Goal: Information Seeking & Learning: Learn about a topic

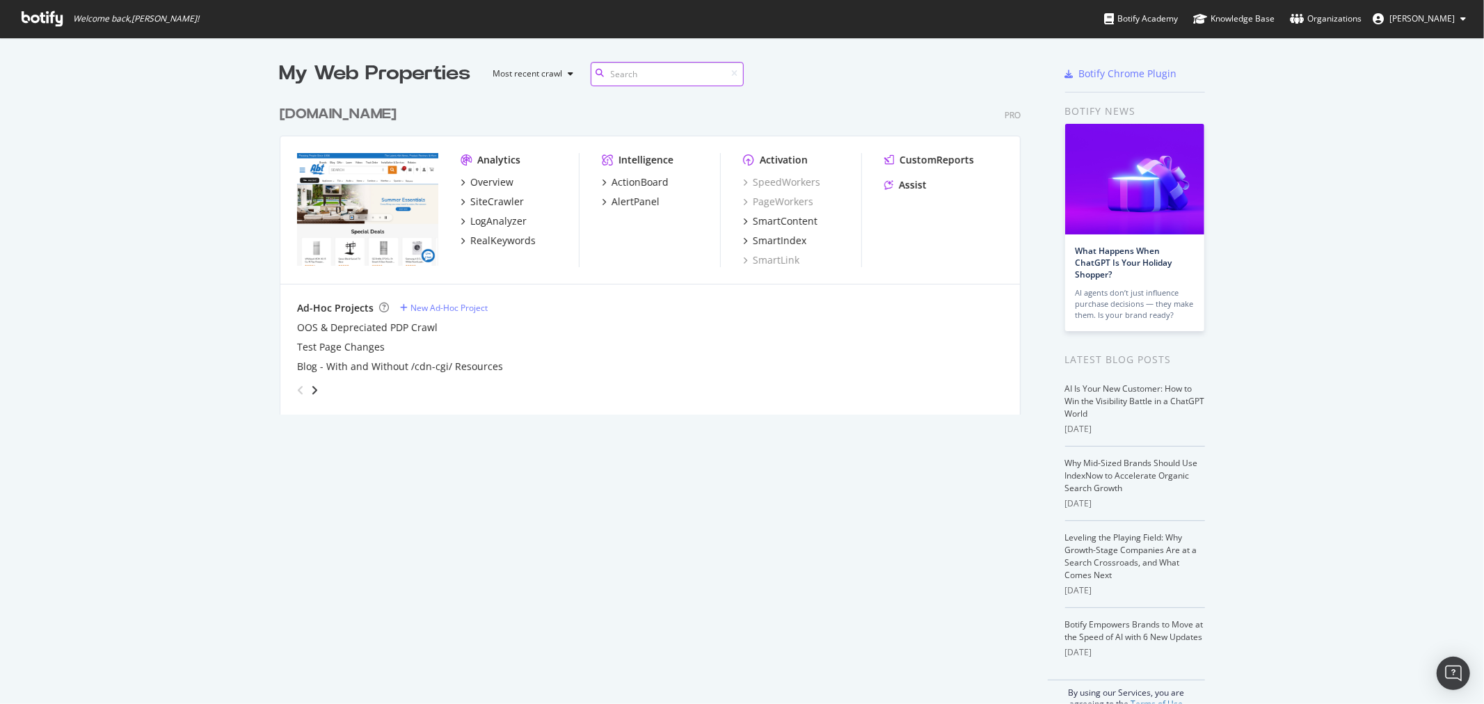
scroll to position [315, 740]
click at [264, 113] on div "My Web Properties Most recent crawl [DOMAIN_NAME] Pro Analytics Overview SiteCr…" at bounding box center [742, 385] width 1484 height 694
click at [288, 114] on div "[DOMAIN_NAME]" at bounding box center [338, 114] width 117 height 20
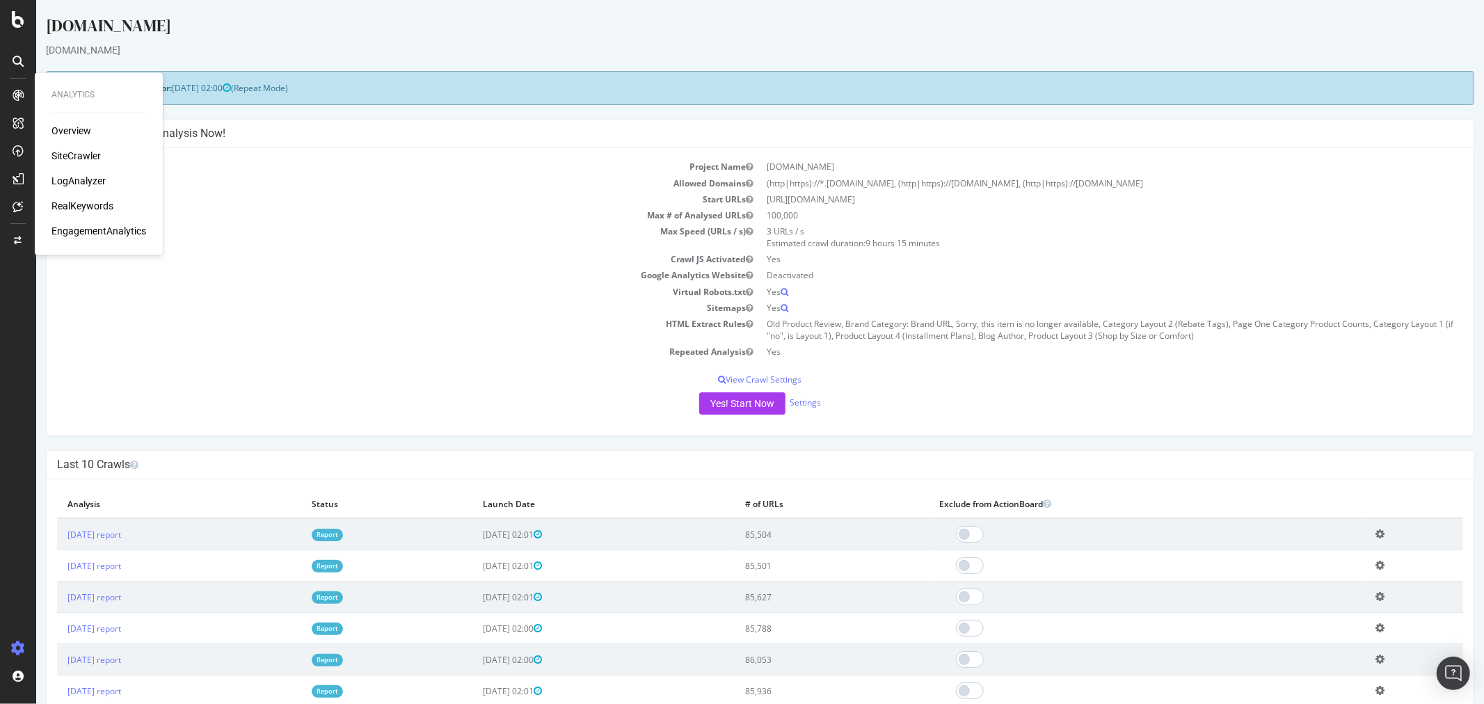
click at [87, 232] on div "EngagementAnalytics" at bounding box center [98, 232] width 95 height 14
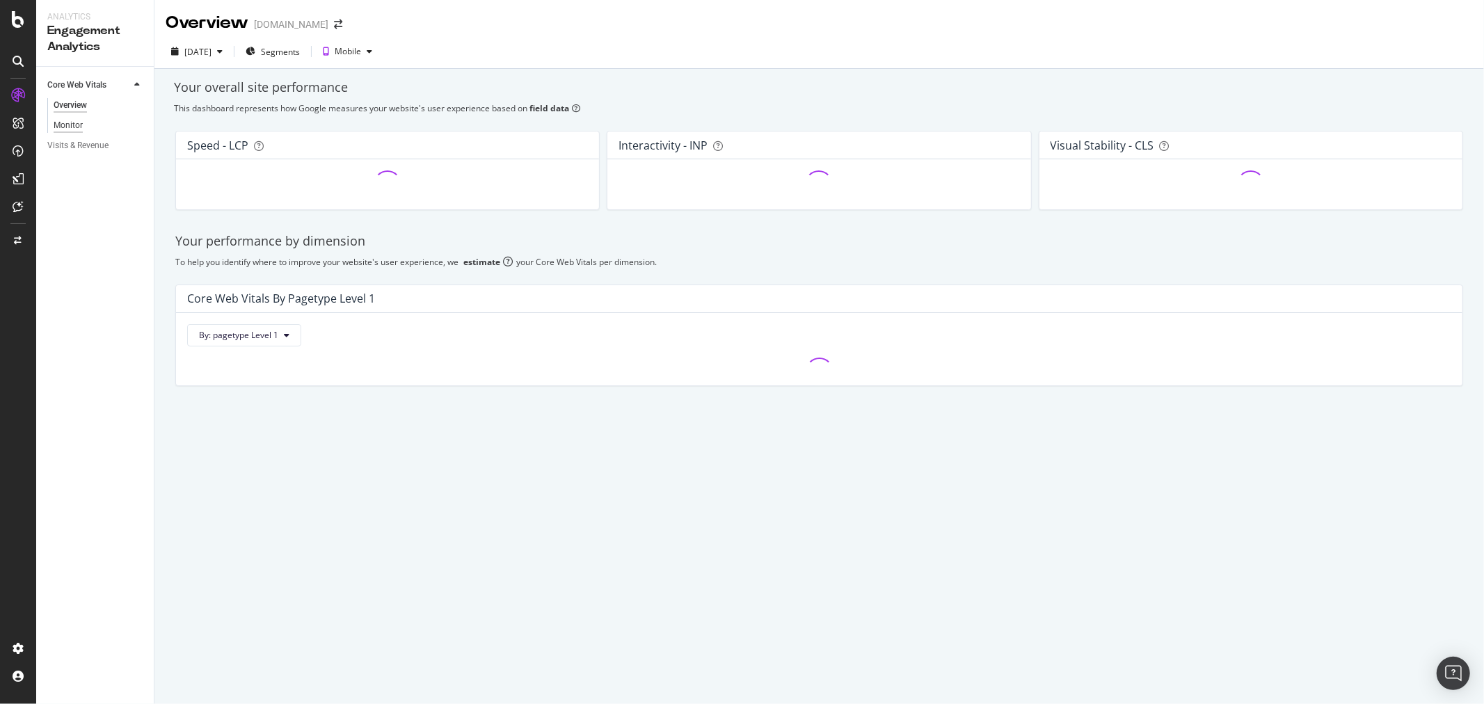
click at [79, 121] on div "Monitor" at bounding box center [68, 125] width 29 height 15
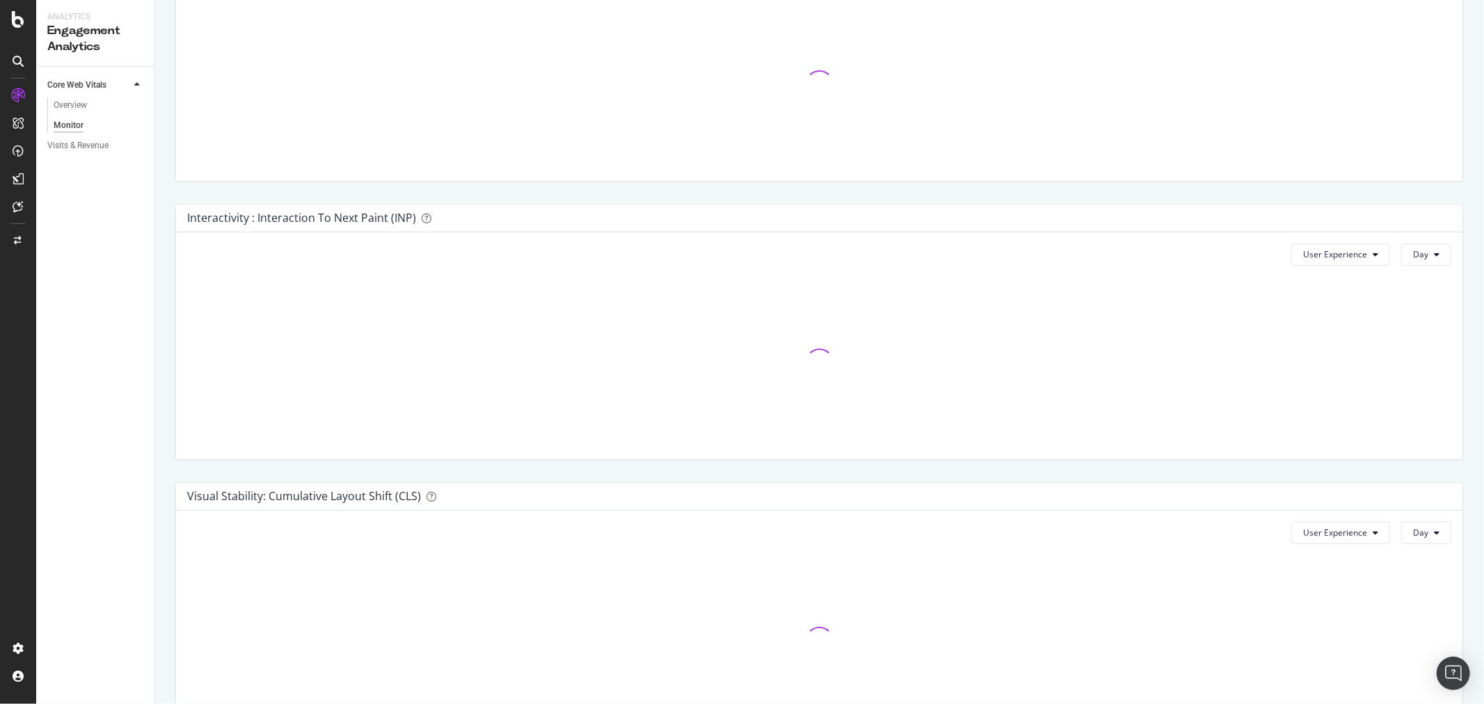
scroll to position [634, 0]
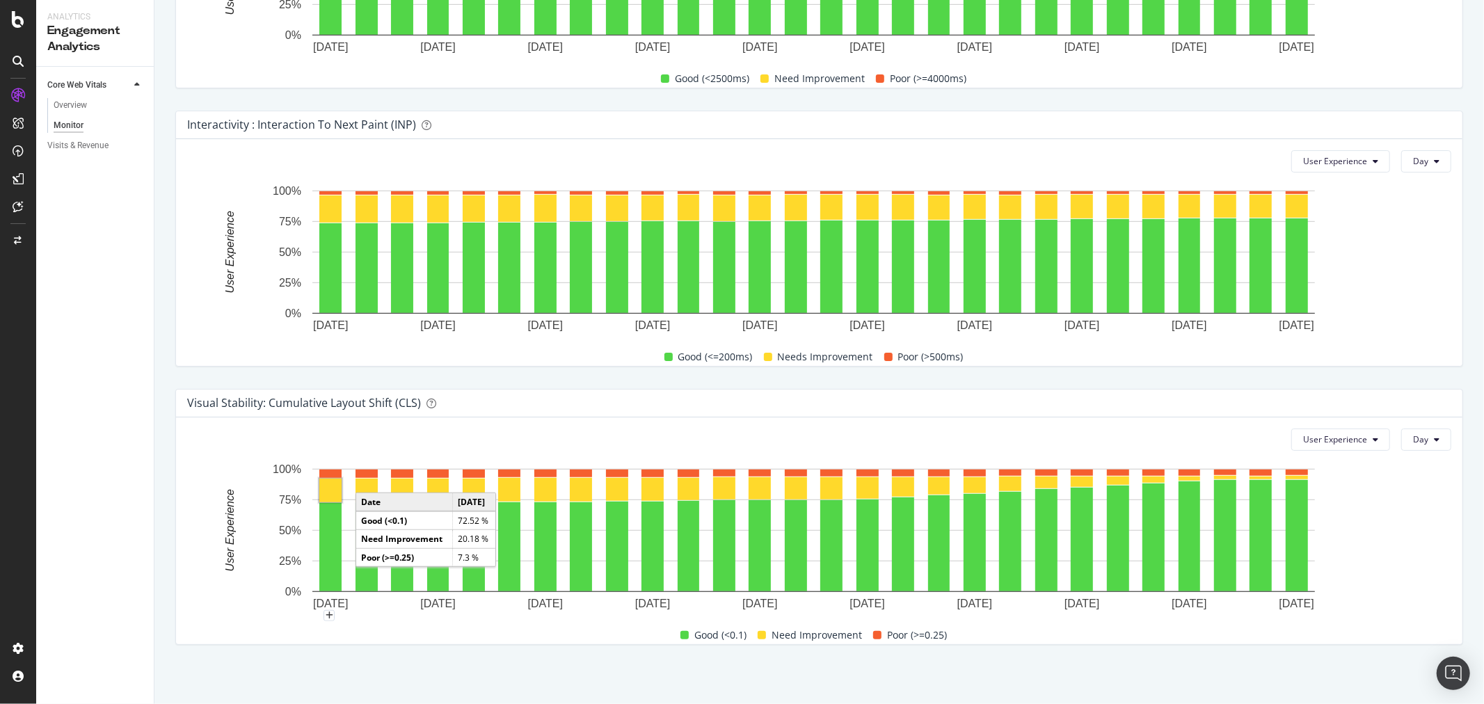
click at [333, 499] on rect "A chart." at bounding box center [330, 491] width 22 height 24
click at [350, 488] on rect "A chart." at bounding box center [813, 530] width 1002 height 123
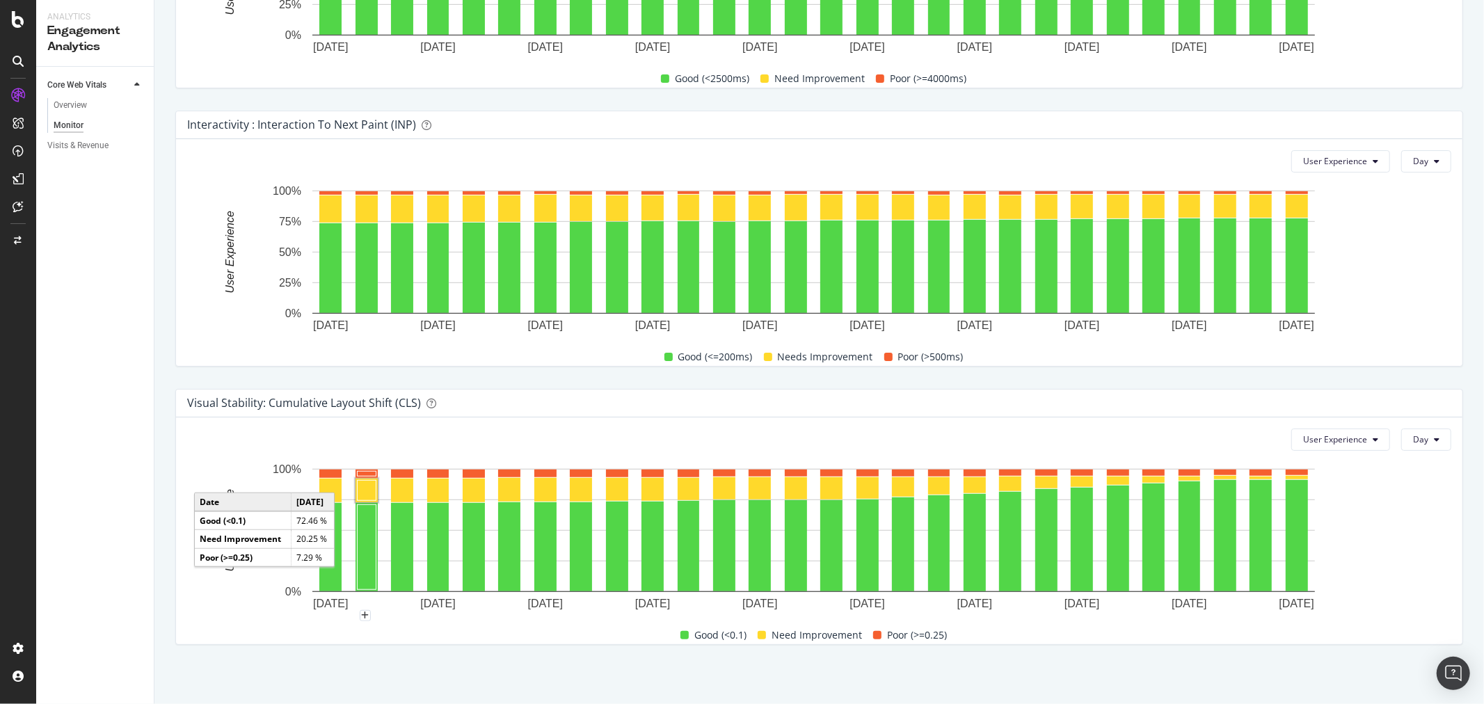
click at [369, 491] on rect "A chart." at bounding box center [367, 490] width 19 height 20
click at [413, 490] on rect "A chart." at bounding box center [402, 491] width 22 height 24
click at [1350, 441] on span "User Experience" at bounding box center [1335, 439] width 64 height 12
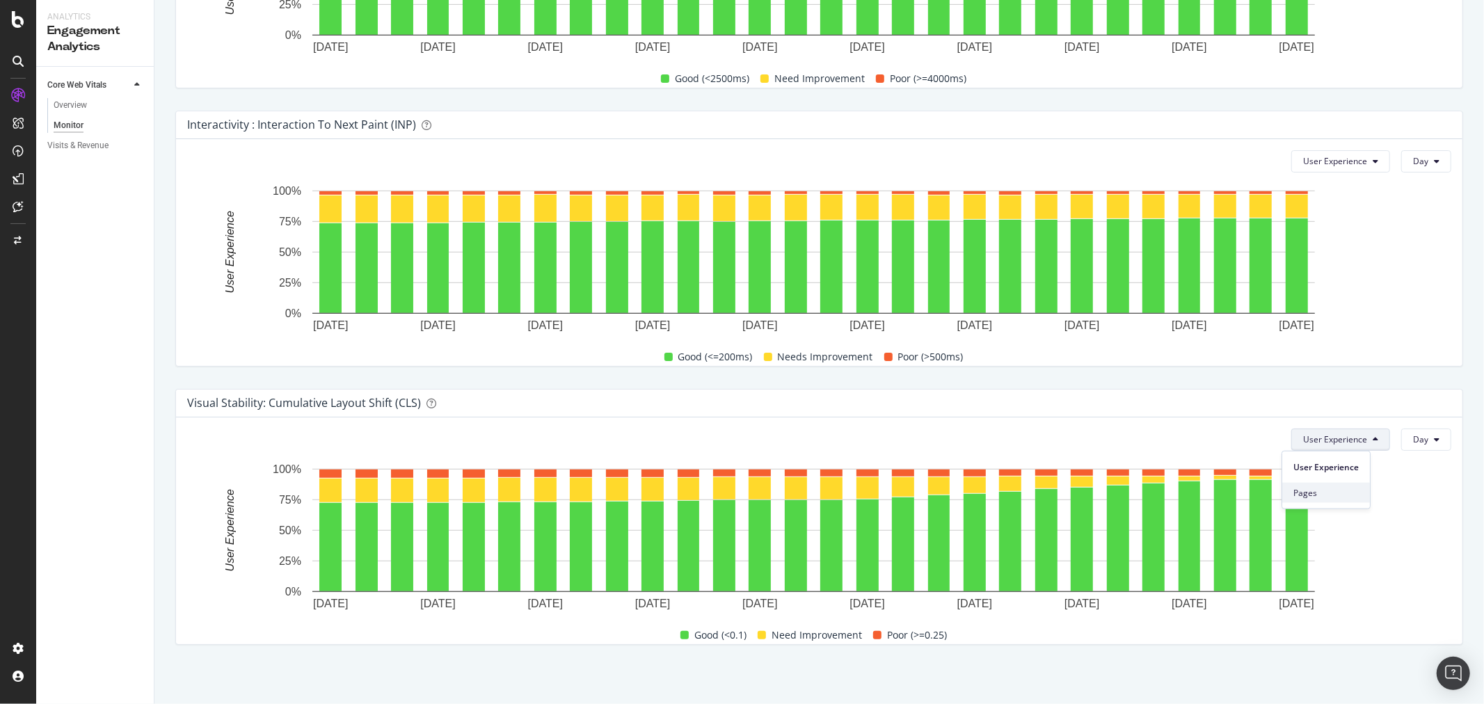
click at [1350, 491] on span "Pages" at bounding box center [1325, 492] width 65 height 13
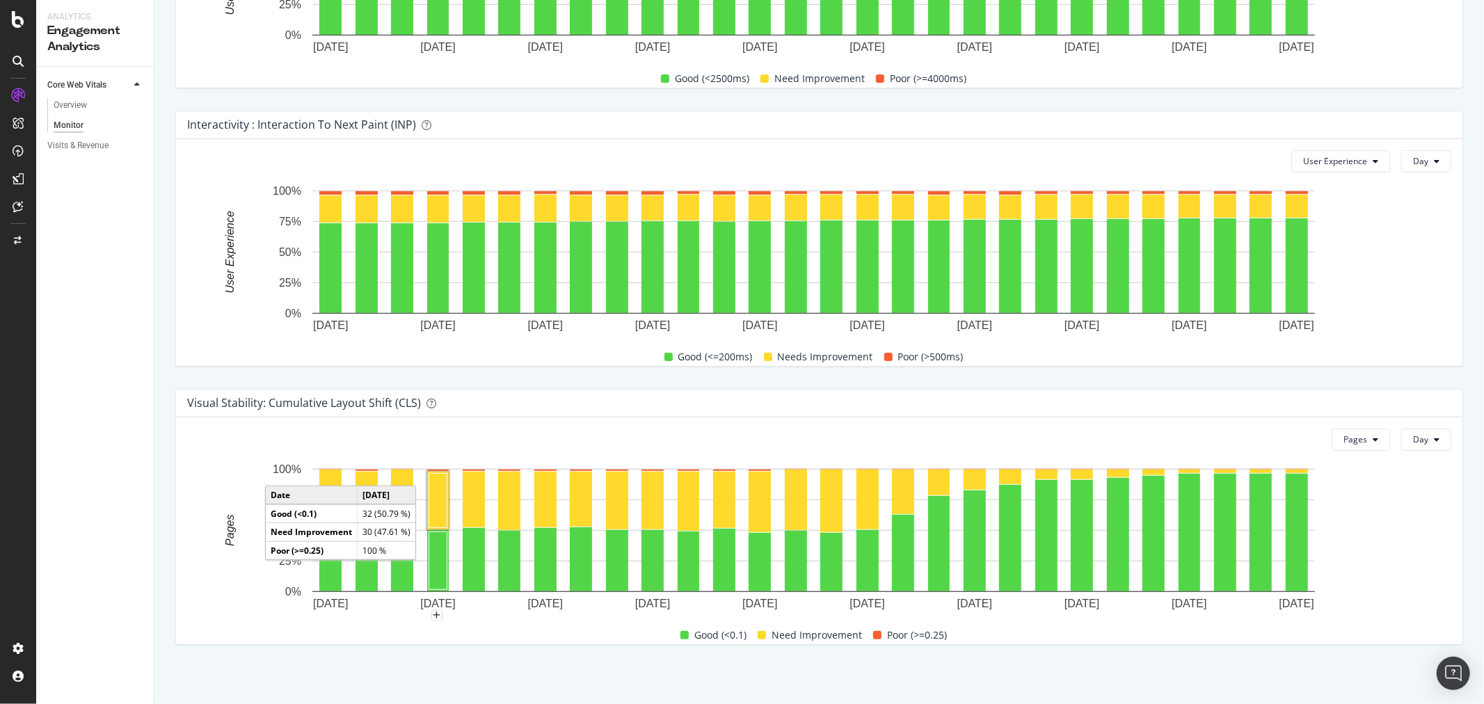
click at [443, 502] on rect "A chart." at bounding box center [438, 500] width 18 height 54
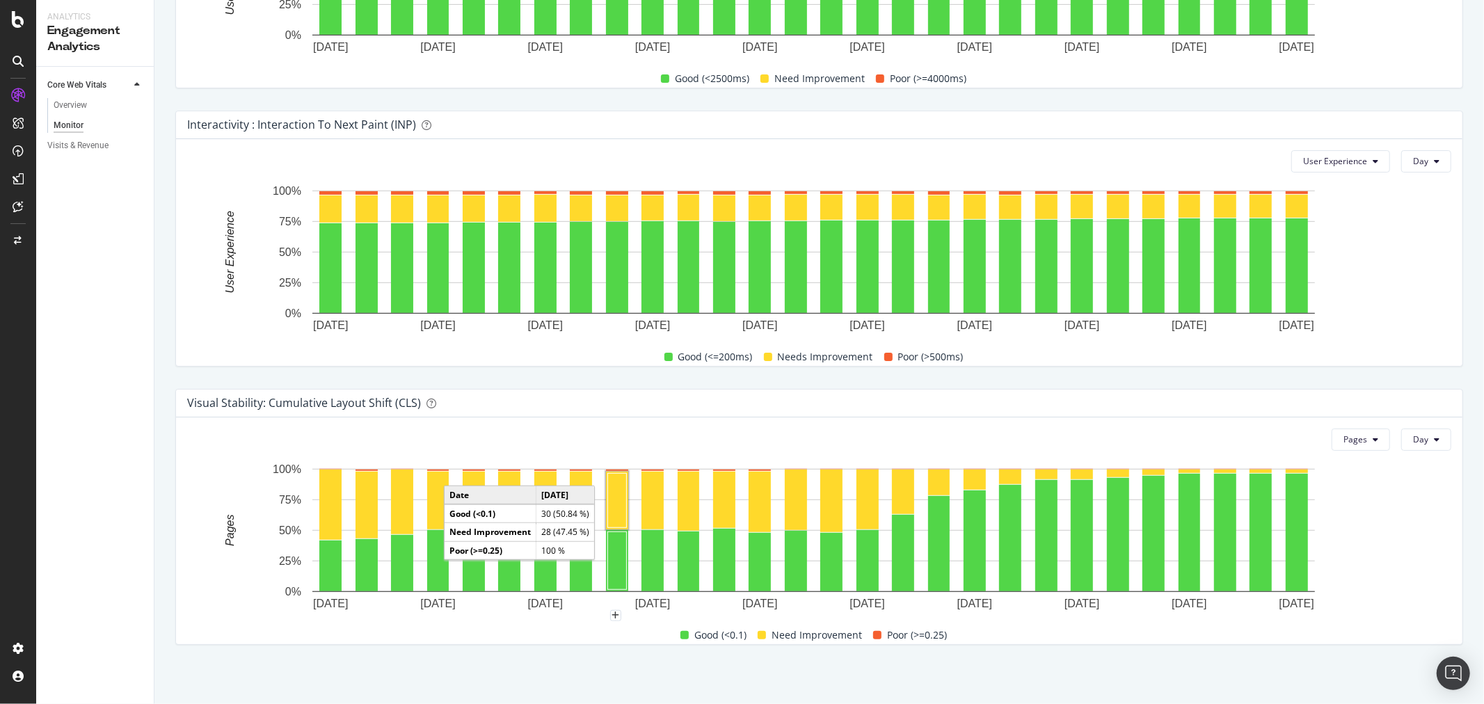
click at [619, 502] on rect "A chart." at bounding box center [617, 500] width 19 height 54
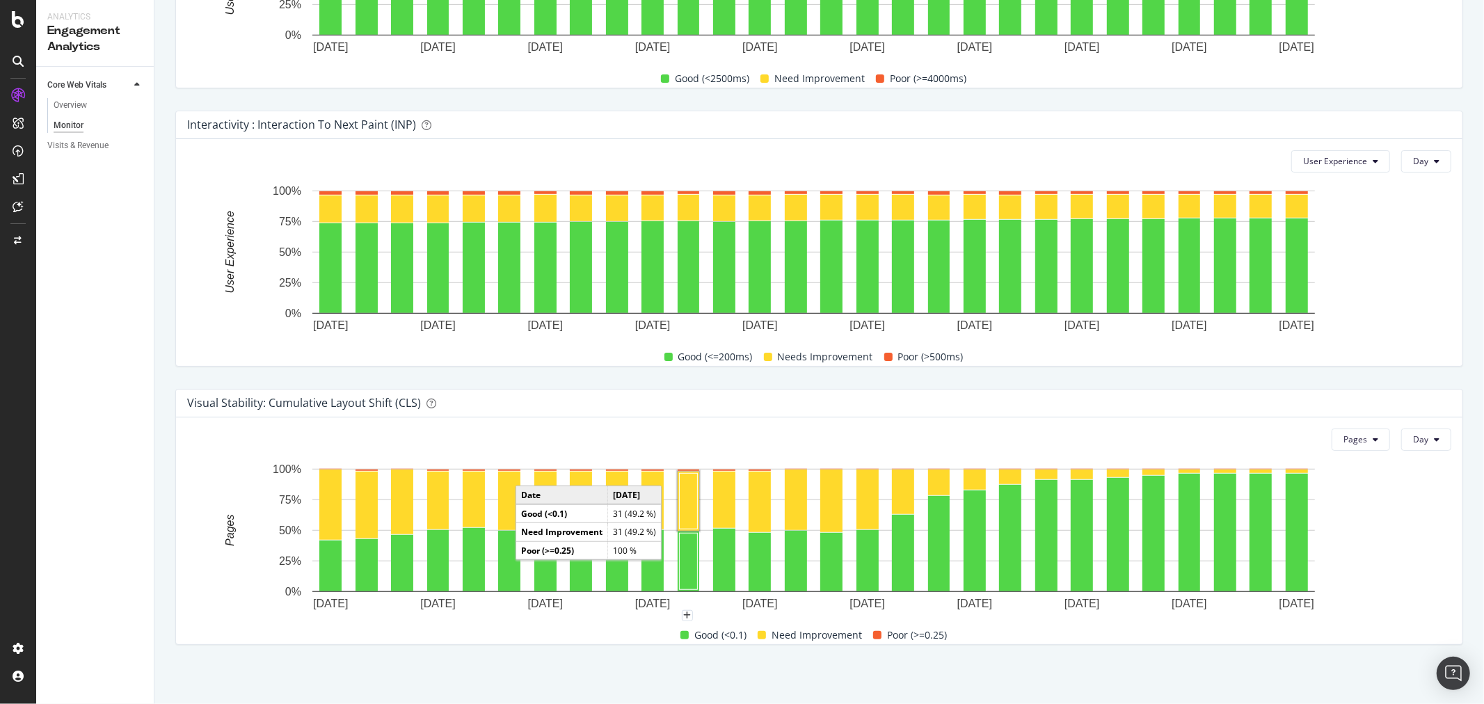
click at [684, 483] on rect "A chart." at bounding box center [689, 501] width 18 height 56
click at [735, 502] on rect "A chart." at bounding box center [724, 500] width 22 height 56
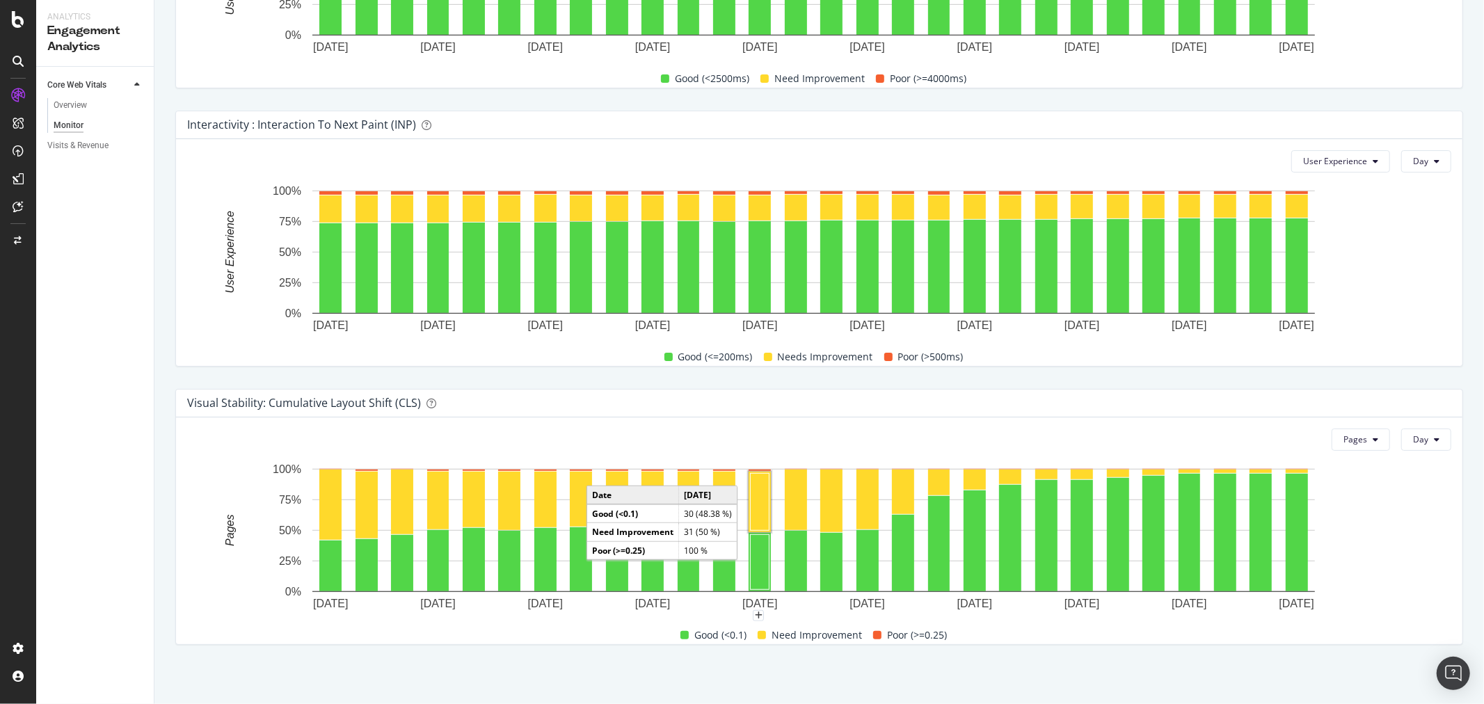
click at [764, 499] on rect "A chart." at bounding box center [760, 501] width 19 height 57
click at [803, 519] on rect "A chart." at bounding box center [796, 499] width 19 height 57
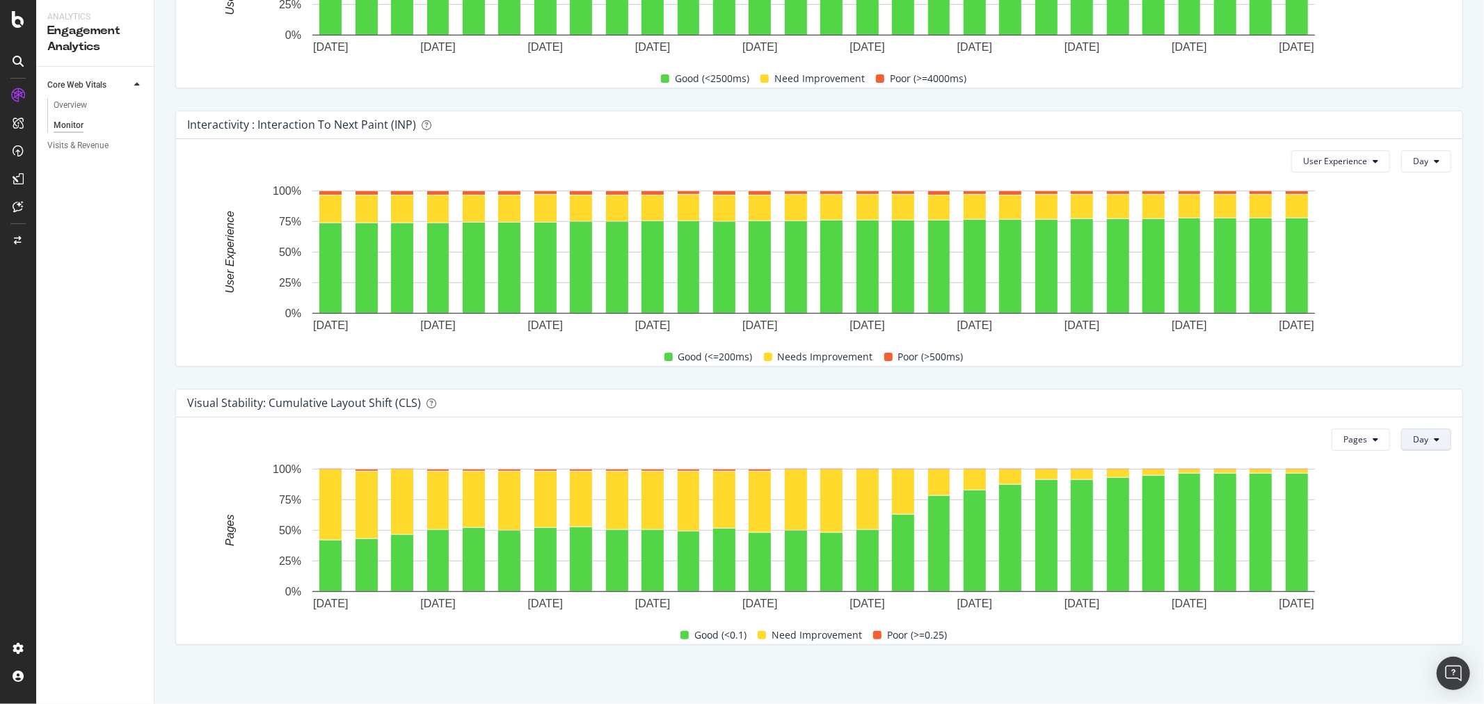
click at [1413, 441] on span "Day" at bounding box center [1420, 439] width 15 height 12
click at [1409, 496] on span "Week" at bounding box center [1414, 492] width 25 height 13
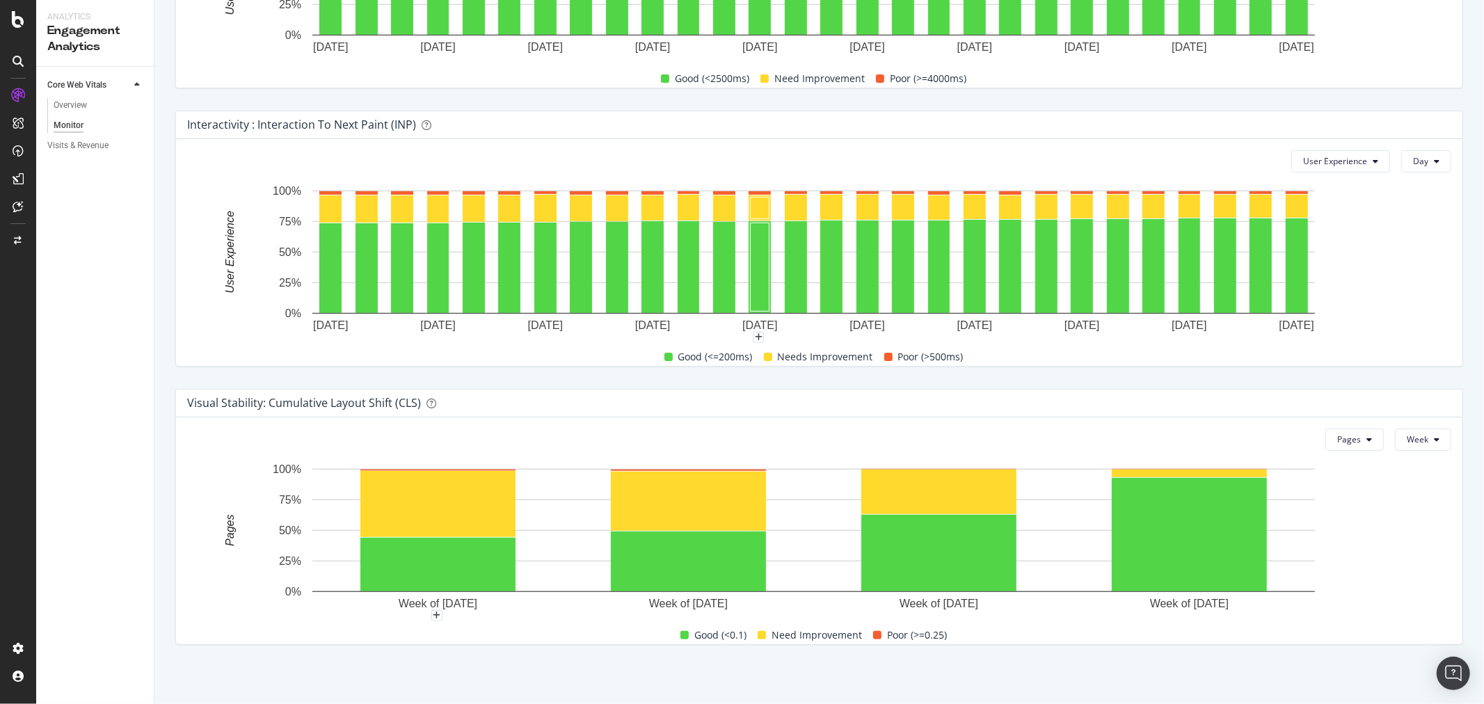
click at [518, 504] on rect "A chart." at bounding box center [813, 530] width 1002 height 123
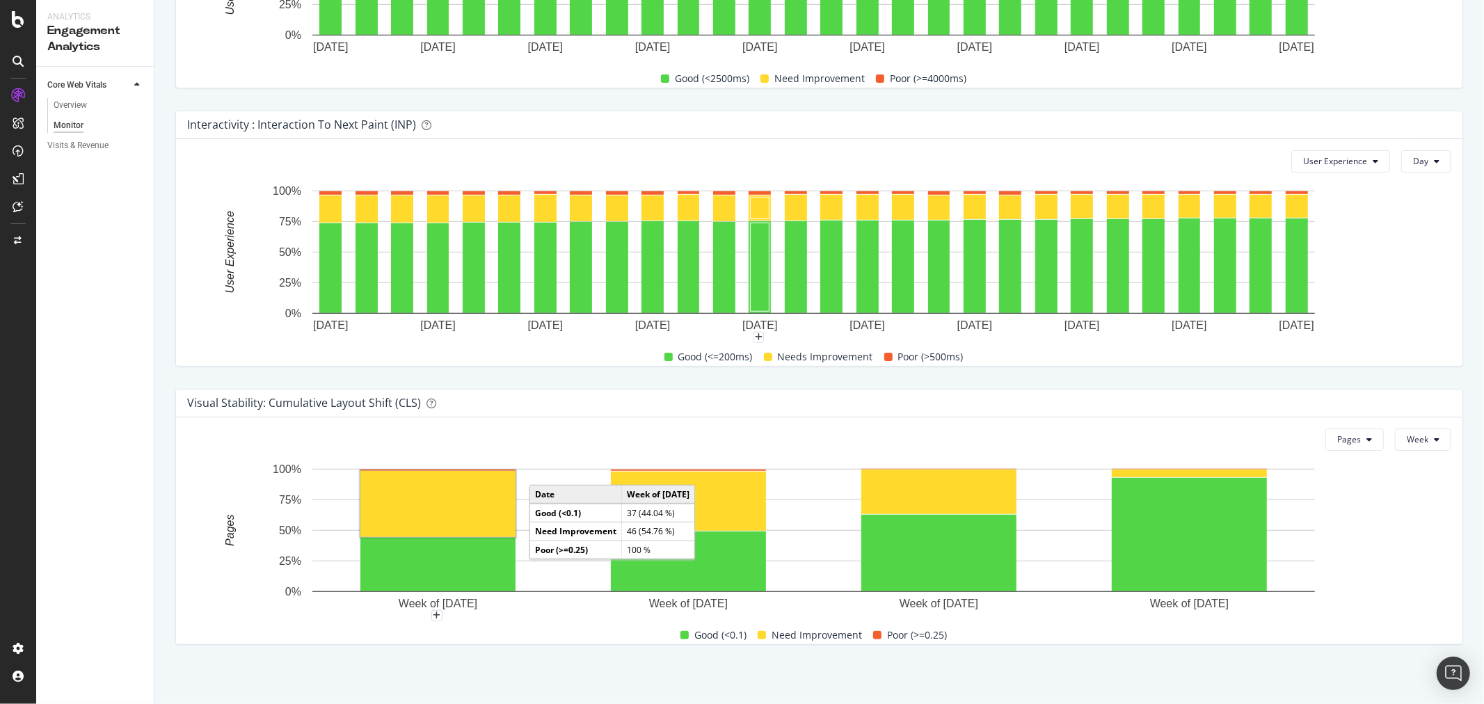
click at [485, 499] on rect "A chart." at bounding box center [437, 504] width 155 height 66
click at [489, 483] on rect "A chart." at bounding box center [437, 504] width 155 height 66
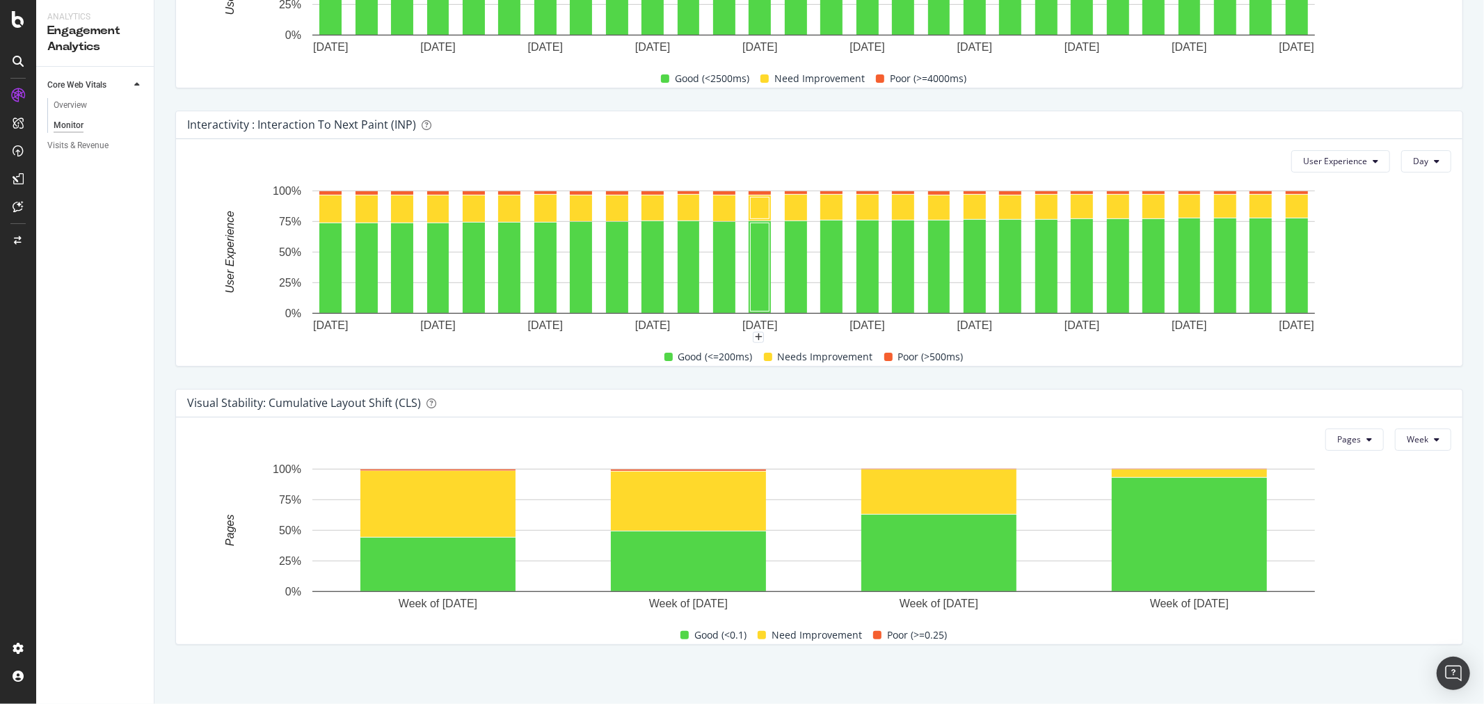
click at [431, 616] on div at bounding box center [819, 621] width 1264 height 11
click at [440, 614] on icon "plus" at bounding box center [437, 615] width 8 height 8
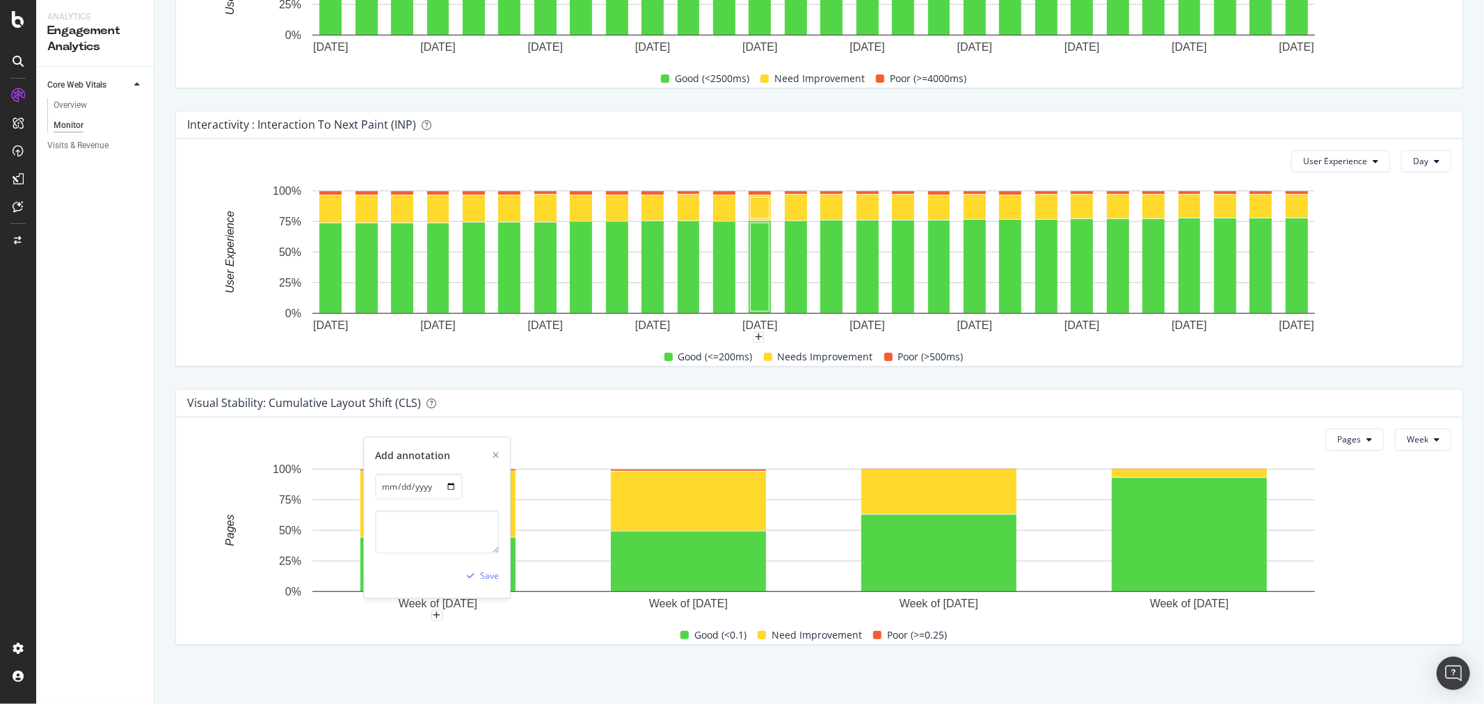
click at [493, 621] on div "Add annotation [DATE] Save" at bounding box center [819, 621] width 1264 height 11
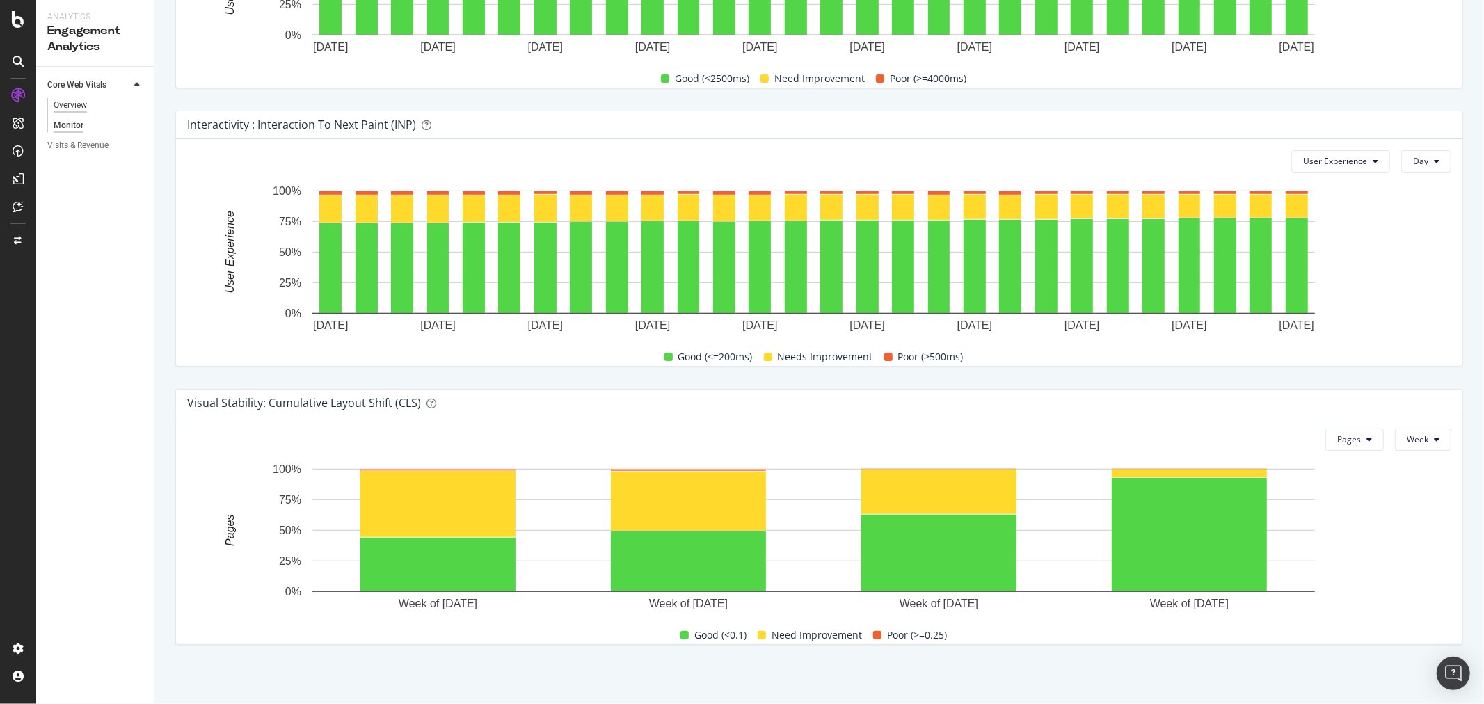
click at [79, 103] on div "Overview" at bounding box center [70, 105] width 33 height 15
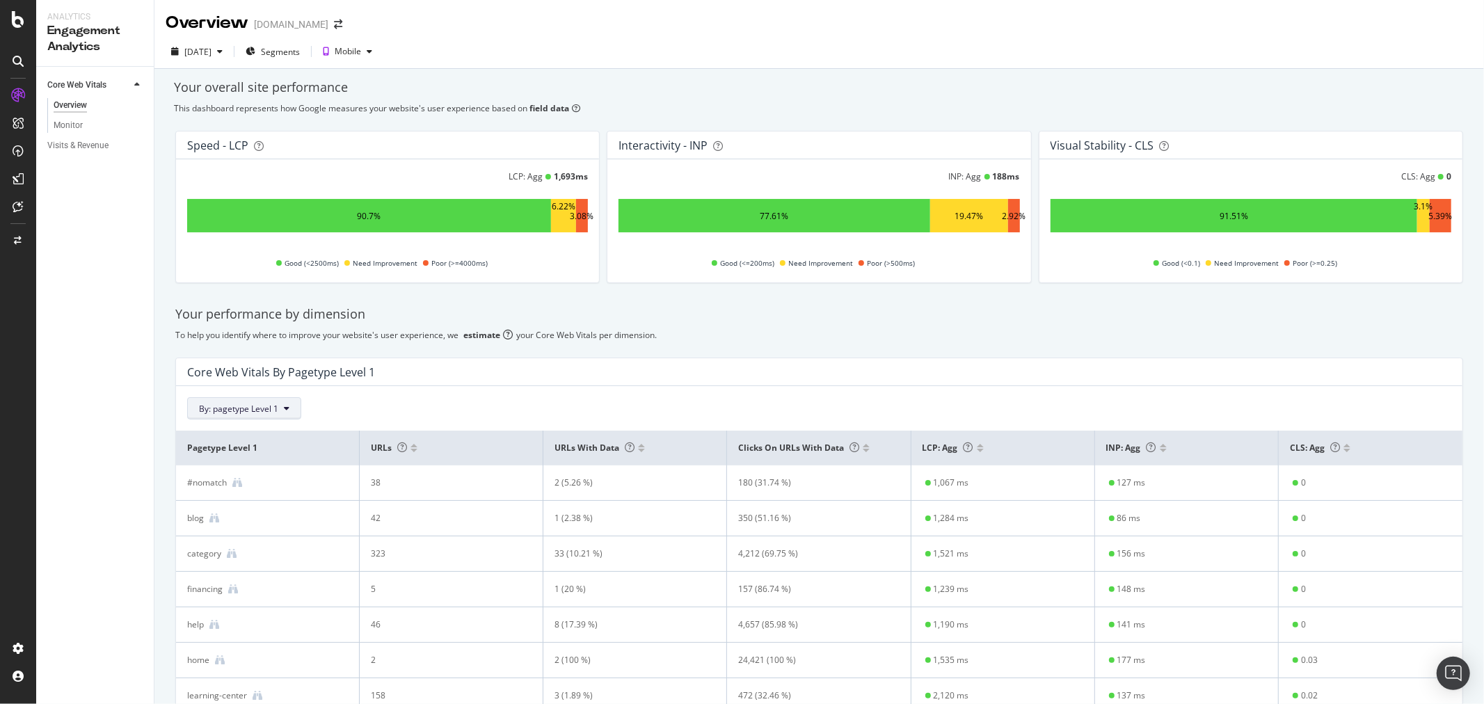
click at [291, 415] on button "By: pagetype Level 1" at bounding box center [244, 408] width 114 height 22
click at [506, 408] on div "By: pagetype Level 1 Recommended Dimensions Select a Segment All Dimensions" at bounding box center [819, 408] width 1264 height 22
click at [228, 56] on div "button" at bounding box center [219, 51] width 17 height 8
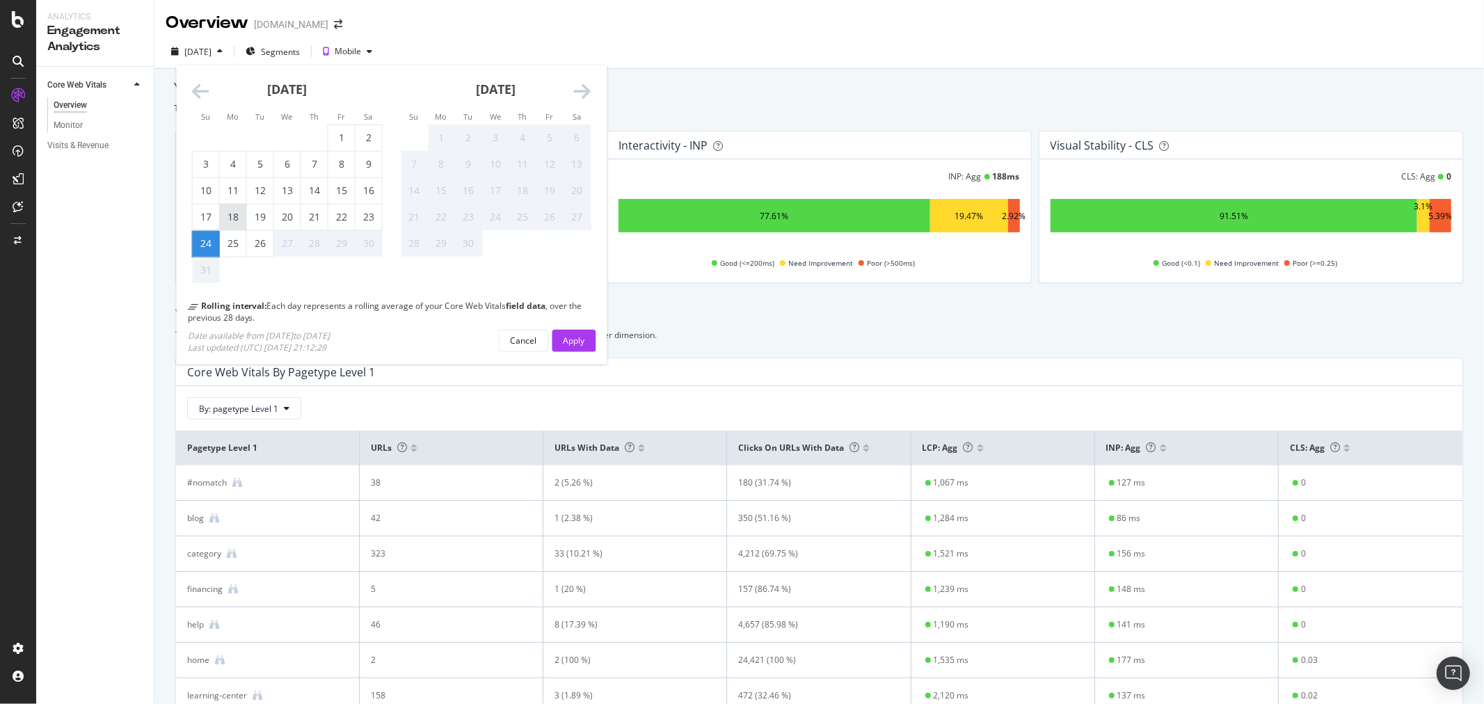
click at [239, 223] on div "18" at bounding box center [233, 217] width 26 height 14
click at [239, 191] on div "11" at bounding box center [233, 191] width 26 height 14
click at [571, 335] on div "Apply" at bounding box center [574, 341] width 22 height 12
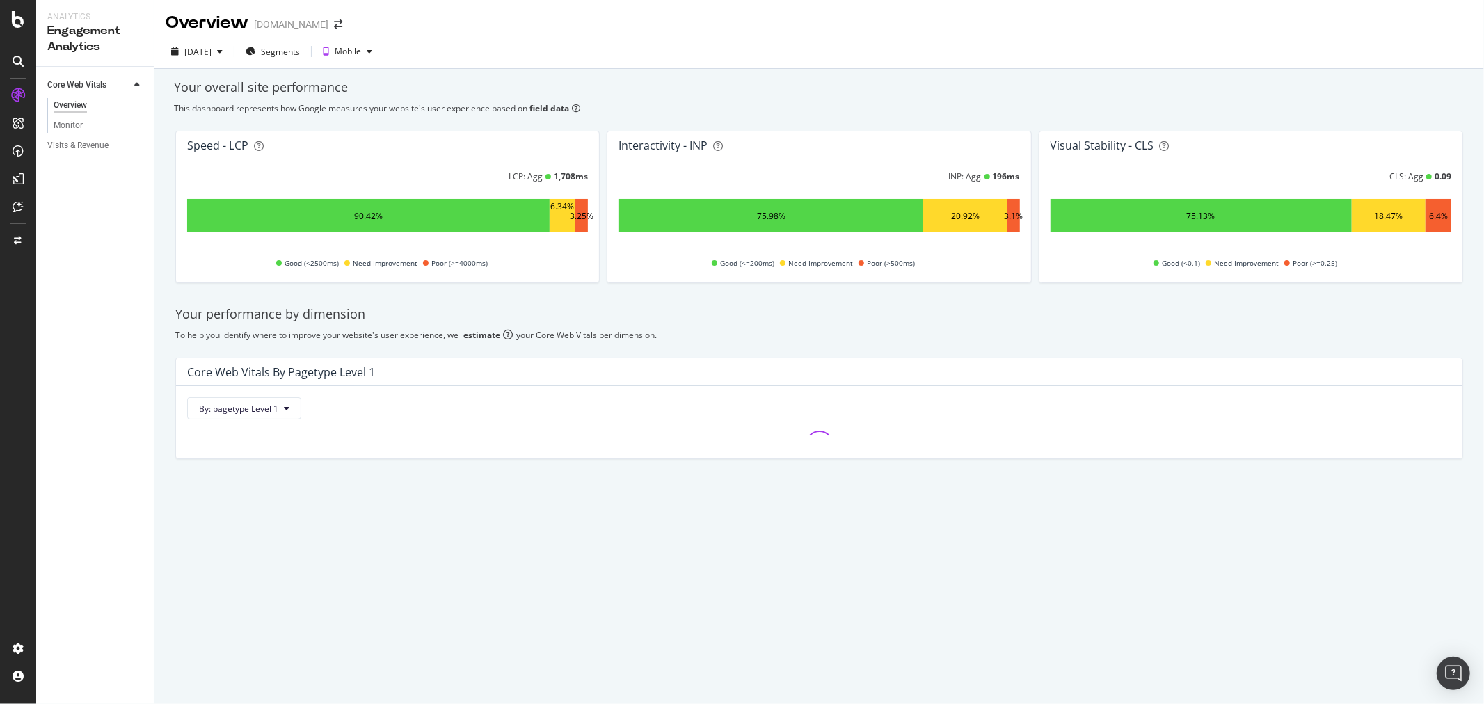
click at [1389, 211] on div "18.47%" at bounding box center [1388, 216] width 29 height 12
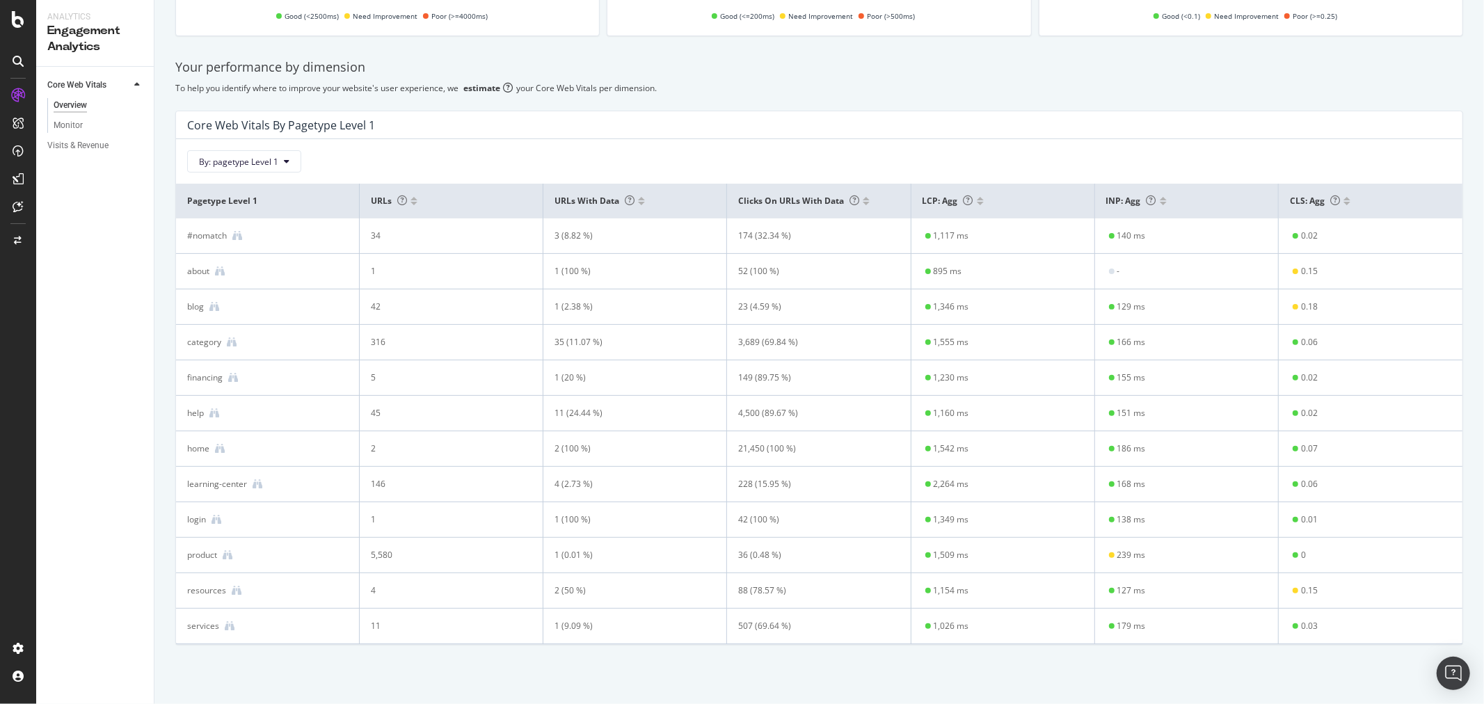
scroll to position [251, 0]
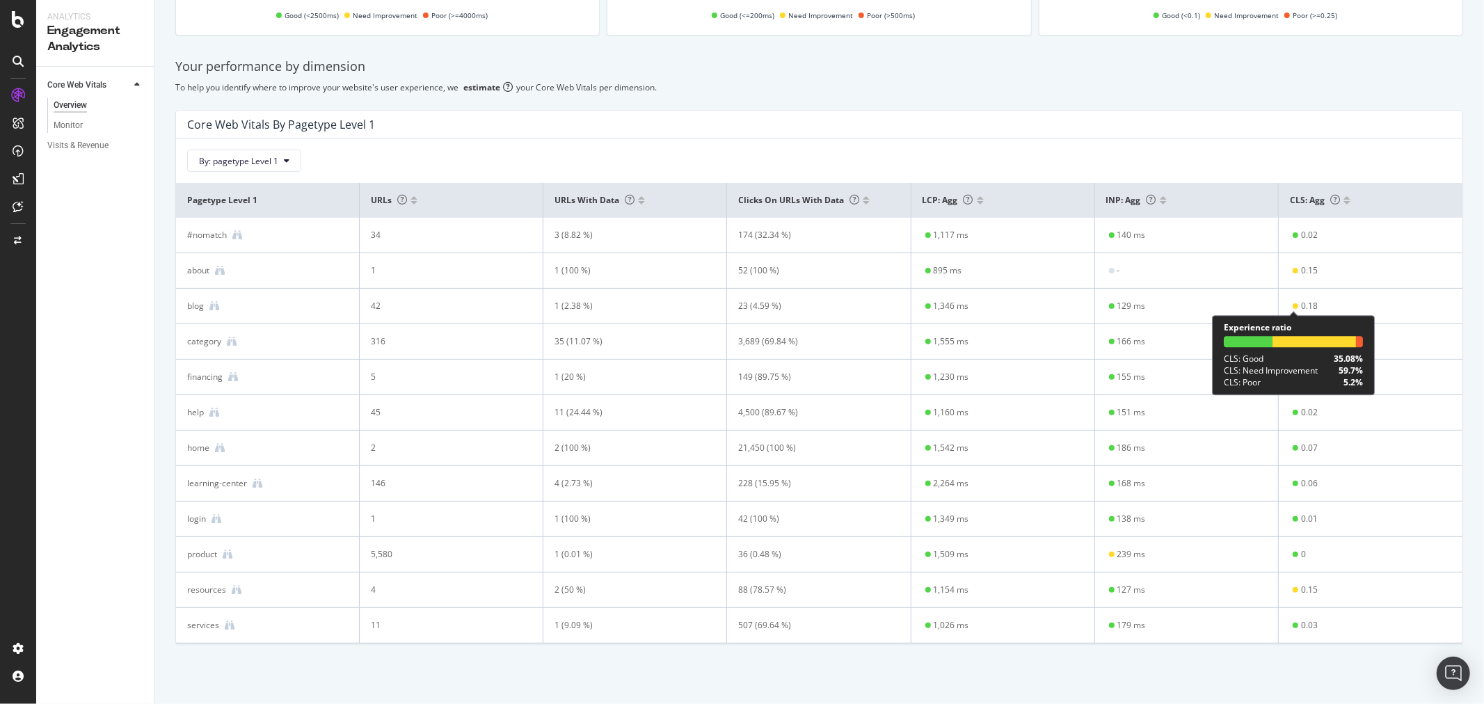
click at [1295, 341] on div at bounding box center [1313, 341] width 83 height 11
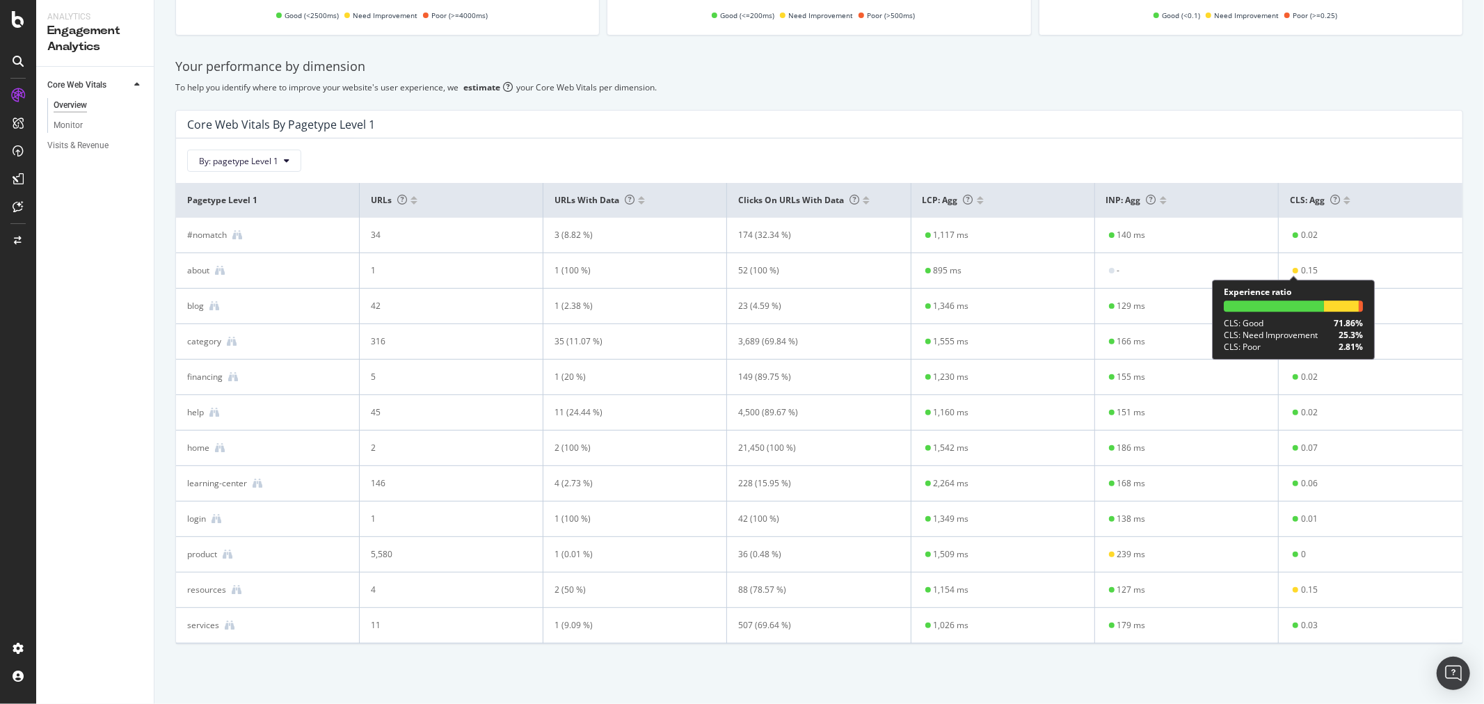
click at [1331, 312] on div "Experience ratio CLS : Good 71.86% CLS : Need Improvement 25.3% CLS : Poor 2.81%" at bounding box center [1293, 319] width 139 height 67
click at [1337, 301] on div at bounding box center [1341, 306] width 35 height 11
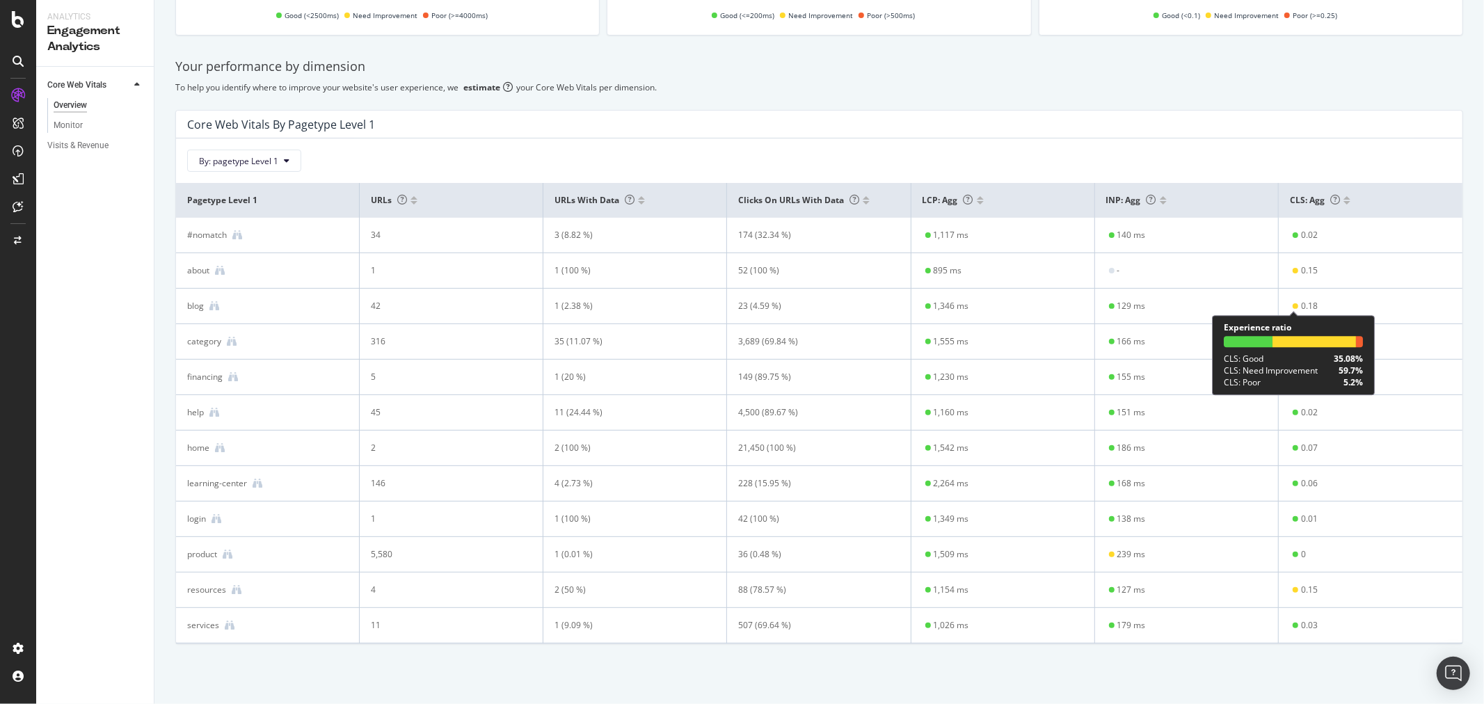
click at [1299, 355] on div "CLS : Good 35.08%" at bounding box center [1293, 359] width 139 height 12
click at [1299, 330] on div "Experience ratio CLS : Good 35.08% CLS : Need Improvement 59.7% CLS : Poor 5.2%" at bounding box center [1293, 354] width 139 height 67
click at [1299, 343] on div at bounding box center [1313, 341] width 83 height 11
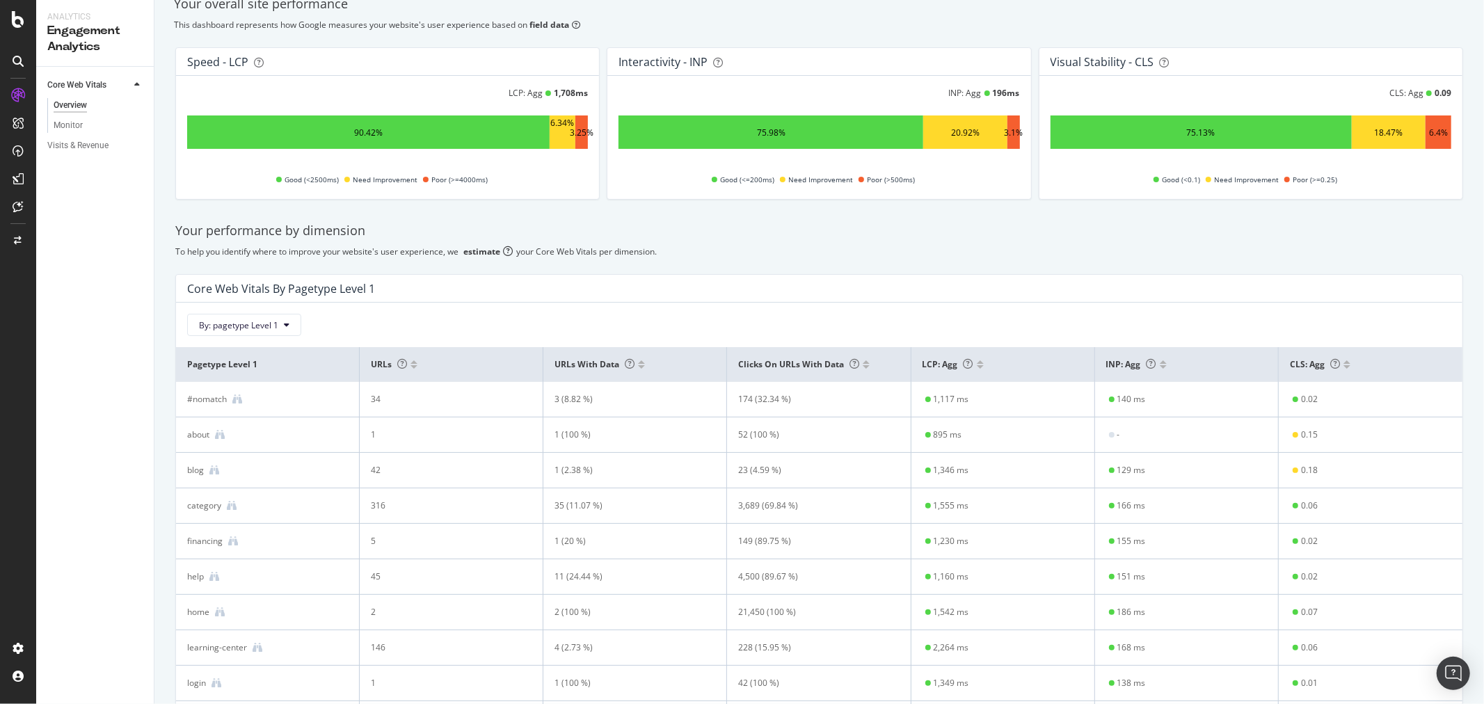
scroll to position [0, 0]
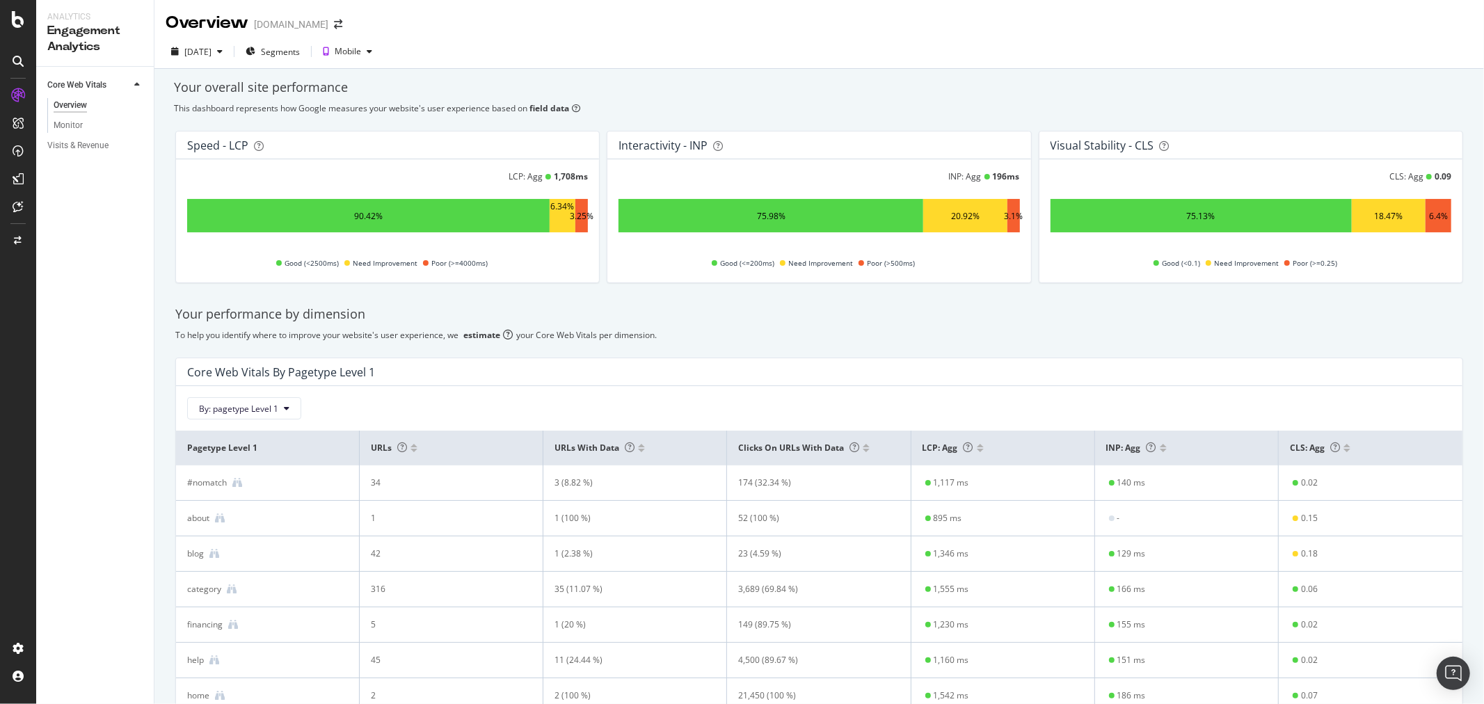
drag, startPoint x: 1360, startPoint y: 213, endPoint x: 1247, endPoint y: 205, distance: 113.0
click at [1360, 213] on div "18.47%" at bounding box center [1389, 215] width 74 height 33
click at [361, 52] on div "Mobile" at bounding box center [348, 51] width 26 height 8
click at [369, 104] on div "Desktop" at bounding box center [388, 97] width 71 height 17
click at [223, 51] on icon "button" at bounding box center [220, 51] width 6 height 8
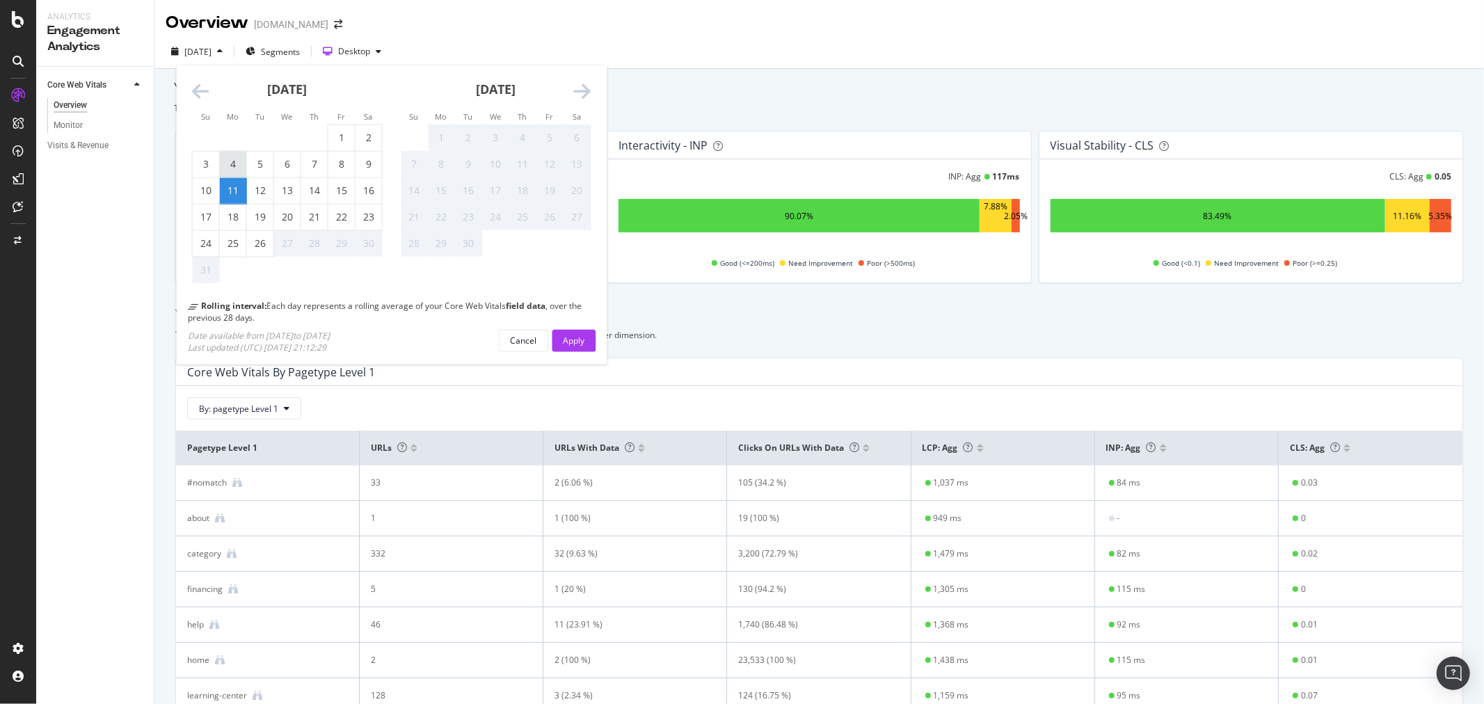
click at [224, 177] on div "4" at bounding box center [233, 165] width 26 height 26
click at [758, 337] on div "To help you identify where to improve your website's user experience, we estima…" at bounding box center [819, 335] width 1288 height 12
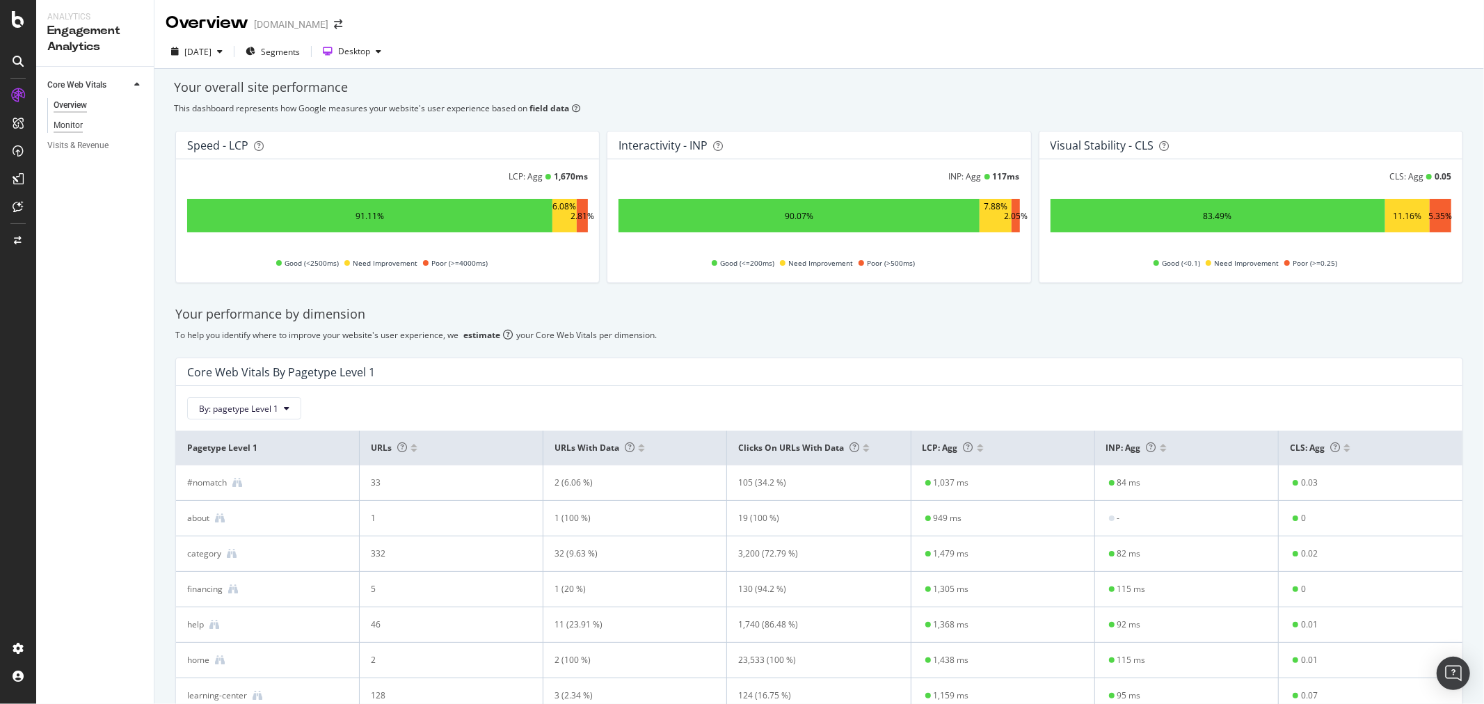
click at [73, 127] on div "Monitor" at bounding box center [68, 125] width 29 height 15
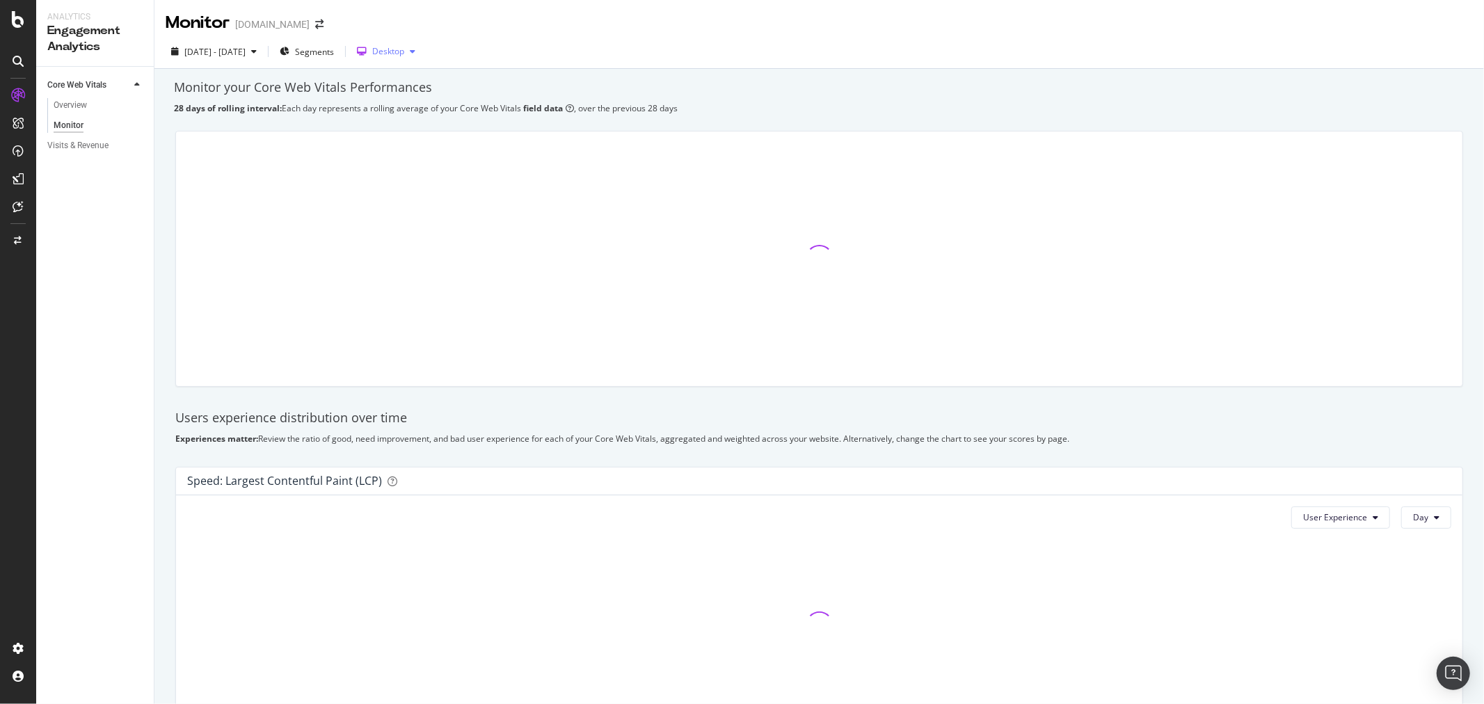
click at [421, 61] on div "Desktop" at bounding box center [386, 51] width 70 height 21
click at [440, 81] on div "Mobile" at bounding box center [427, 74] width 73 height 17
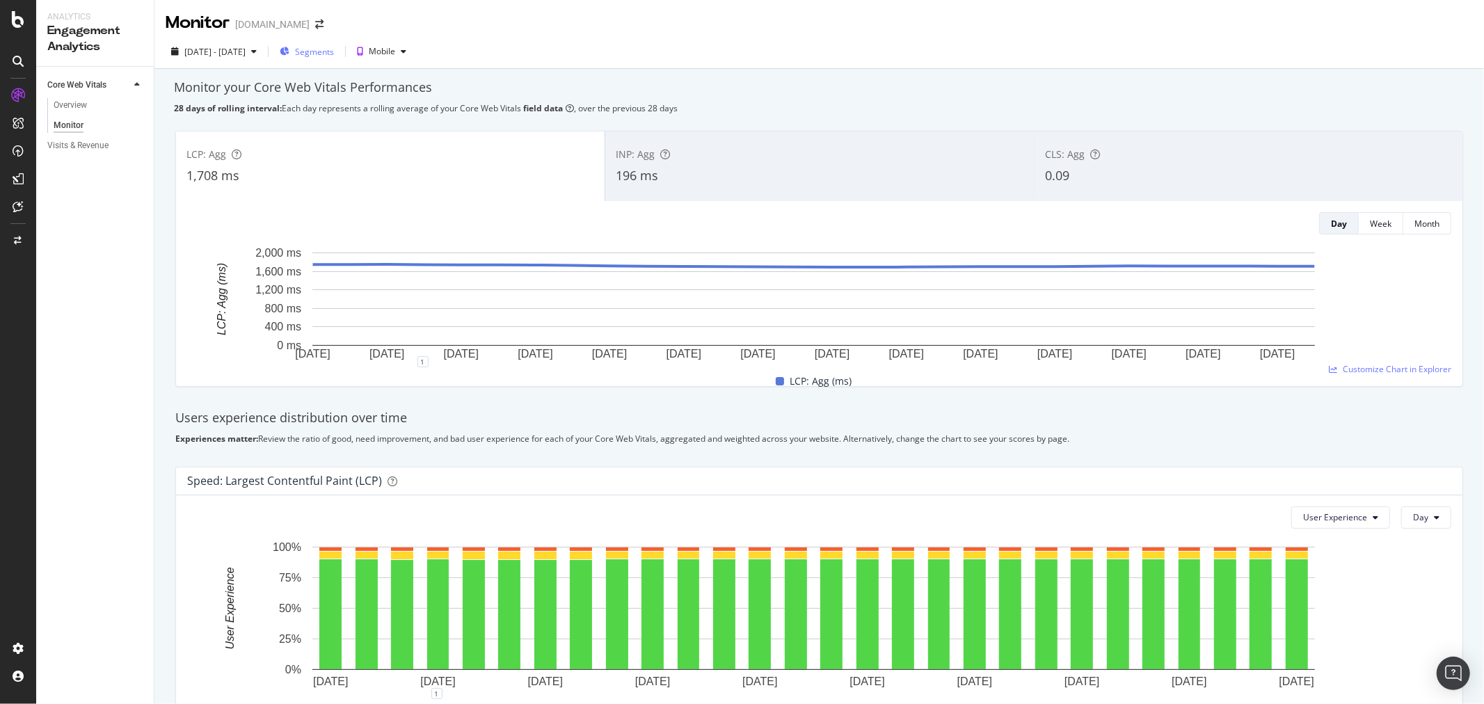
click at [334, 59] on div "Segments" at bounding box center [307, 51] width 54 height 21
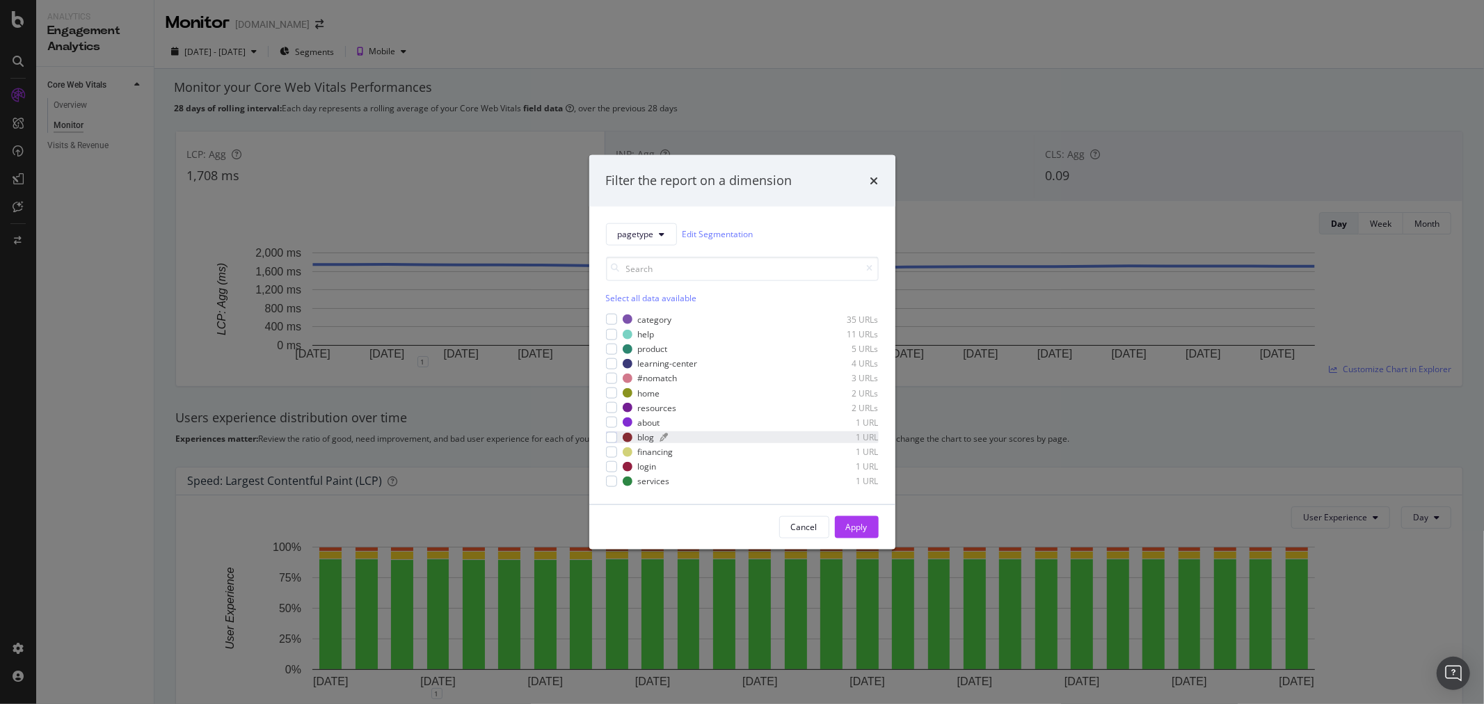
click at [678, 439] on div "modal" at bounding box center [732, 437] width 145 height 8
click at [638, 243] on button "pagetype" at bounding box center [641, 234] width 71 height 22
click at [870, 232] on div "pagetype Edit Segmentation" at bounding box center [742, 234] width 273 height 22
click at [850, 532] on div "Apply" at bounding box center [857, 527] width 22 height 12
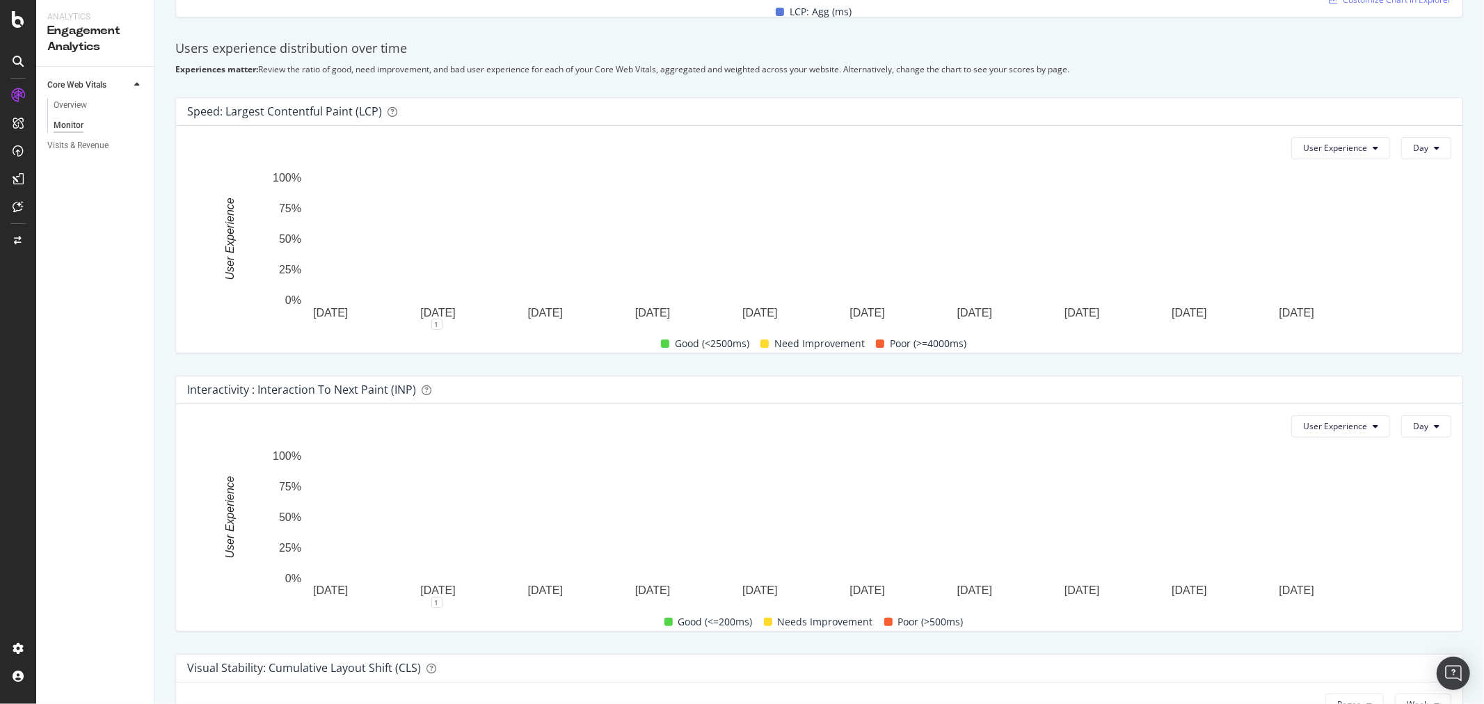
scroll to position [651, 0]
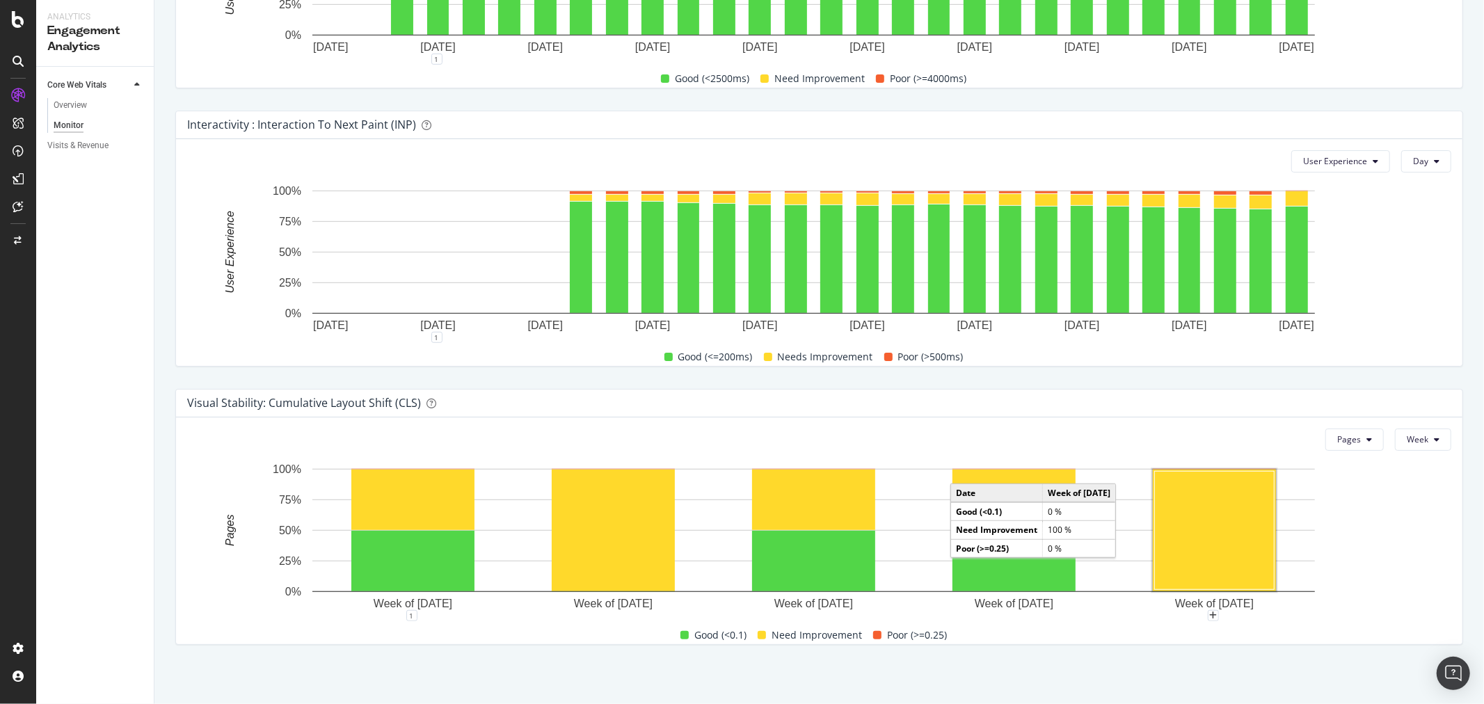
click at [1212, 541] on rect "A chart." at bounding box center [1215, 530] width 120 height 118
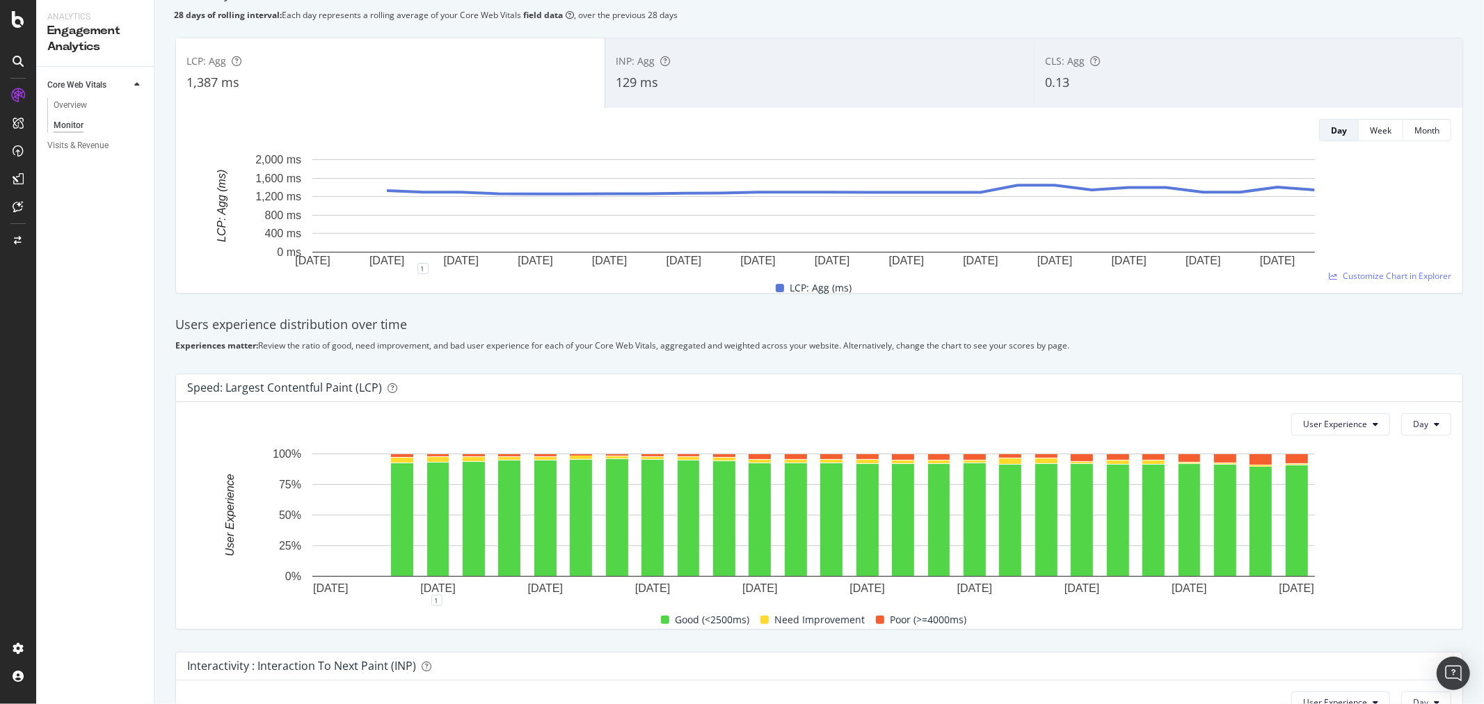
scroll to position [0, 0]
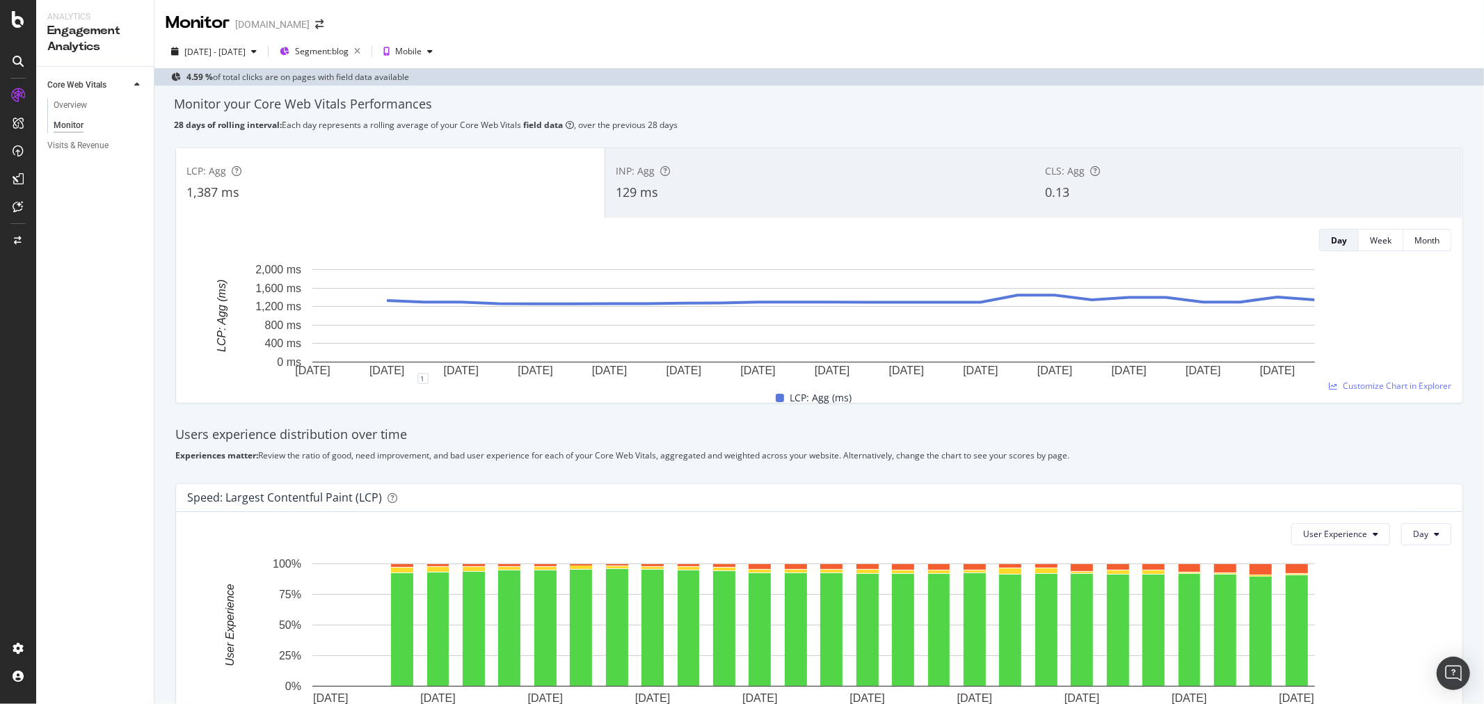
click at [1101, 177] on div "CLS: Agg" at bounding box center [1248, 171] width 407 height 14
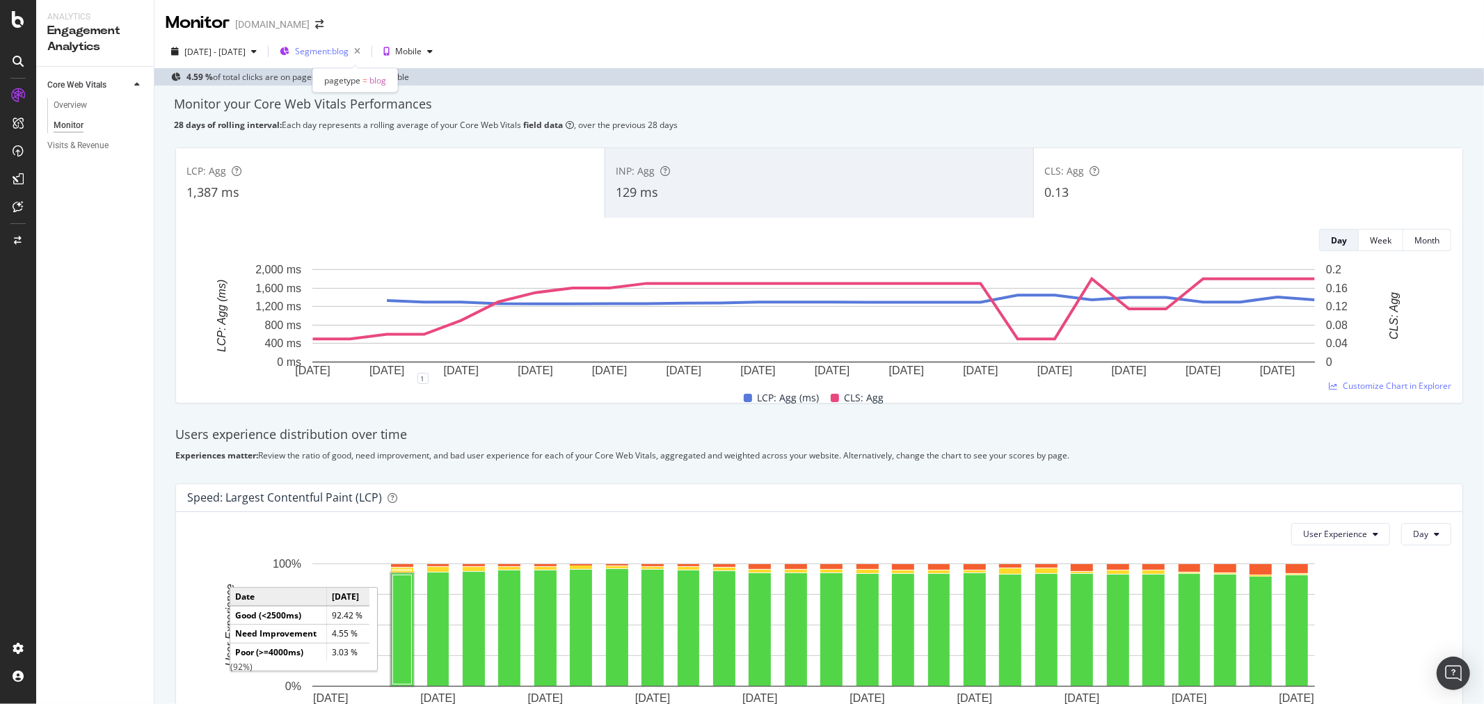
click at [348, 46] on span "Segment: blog" at bounding box center [322, 51] width 54 height 12
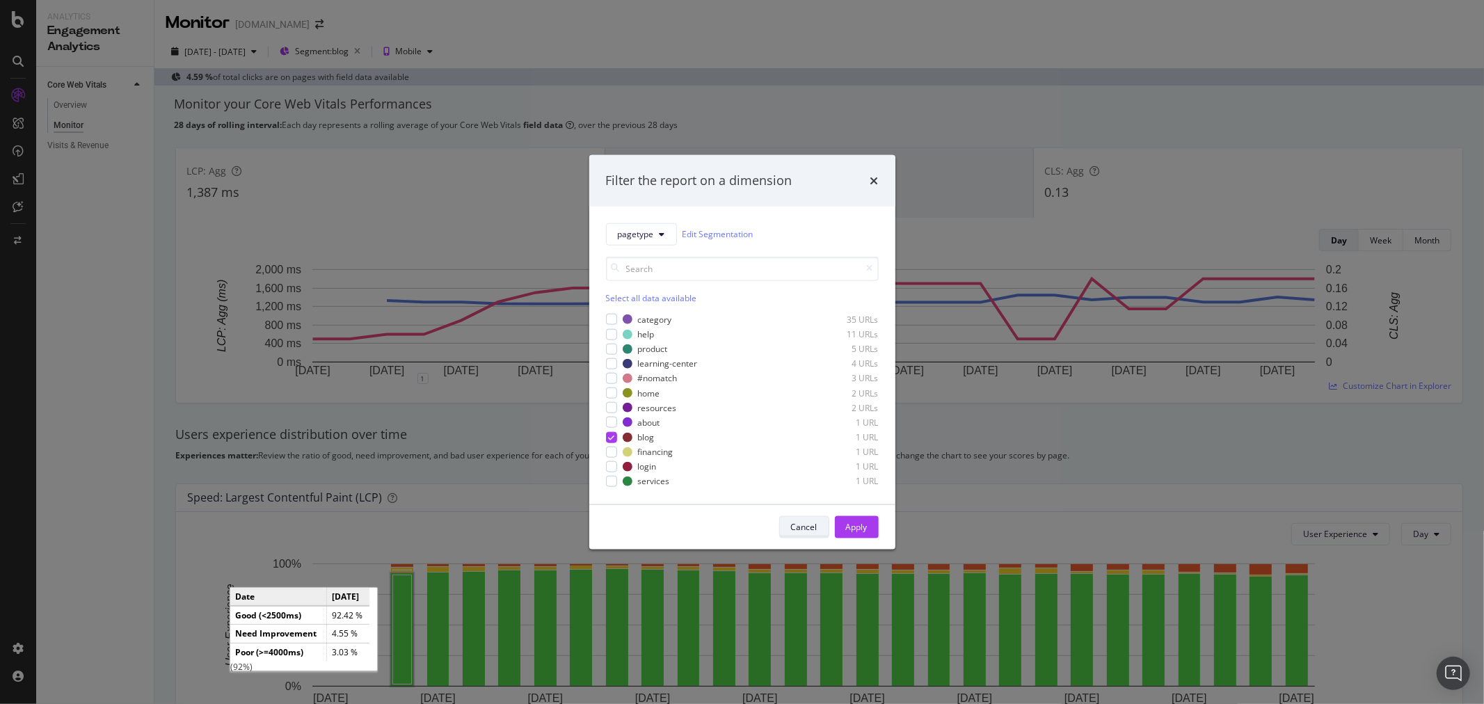
click at [801, 531] on div "Cancel" at bounding box center [804, 527] width 26 height 12
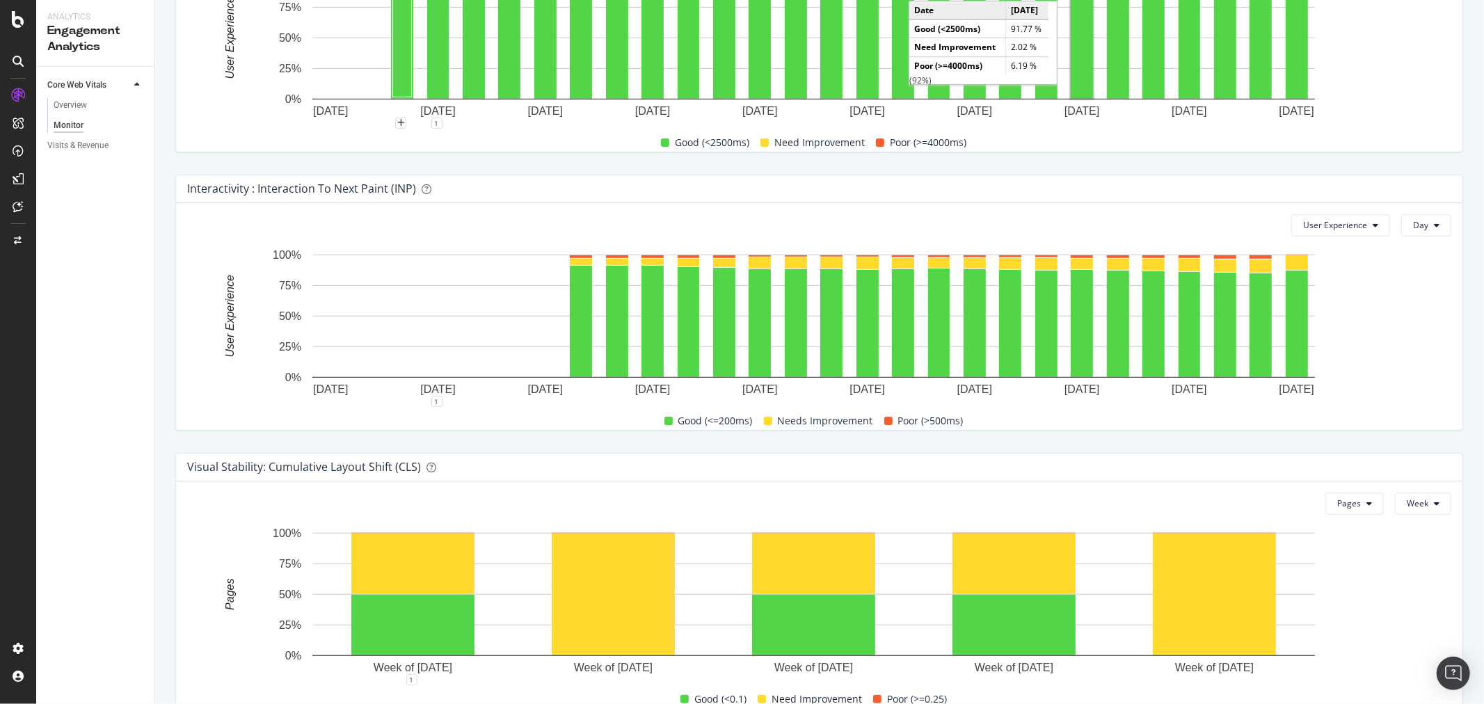
scroll to position [651, 0]
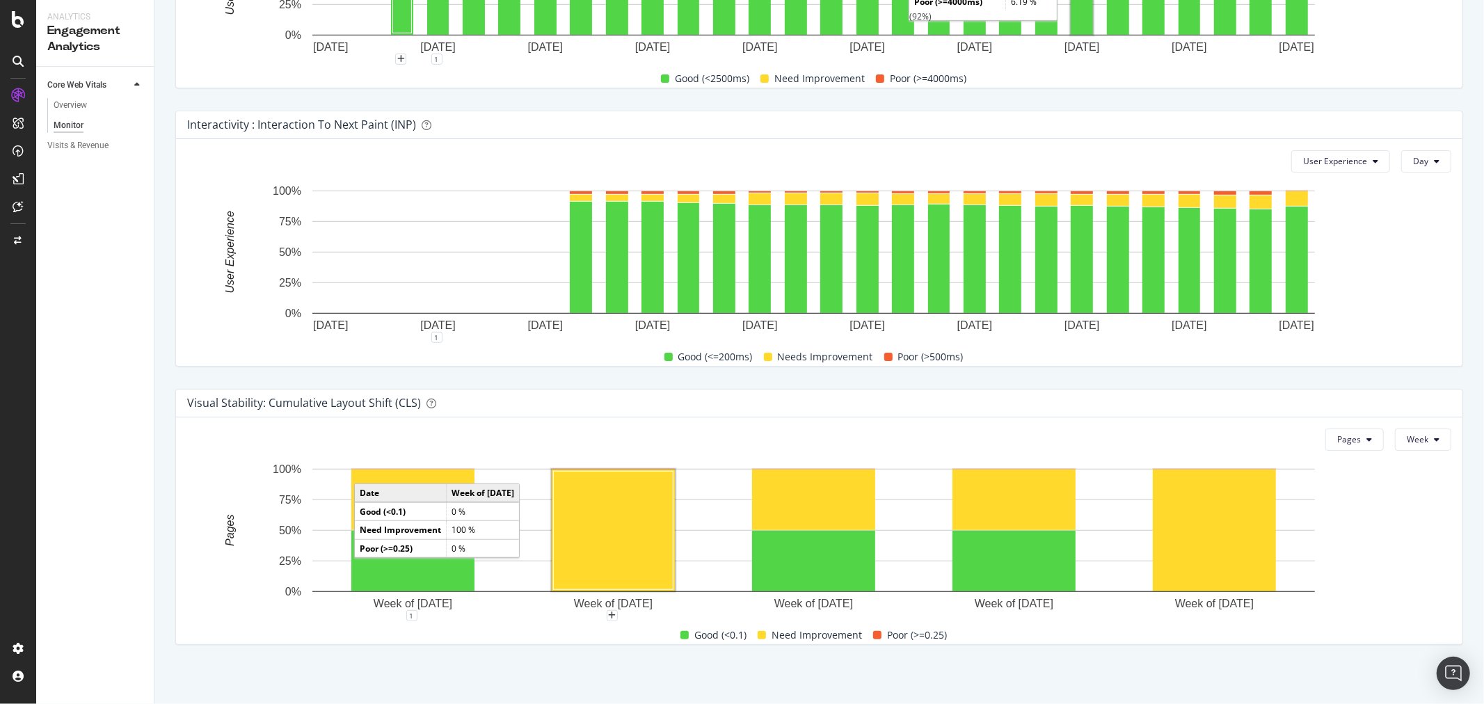
click at [624, 566] on rect "A chart." at bounding box center [614, 530] width 120 height 118
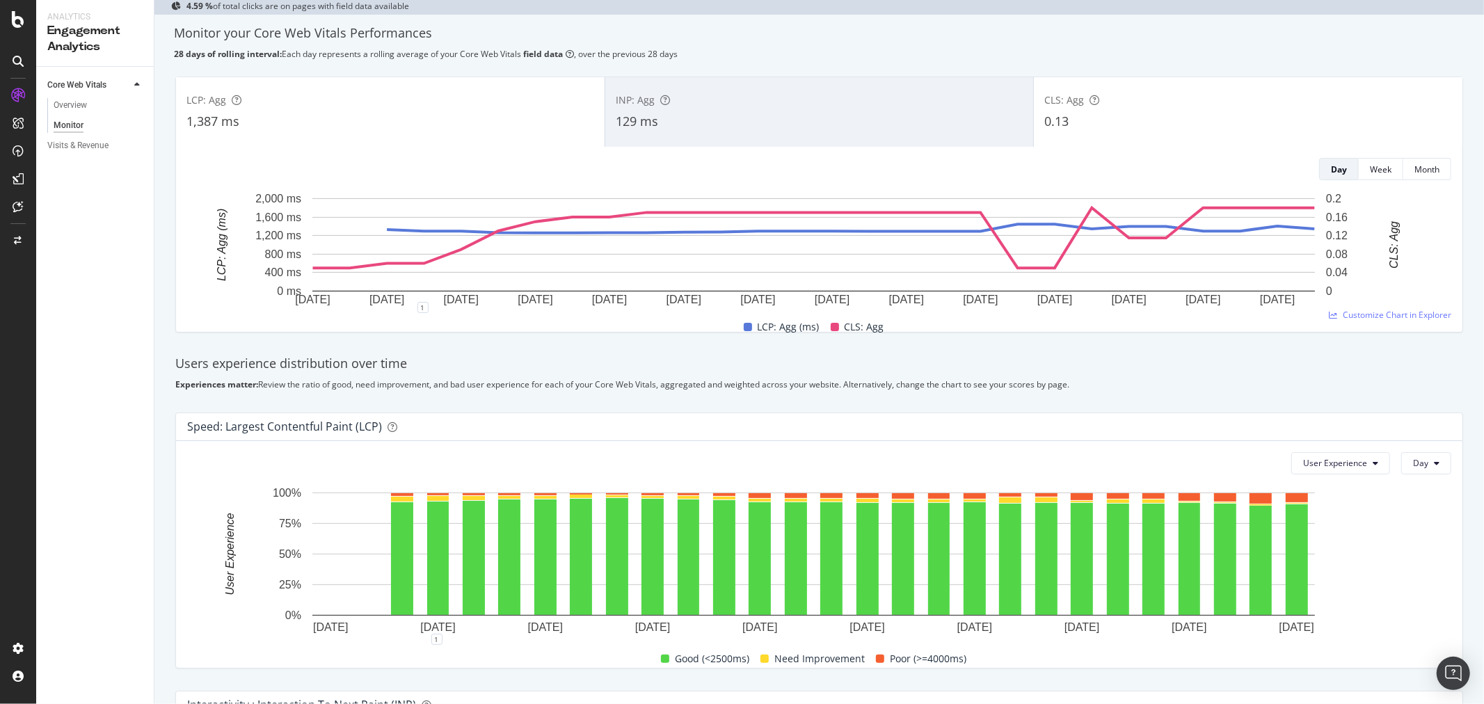
scroll to position [0, 0]
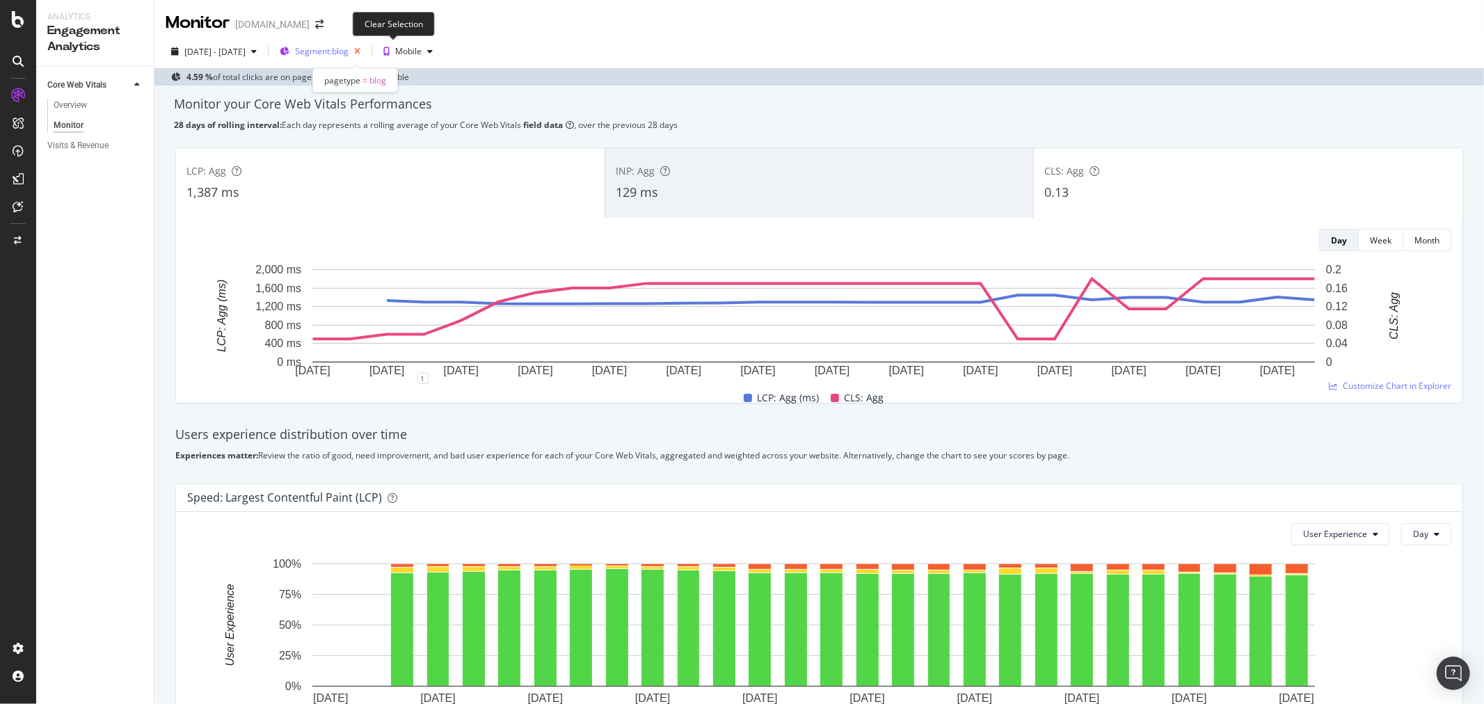
click at [366, 58] on icon "button" at bounding box center [357, 51] width 17 height 19
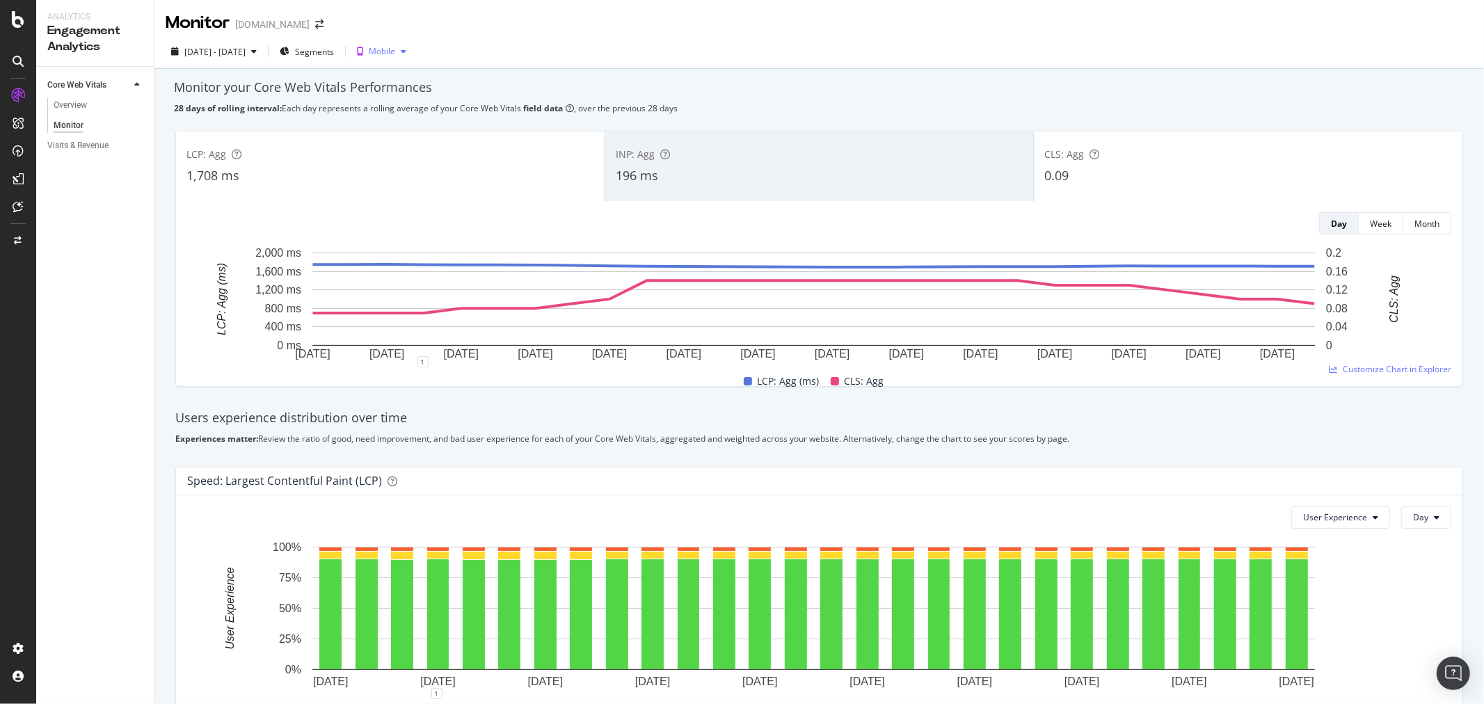
click at [412, 53] on div "button" at bounding box center [403, 51] width 17 height 8
click at [436, 102] on div "Desktop" at bounding box center [435, 98] width 32 height 12
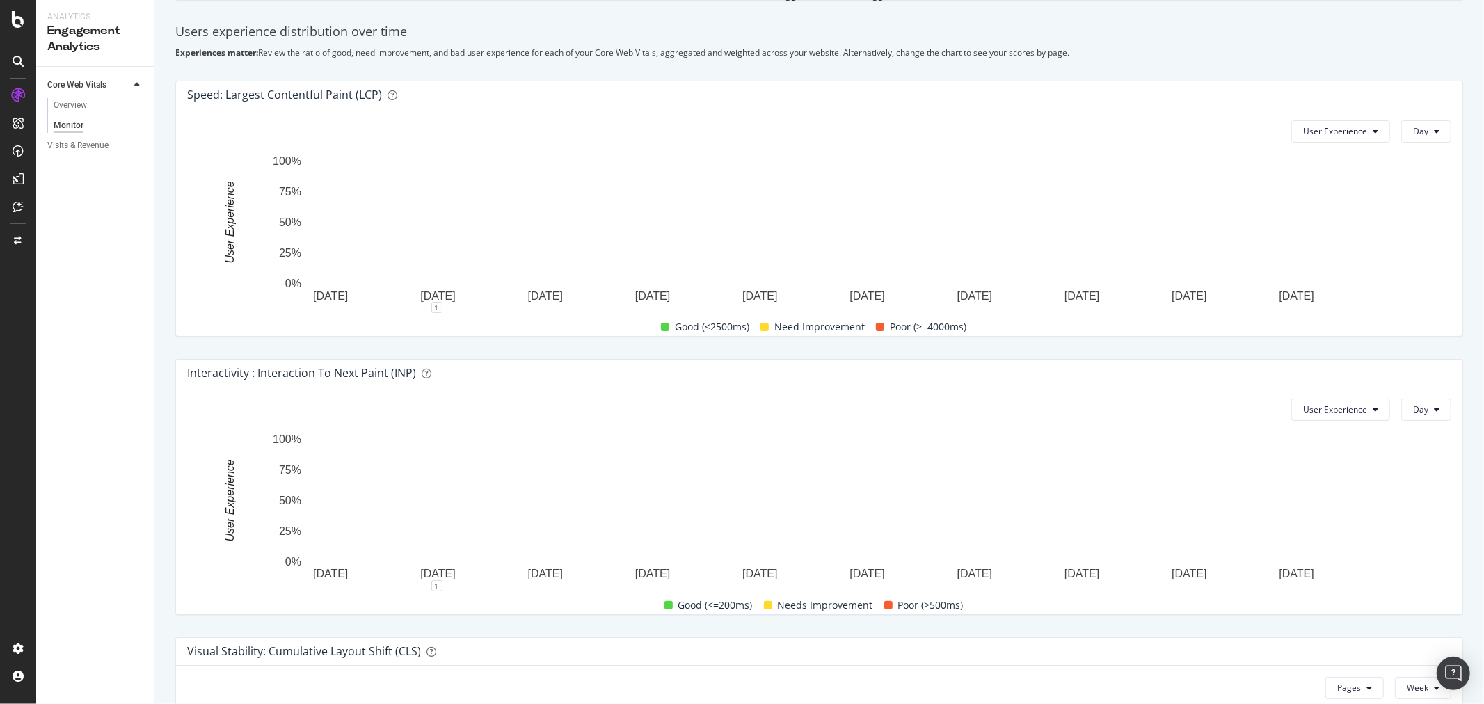
scroll to position [634, 0]
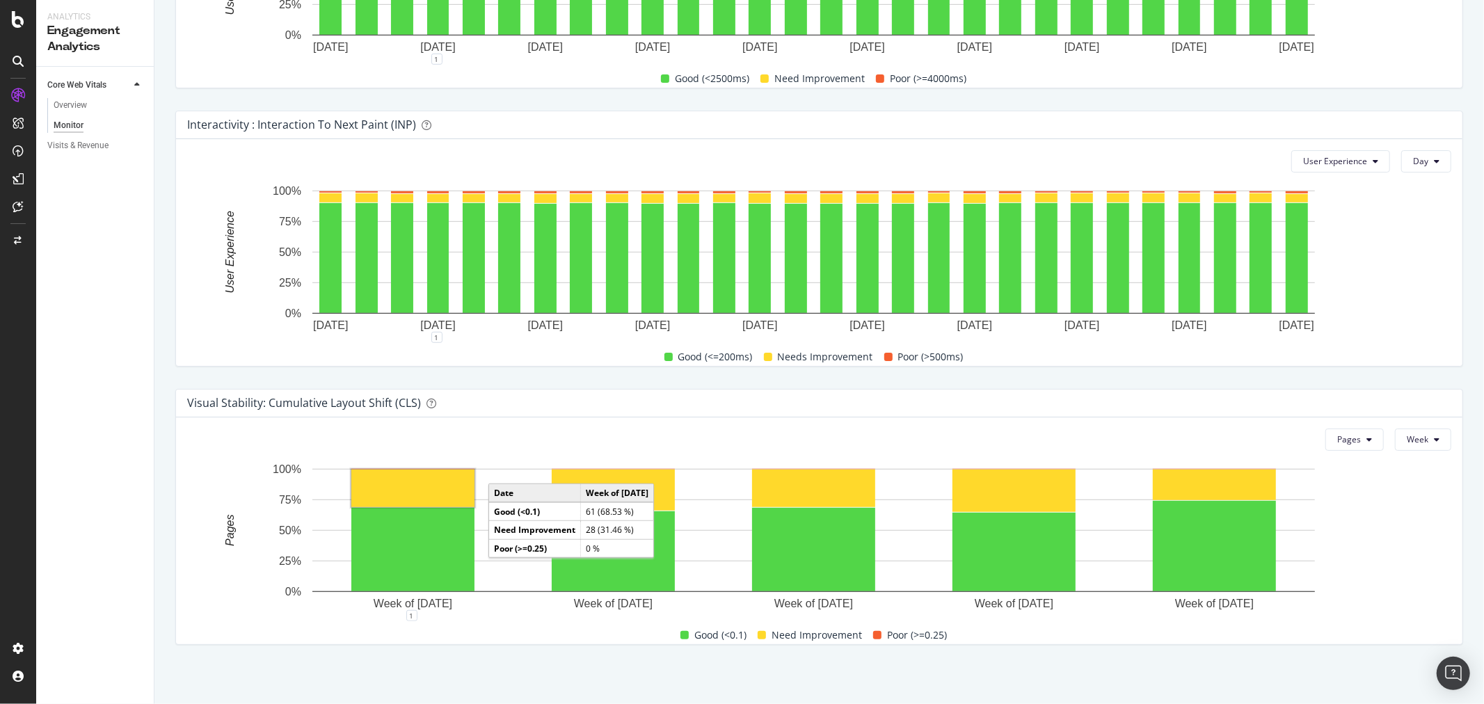
click at [423, 476] on rect "A chart." at bounding box center [412, 489] width 123 height 38
click at [595, 367] on div "Interactivity : Interaction to Next Paint (INP) User Experience Day [DATE] [DAT…" at bounding box center [819, 238] width 1304 height 278
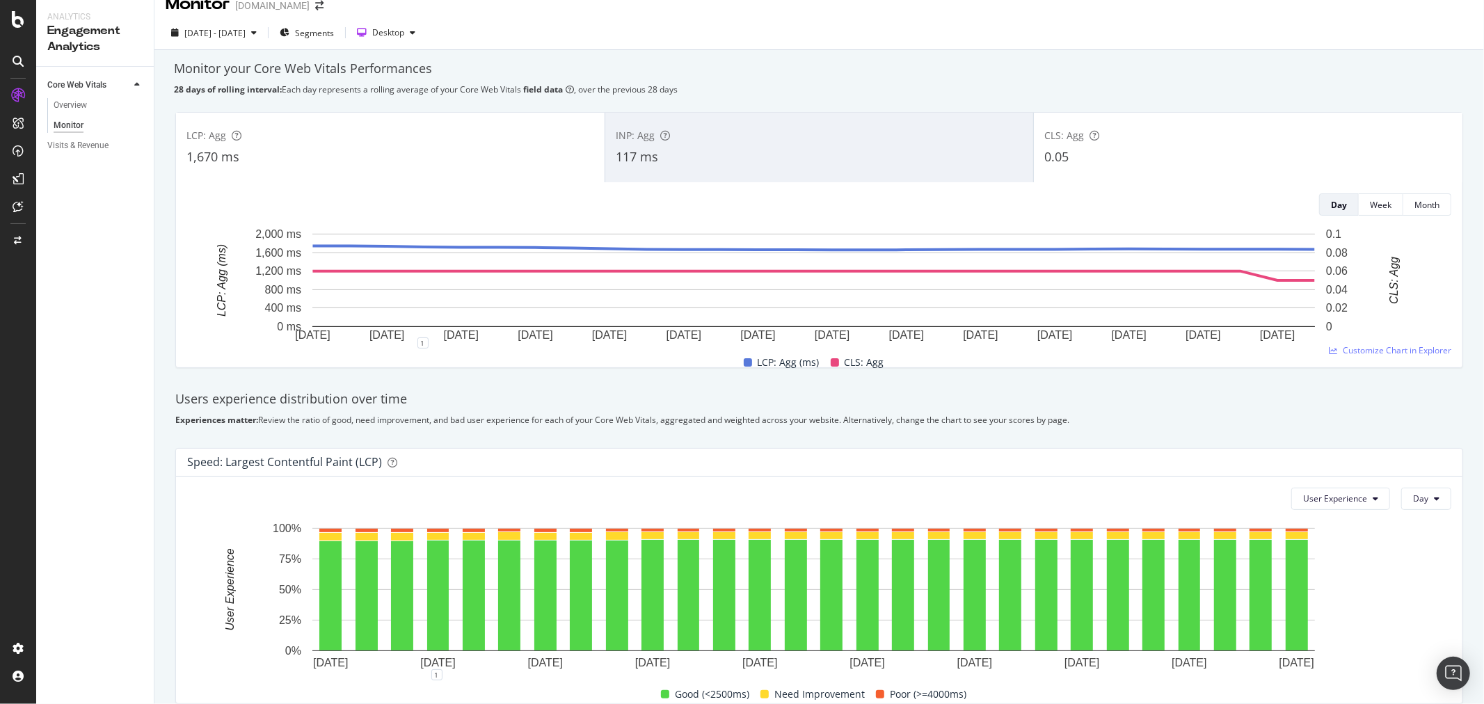
scroll to position [0, 0]
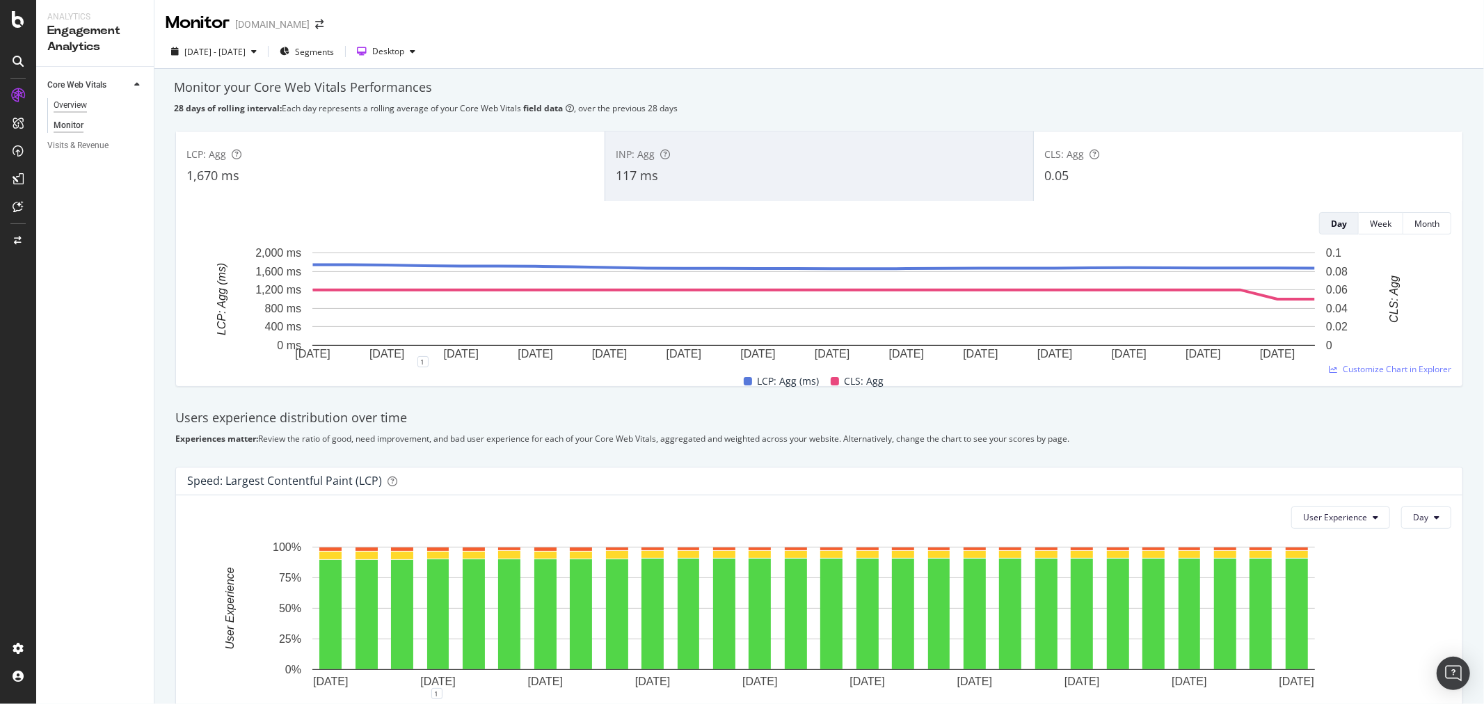
click at [86, 107] on div "Overview" at bounding box center [70, 105] width 33 height 15
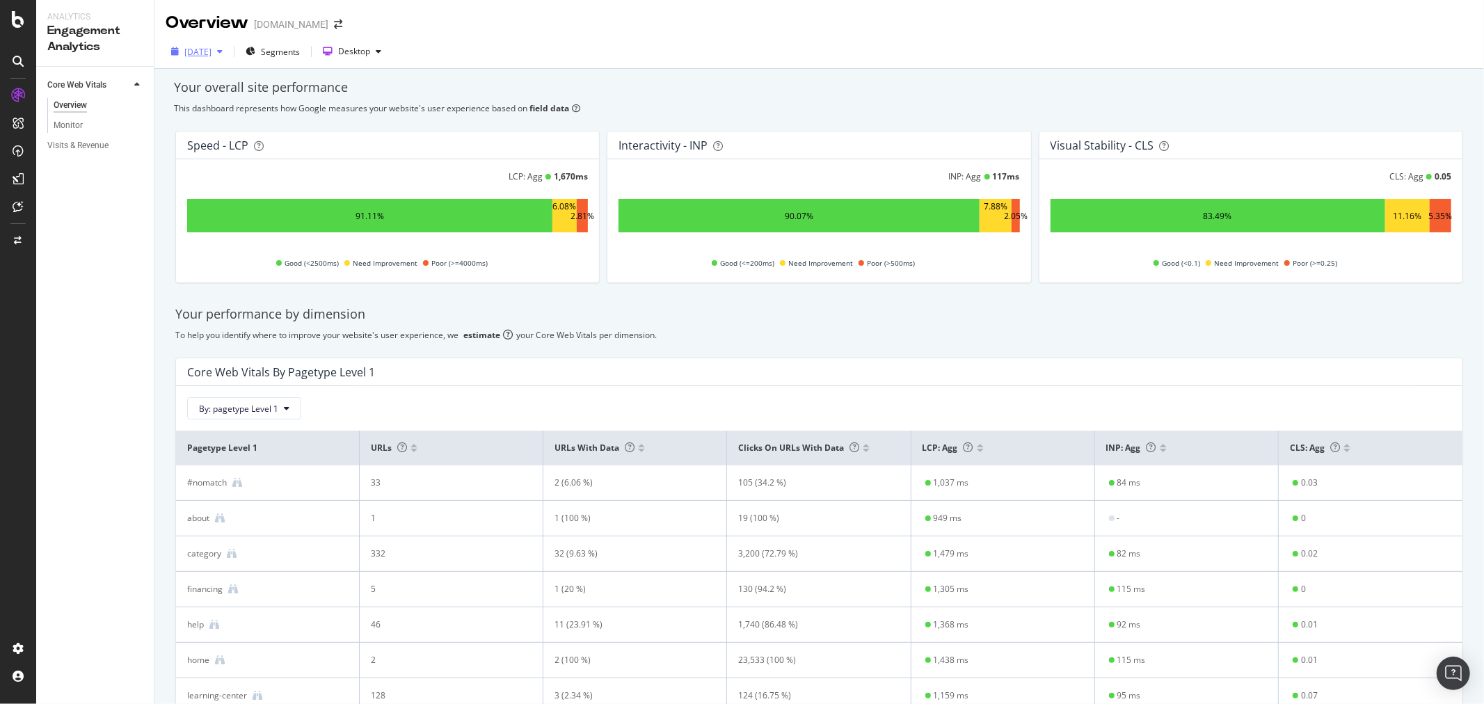
click at [228, 51] on div "button" at bounding box center [219, 51] width 17 height 8
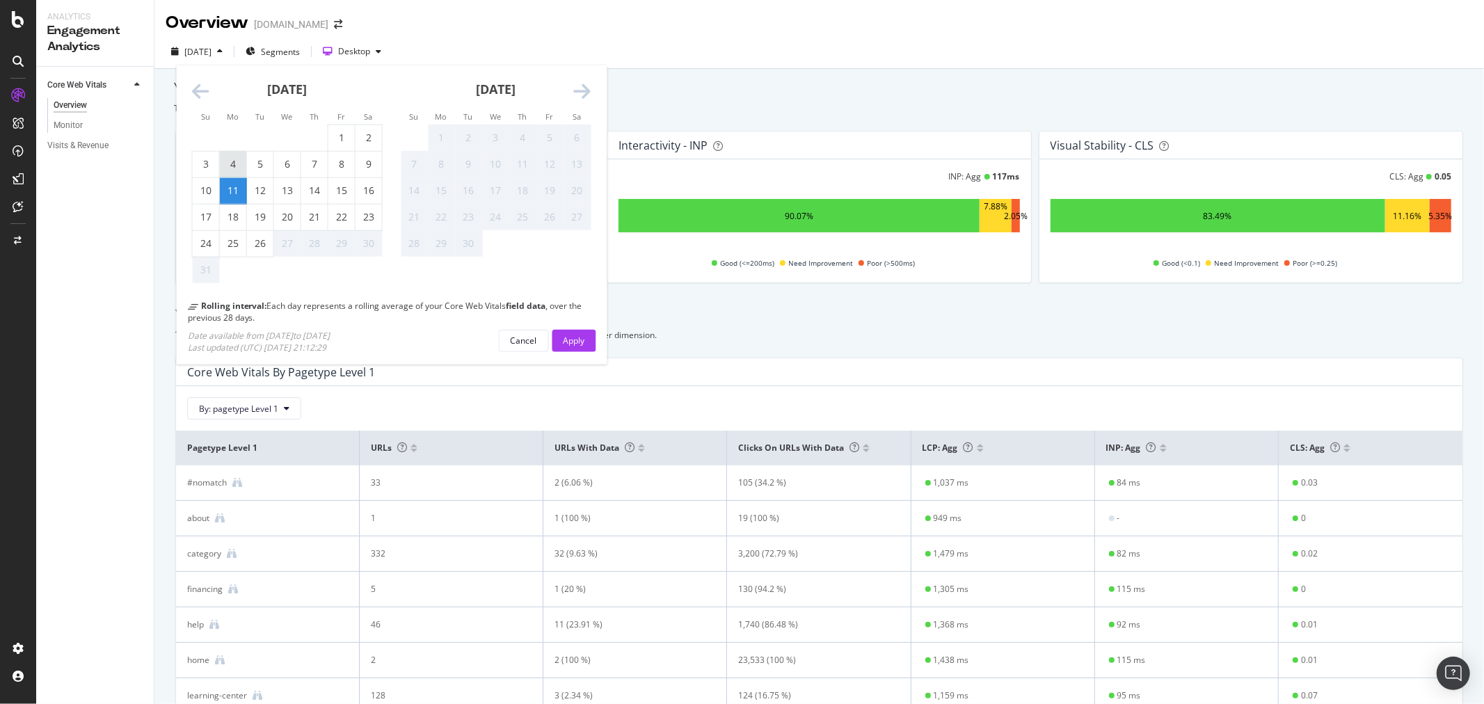
click at [237, 155] on div "4" at bounding box center [233, 165] width 26 height 26
click at [573, 349] on div "Apply" at bounding box center [574, 340] width 22 height 21
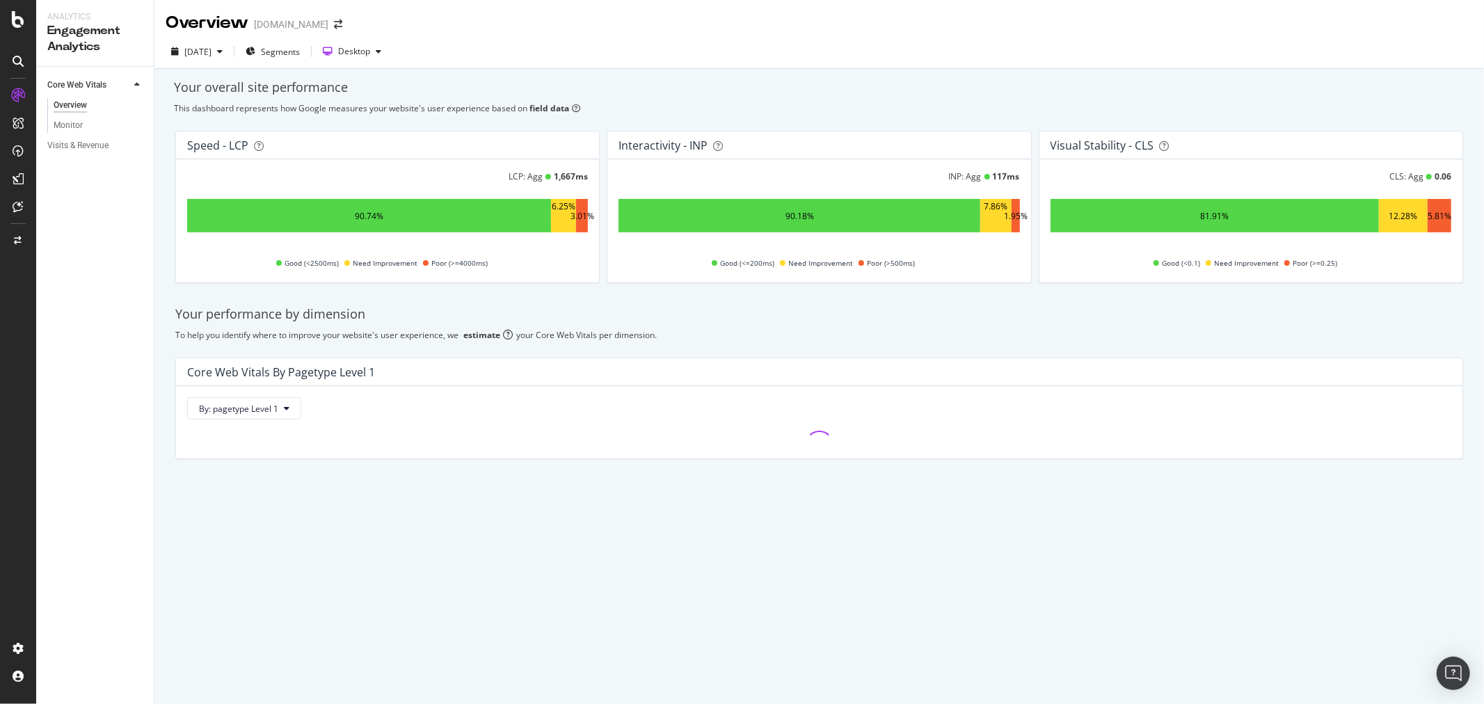
click at [200, 39] on div "[DATE] Segments Desktop" at bounding box center [818, 52] width 1329 height 34
click at [204, 46] on div "[DATE]" at bounding box center [197, 52] width 27 height 12
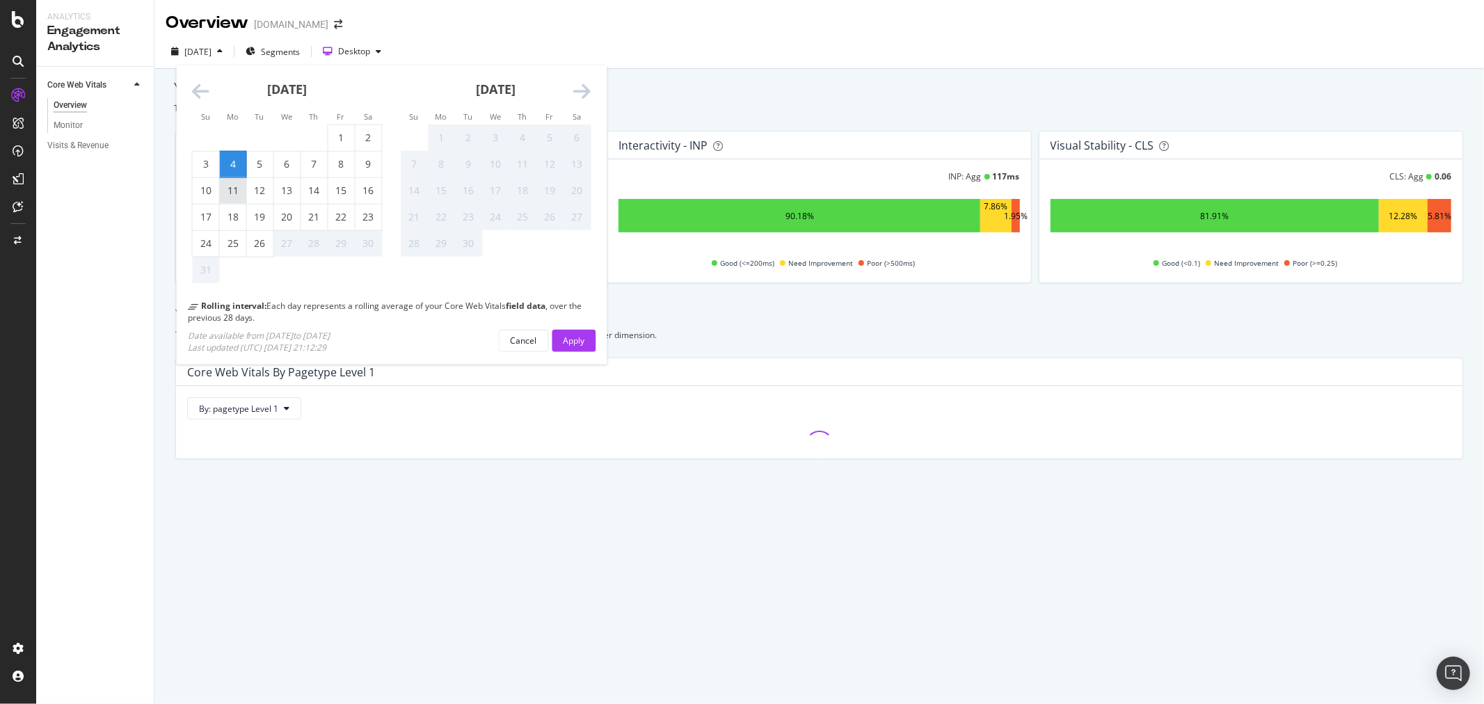
click at [223, 185] on div "11" at bounding box center [233, 191] width 26 height 14
click at [585, 342] on button "Apply" at bounding box center [574, 340] width 44 height 22
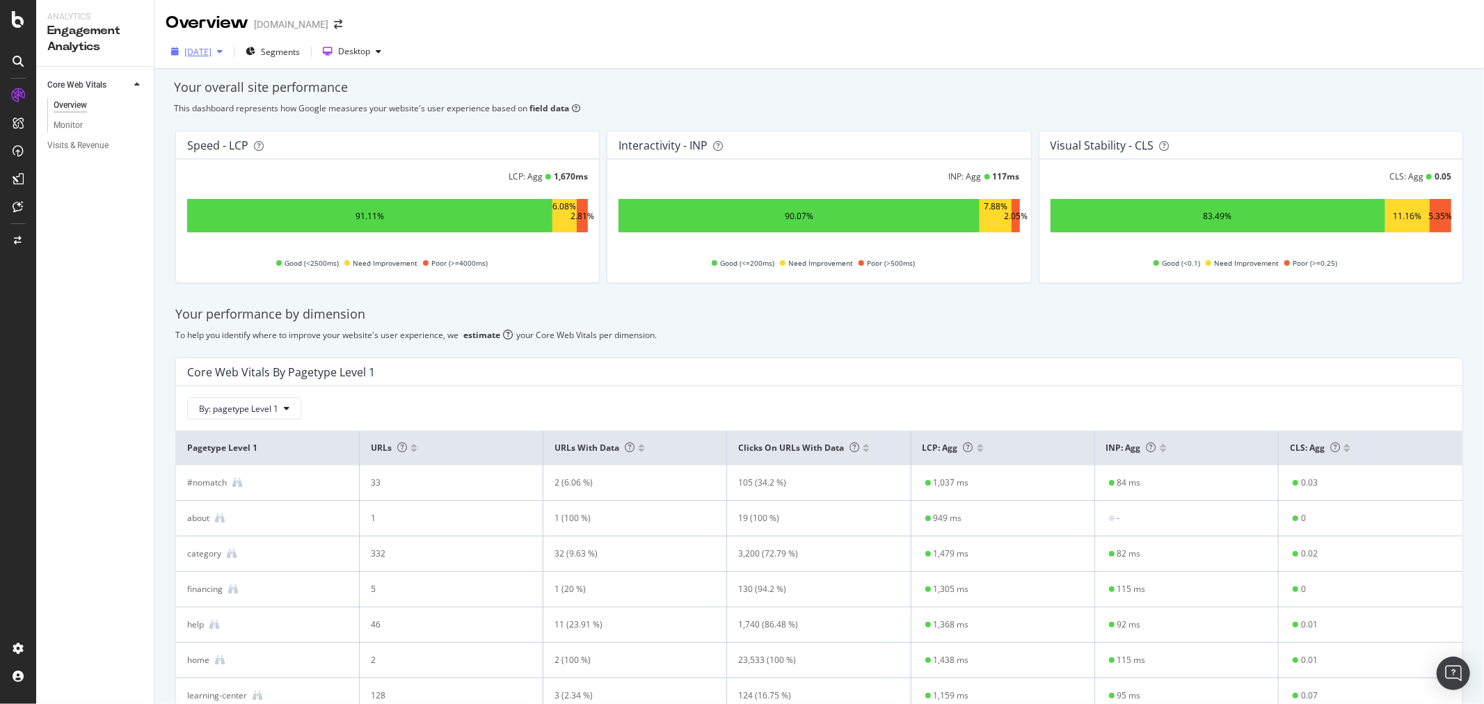
click at [212, 60] on div "[DATE]" at bounding box center [197, 51] width 63 height 21
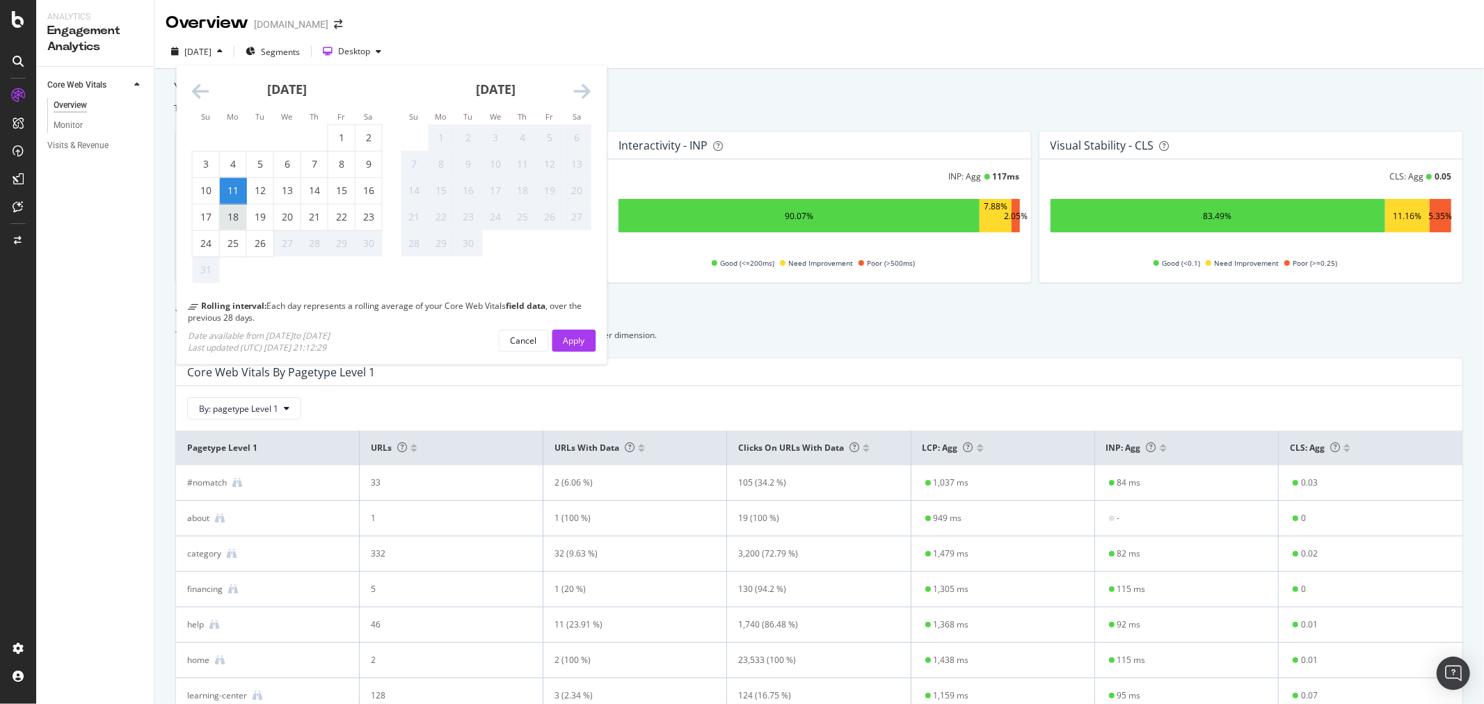
click at [232, 213] on div "18" at bounding box center [233, 217] width 26 height 14
click at [595, 343] on button "Apply" at bounding box center [574, 340] width 44 height 22
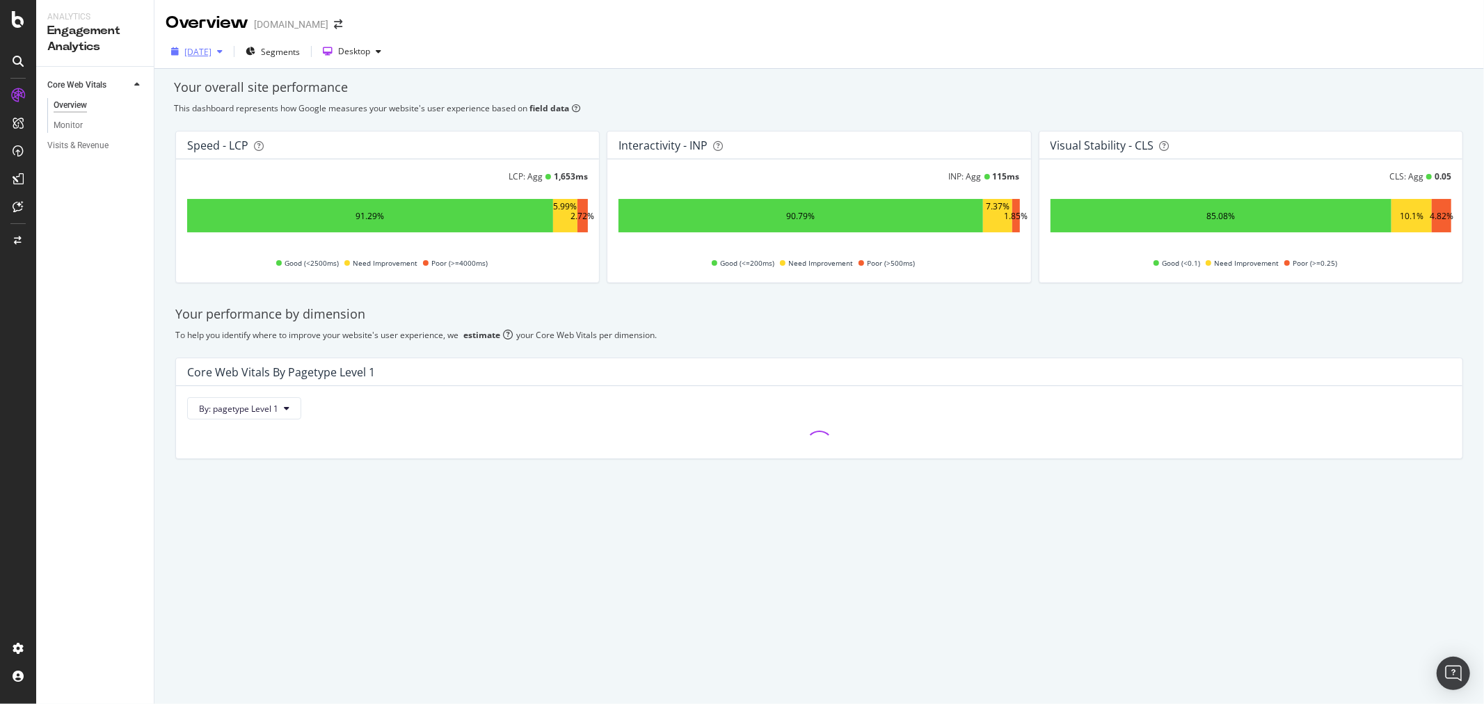
click at [211, 47] on div "[DATE]" at bounding box center [197, 52] width 27 height 12
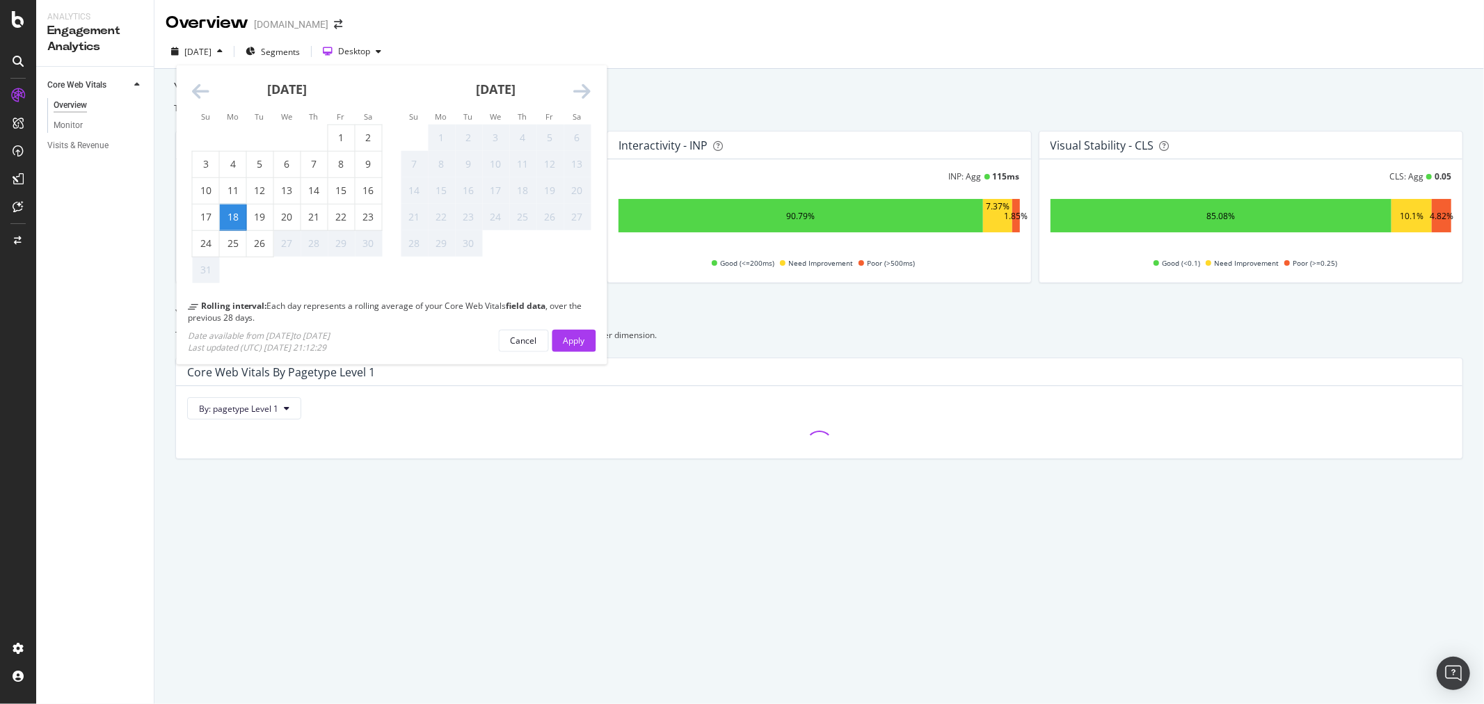
click at [195, 83] on icon "Move backward to switch to the previous month." at bounding box center [200, 91] width 17 height 19
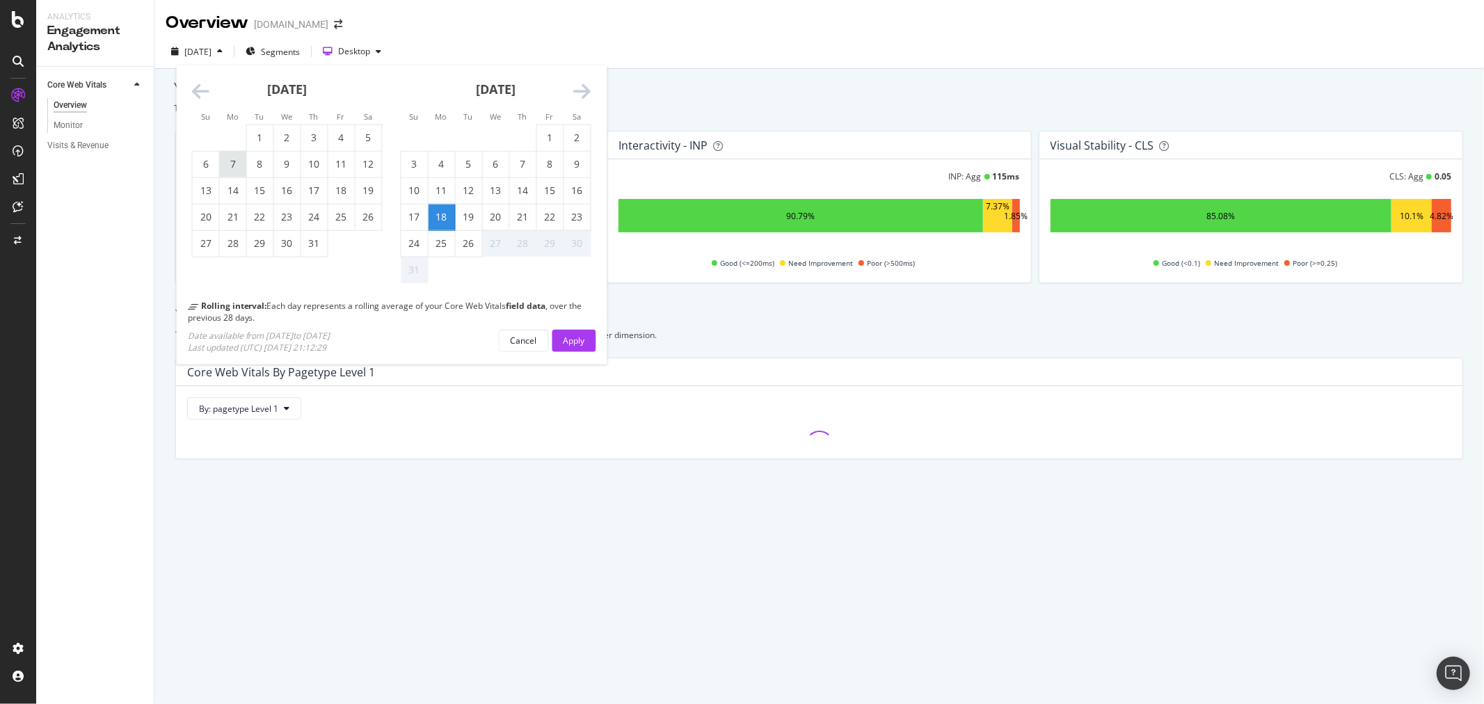
click at [231, 164] on div "7" at bounding box center [233, 164] width 26 height 14
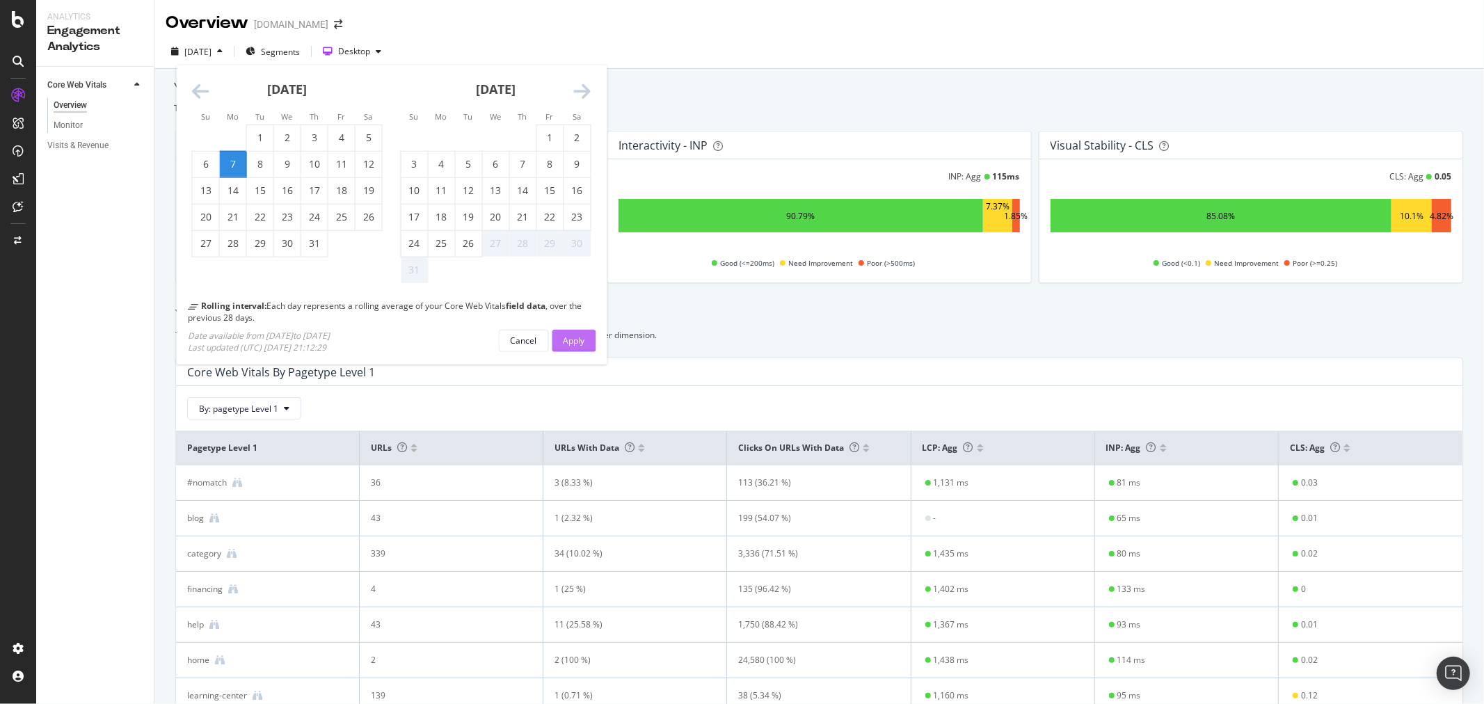
click at [575, 343] on div "Apply" at bounding box center [574, 341] width 22 height 12
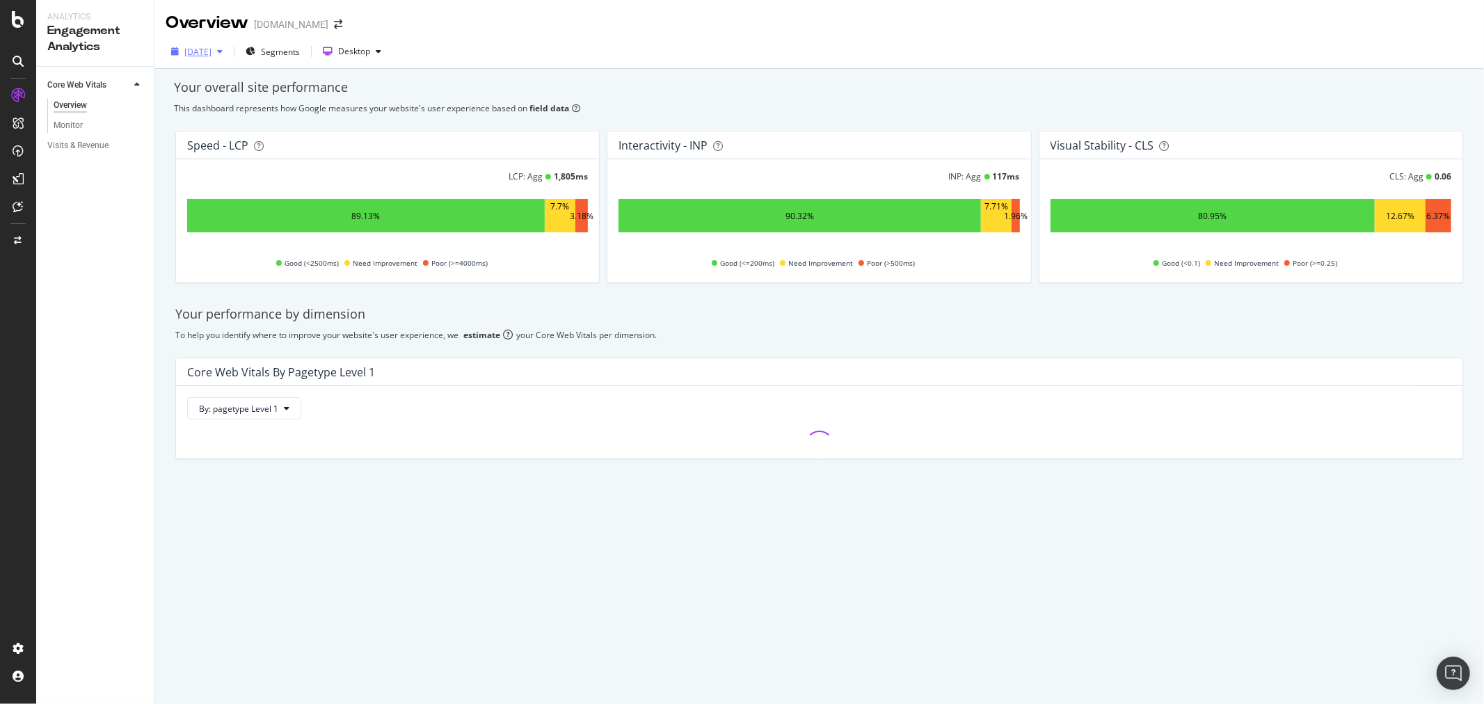
click at [218, 58] on div "[DATE]" at bounding box center [197, 51] width 63 height 21
click at [926, 335] on div "To help you identify where to improve your website's user experience, we estima…" at bounding box center [819, 335] width 1288 height 12
click at [370, 53] on div "Desktop" at bounding box center [354, 51] width 32 height 8
click at [385, 80] on div "Mobile" at bounding box center [383, 75] width 26 height 12
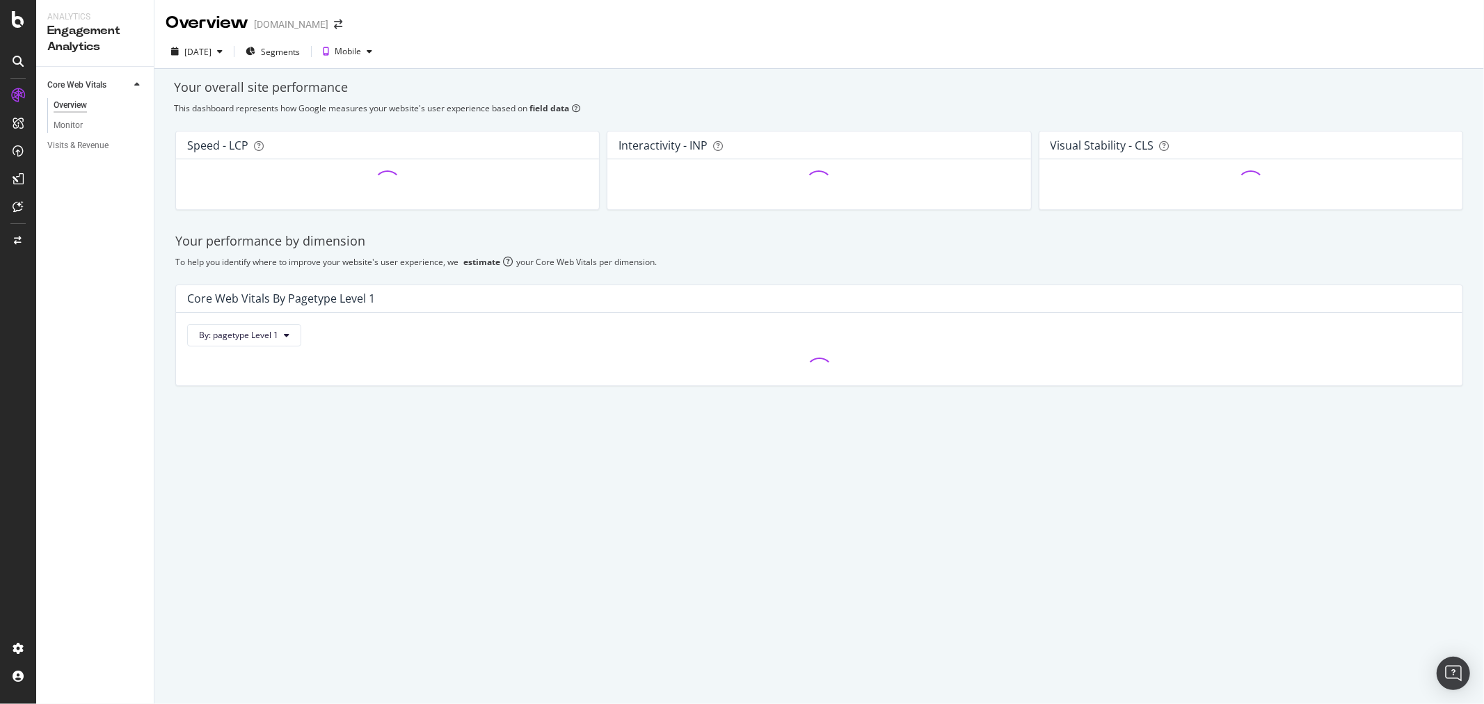
click at [575, 88] on div "Your overall site performance" at bounding box center [819, 88] width 1290 height 18
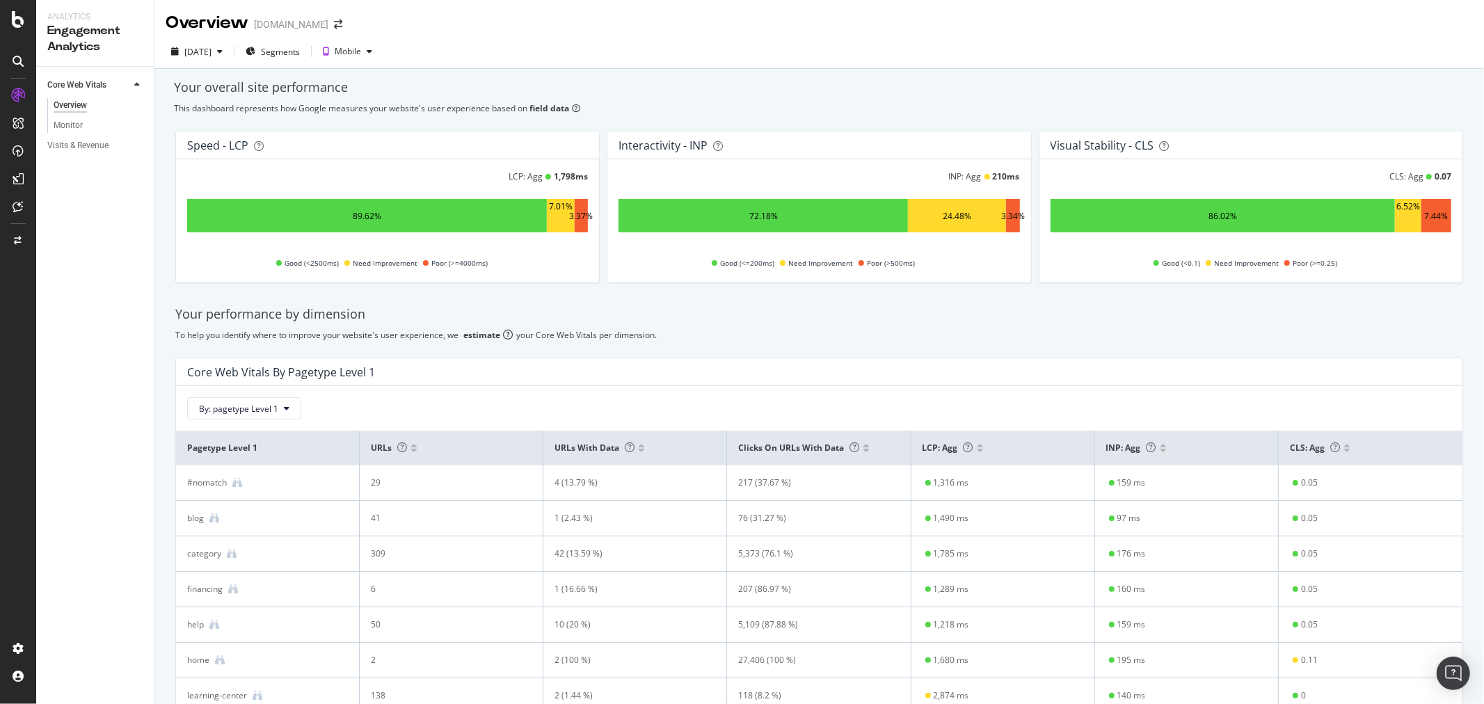
click at [251, 70] on div "Your overall site performance This dashboard represents how Google measures you…" at bounding box center [818, 510] width 1329 height 883
click at [223, 54] on icon "button" at bounding box center [220, 51] width 6 height 8
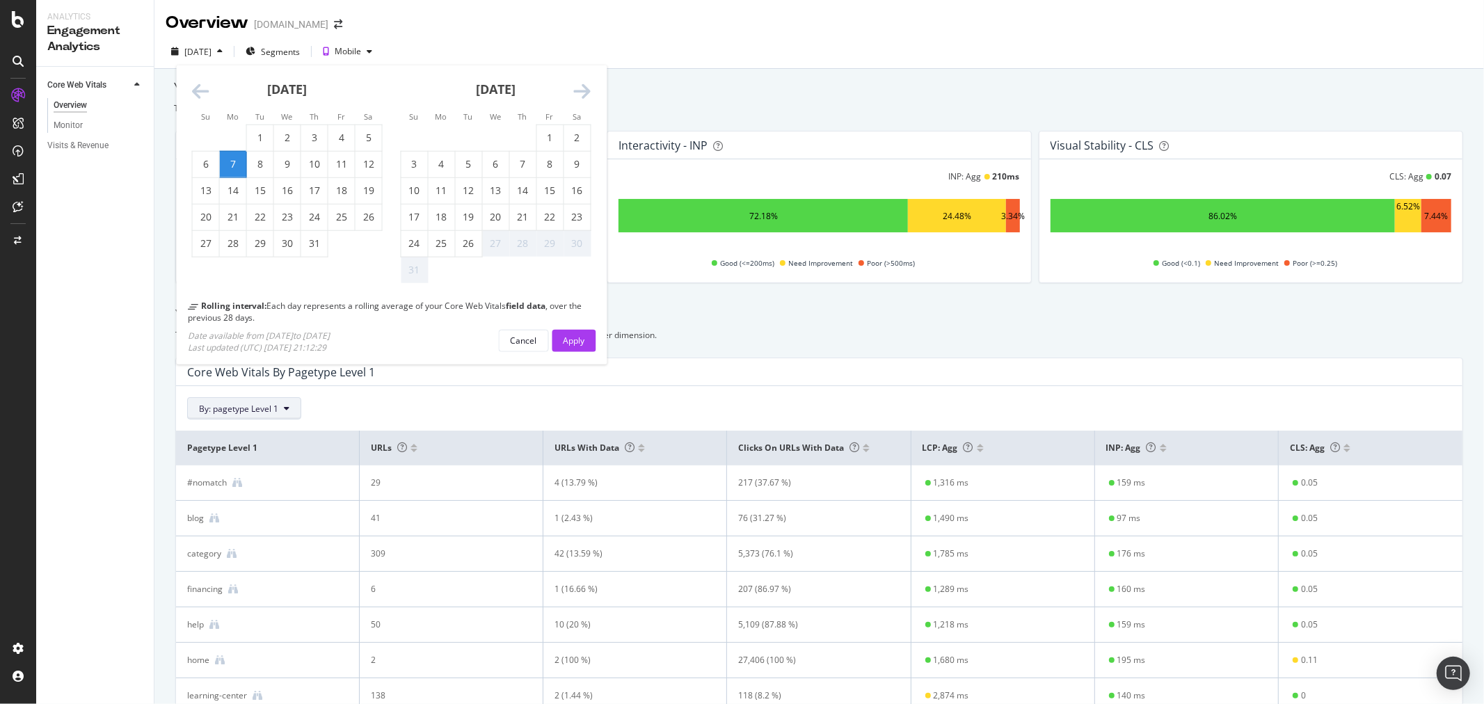
click at [288, 411] on icon at bounding box center [287, 408] width 6 height 8
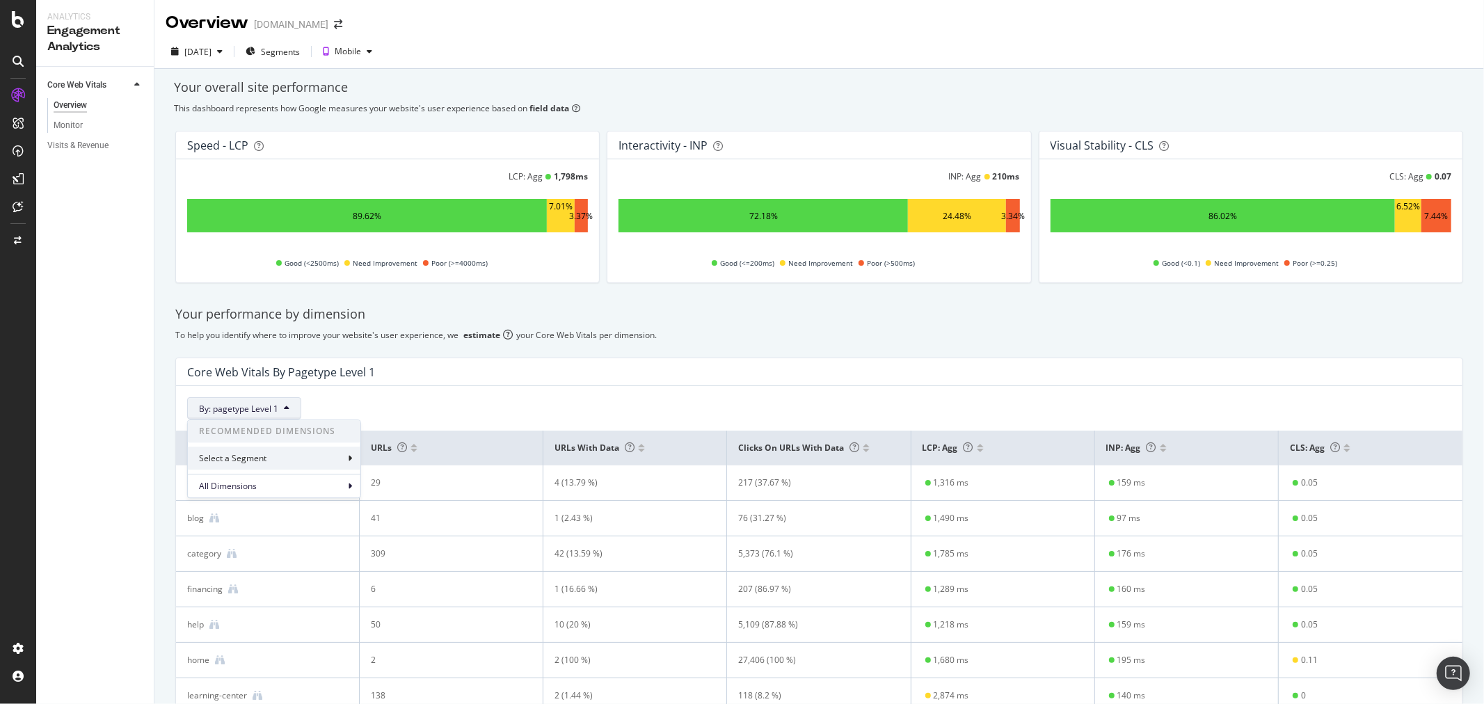
click at [291, 467] on div "Select a Segment" at bounding box center [274, 458] width 173 height 23
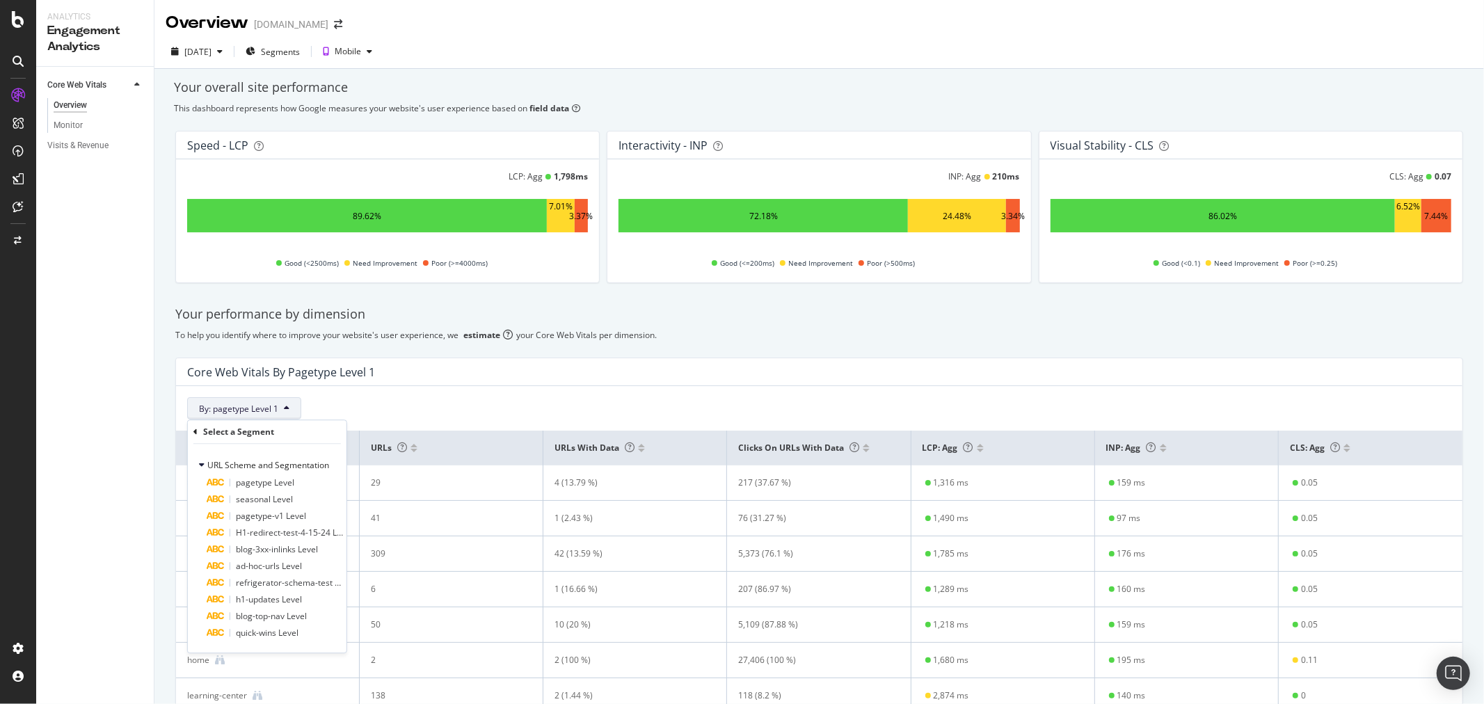
click at [483, 392] on div "By: pagetype Level 1 Select a Segment URL Scheme and Segmentation pagetype Leve…" at bounding box center [819, 402] width 1286 height 33
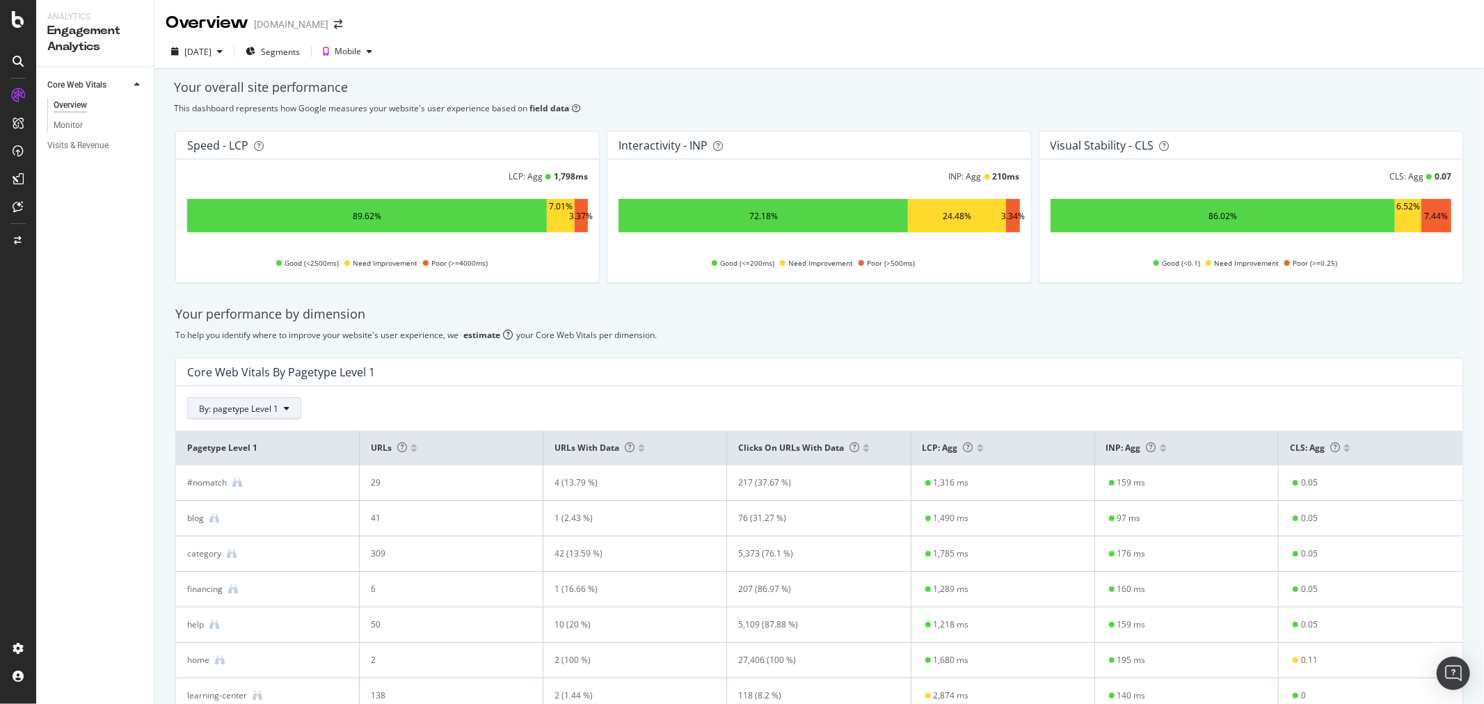
click at [264, 413] on span "By: pagetype Level 1" at bounding box center [238, 409] width 79 height 12
click at [266, 488] on div "All Dimensions" at bounding box center [274, 486] width 173 height 24
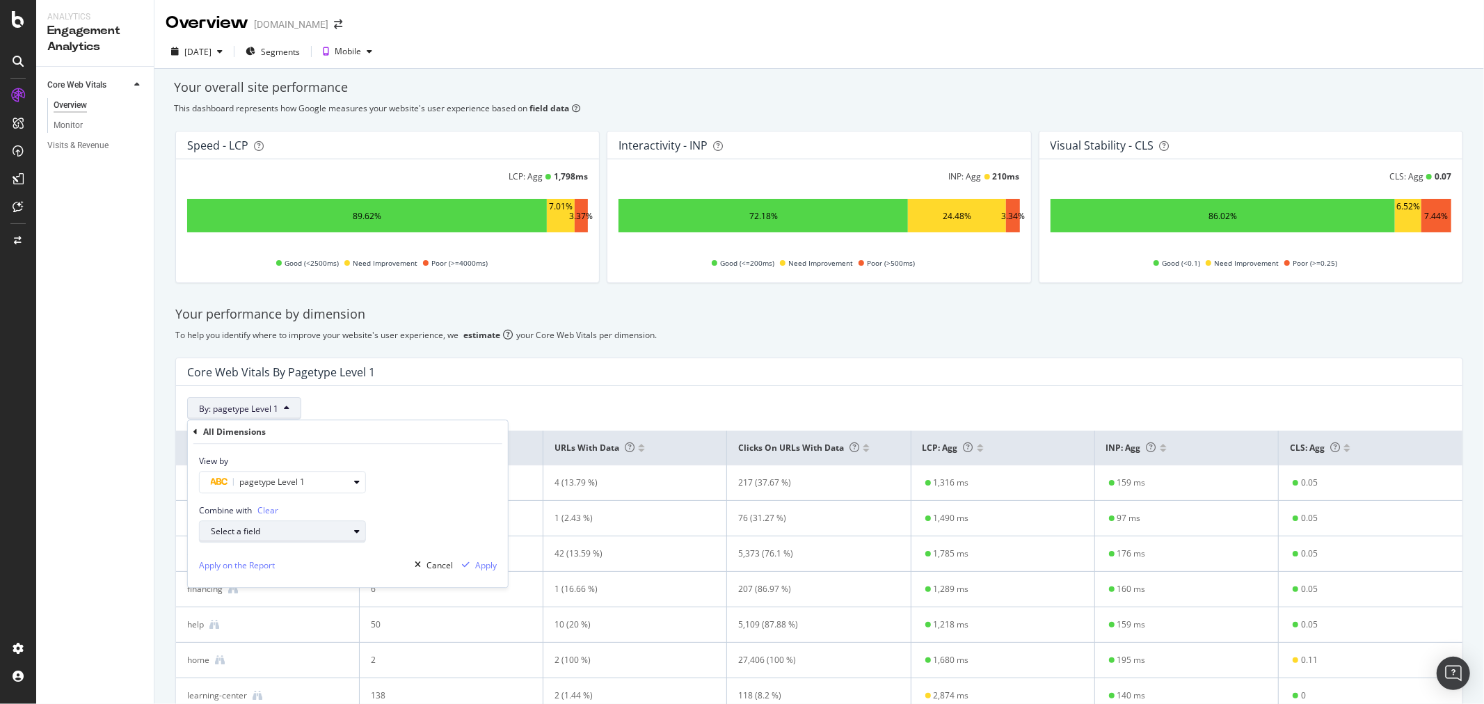
click at [344, 536] on div "Select a field" at bounding box center [280, 532] width 138 height 8
click at [349, 508] on div "URL Scheme and Segmentation" at bounding box center [313, 498] width 238 height 19
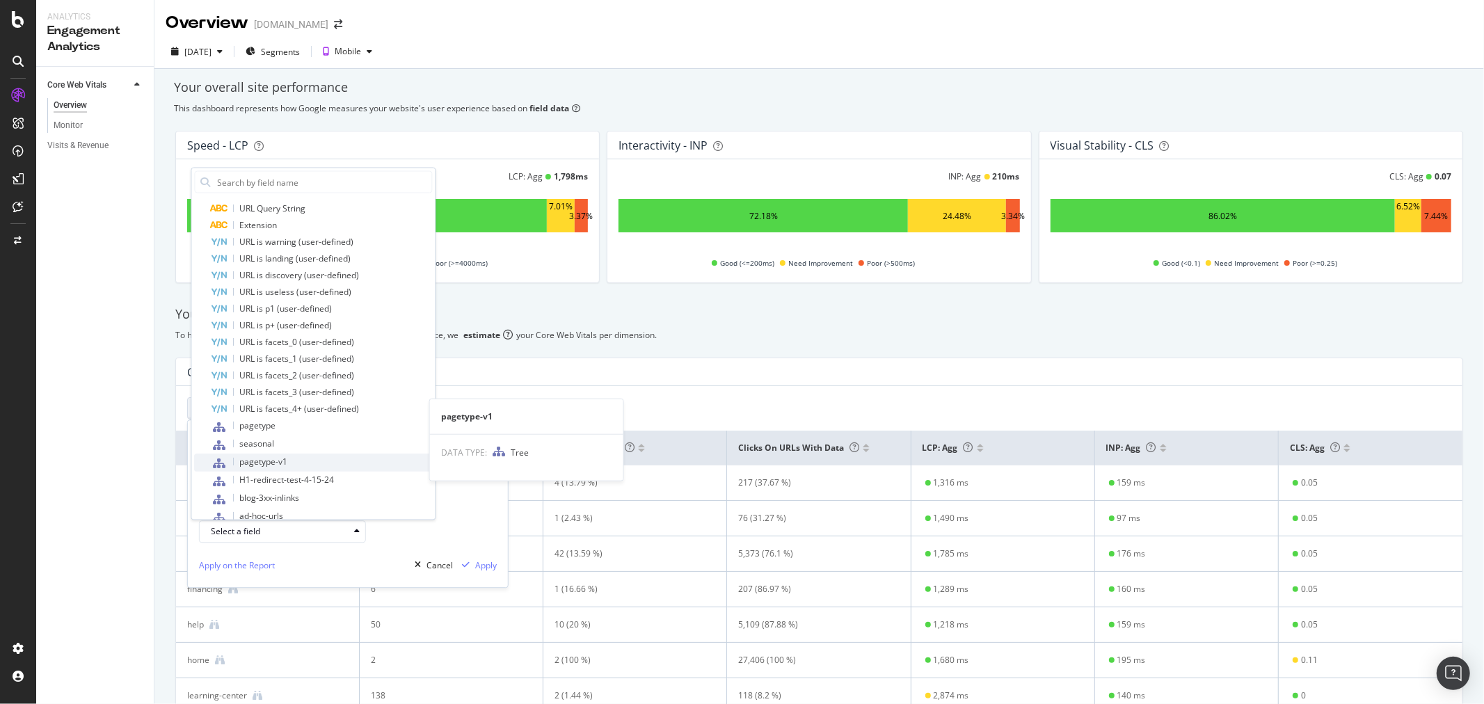
scroll to position [141, 0]
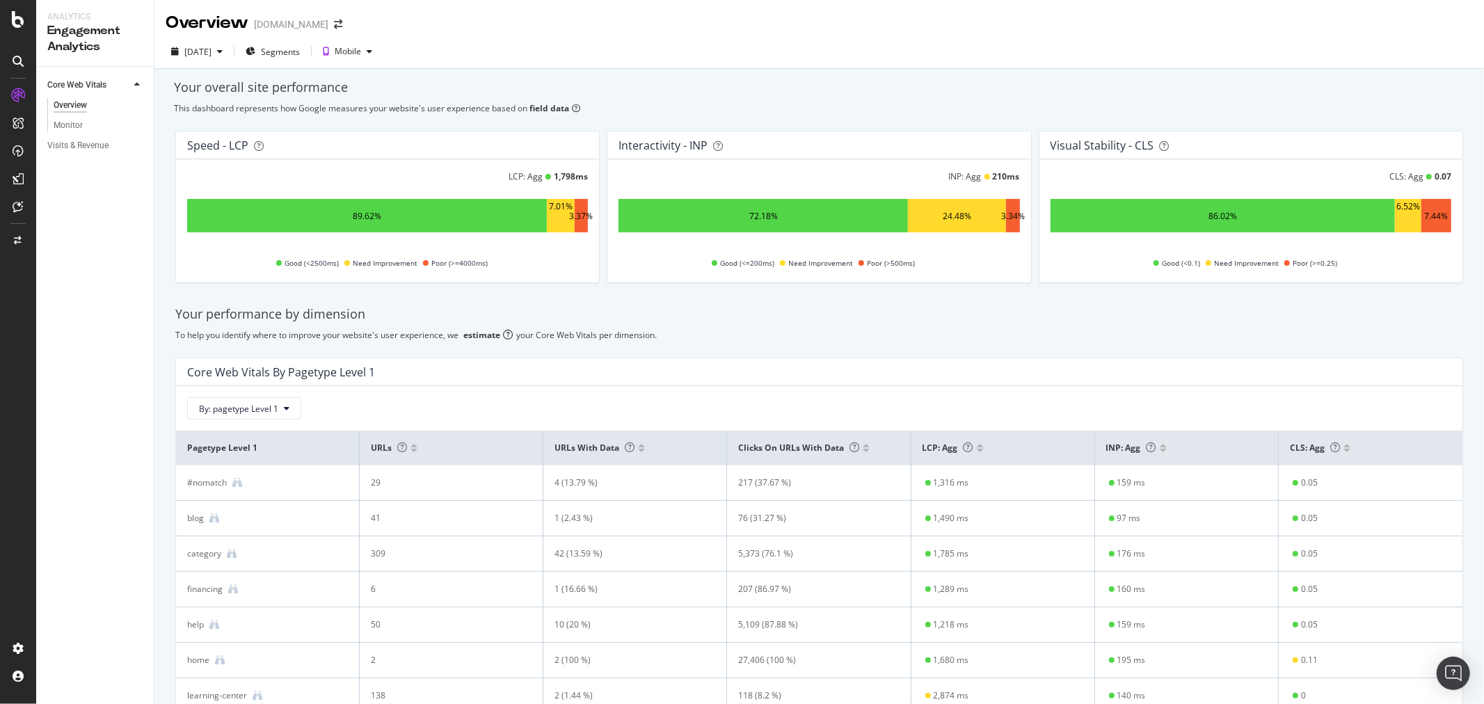
click at [806, 311] on div "Your performance by dimension" at bounding box center [819, 314] width 1288 height 18
click at [417, 378] on div "Core Web Vitals By pagetype Level 1" at bounding box center [815, 372] width 1257 height 14
click at [211, 52] on div "[DATE]" at bounding box center [197, 52] width 27 height 12
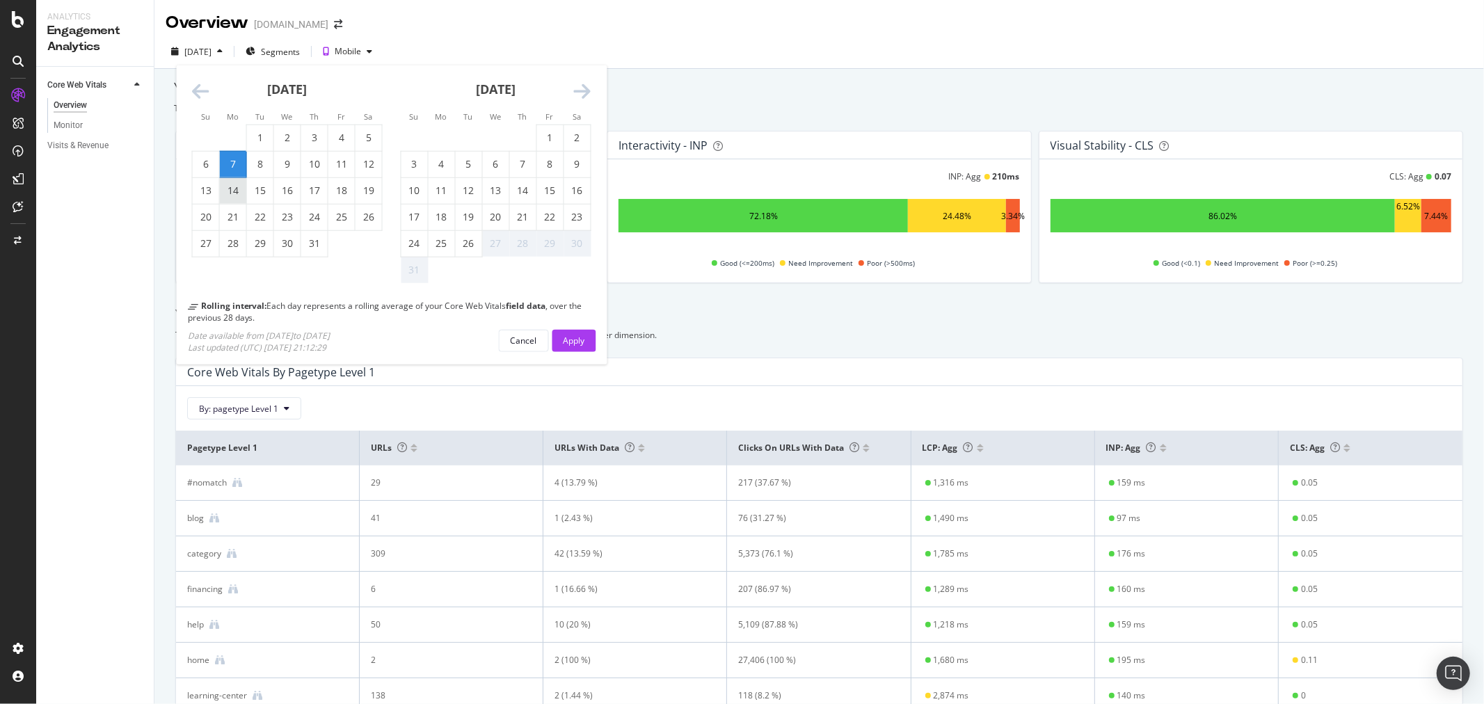
click at [237, 191] on div "14" at bounding box center [233, 191] width 26 height 14
click at [579, 346] on div "Apply" at bounding box center [574, 340] width 22 height 21
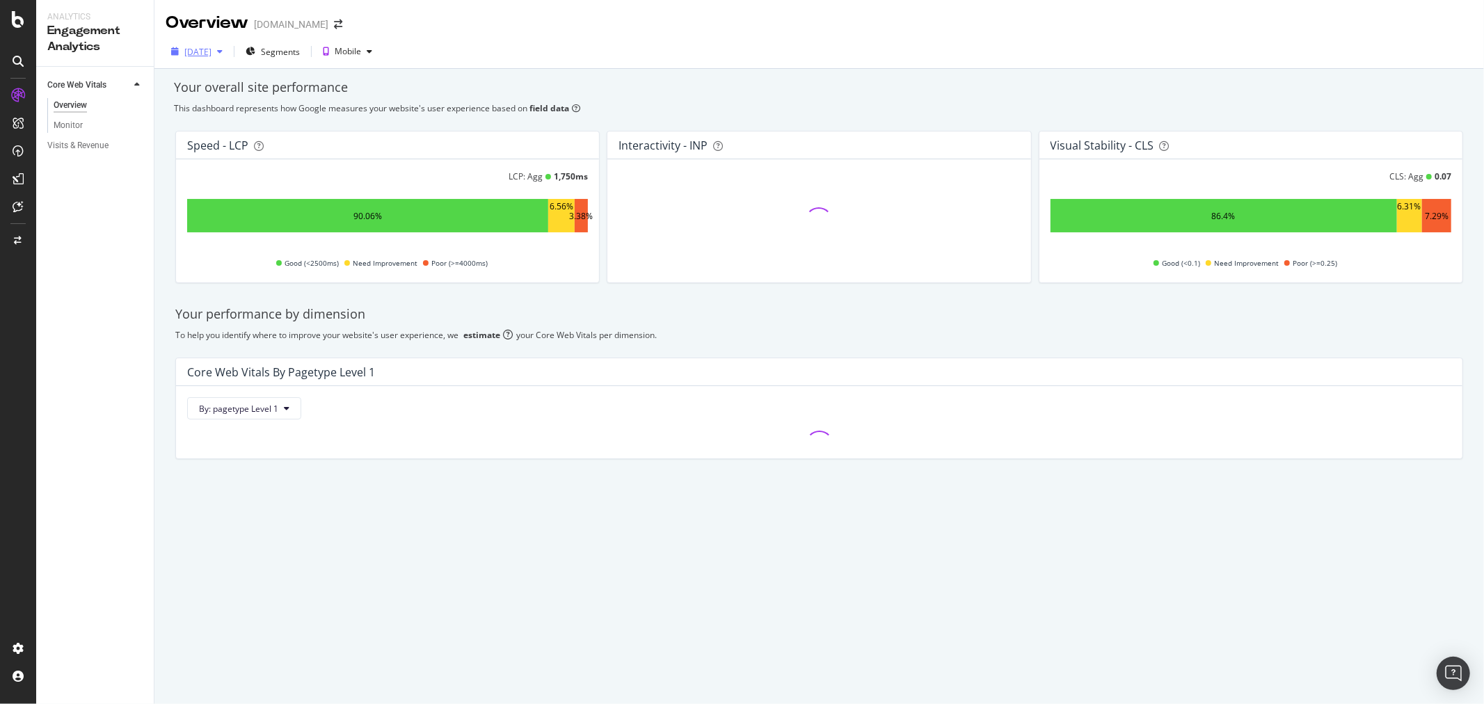
click at [209, 49] on div "[DATE]" at bounding box center [197, 52] width 27 height 12
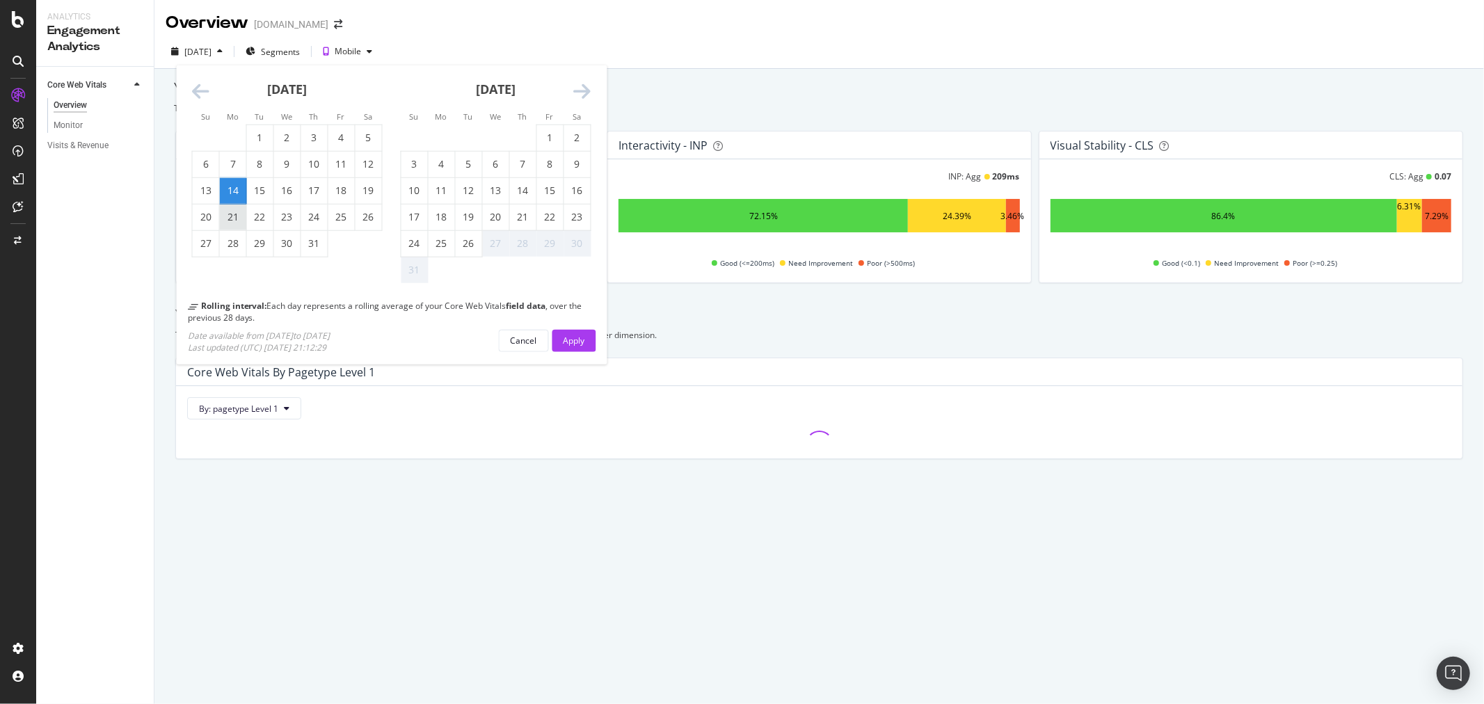
click at [235, 223] on div "21" at bounding box center [233, 217] width 26 height 14
click at [566, 345] on div "Apply" at bounding box center [574, 341] width 22 height 12
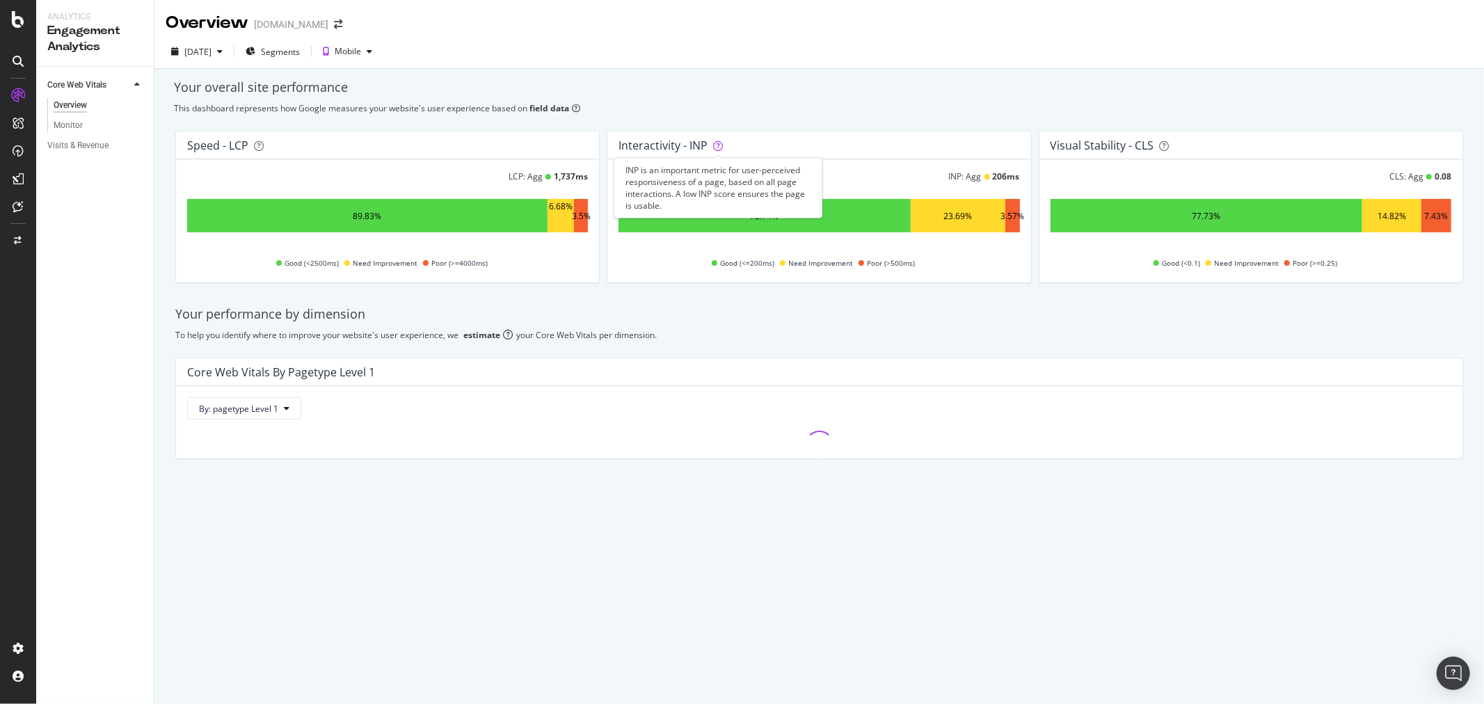
click at [720, 143] on icon at bounding box center [718, 146] width 10 height 10
click at [925, 135] on div "Interactivity - INP" at bounding box center [818, 145] width 423 height 28
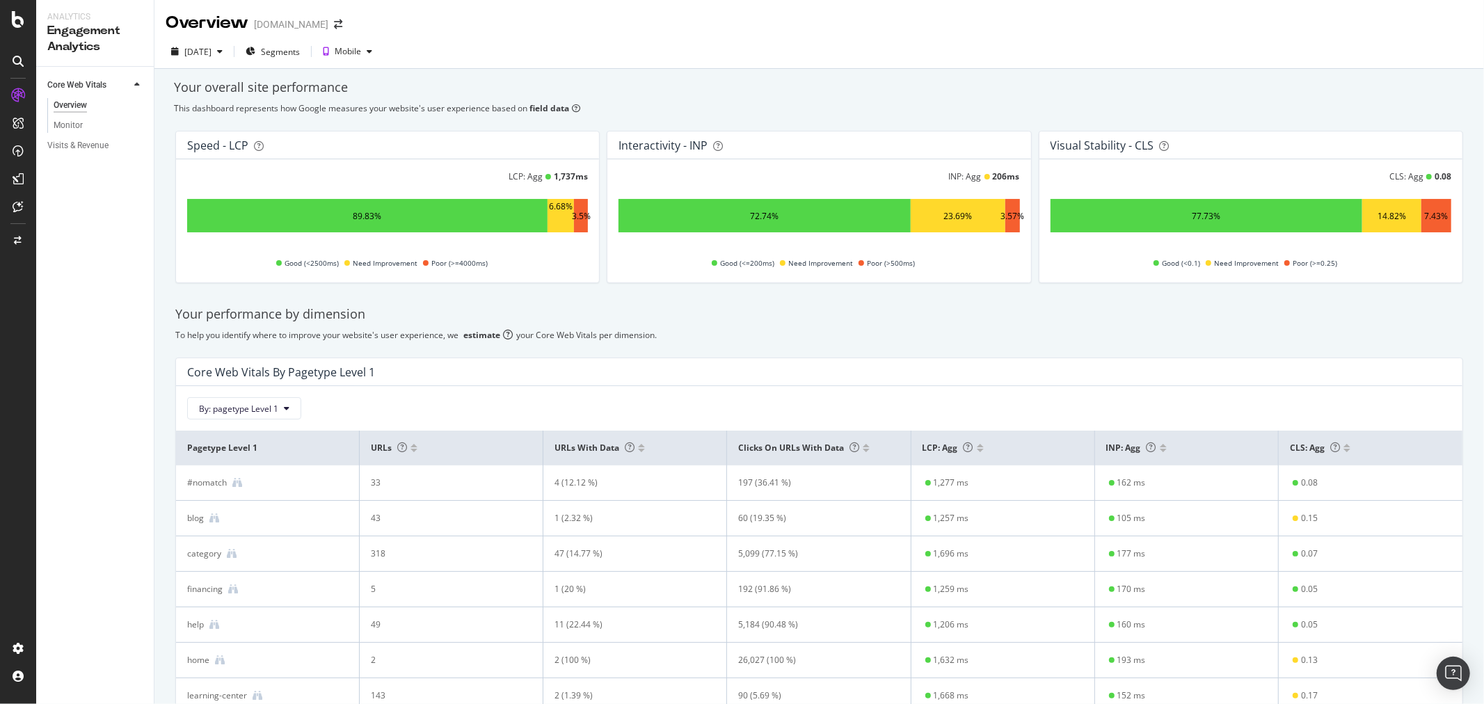
click at [80, 339] on div "Core Web Vitals Overview Monitor Visits & Revenue" at bounding box center [95, 385] width 118 height 637
click at [82, 128] on link "Monitor" at bounding box center [99, 125] width 90 height 15
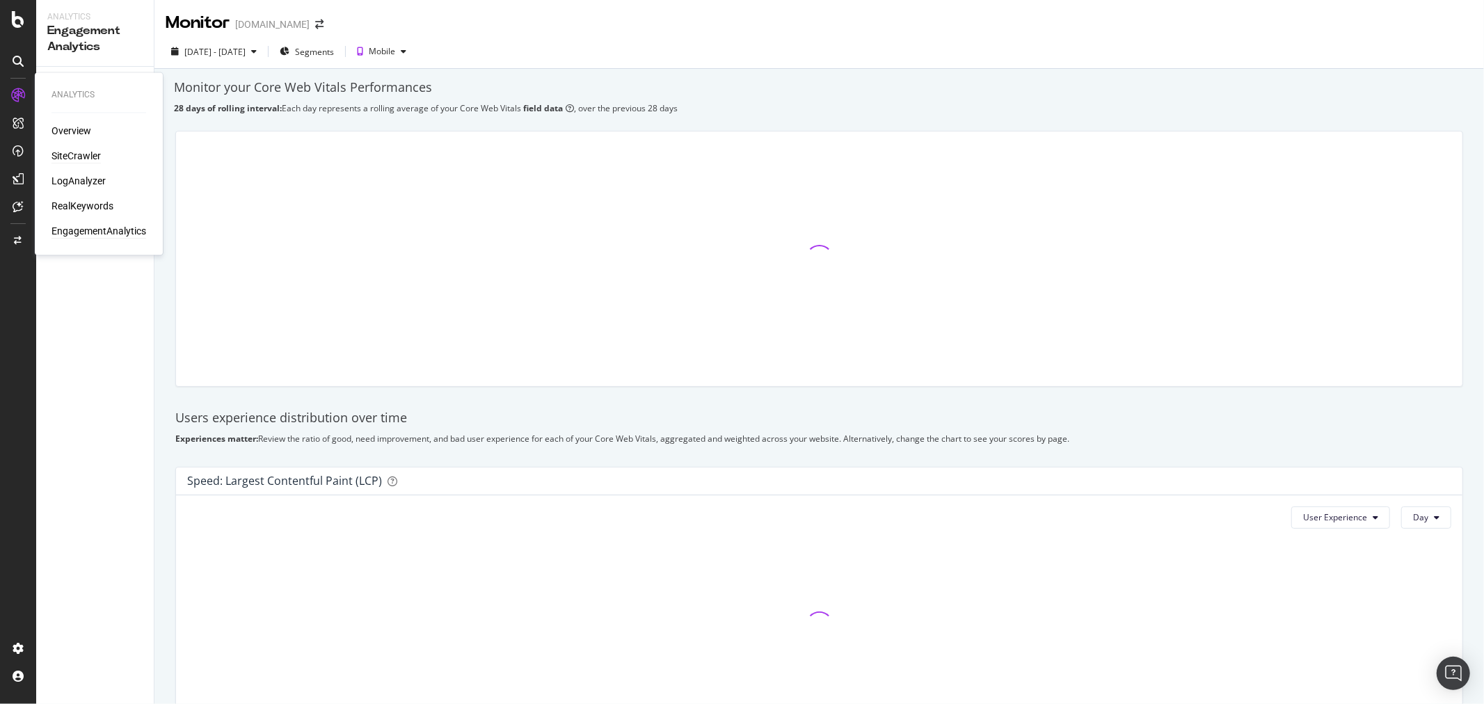
click at [70, 160] on div "SiteCrawler" at bounding box center [75, 157] width 49 height 14
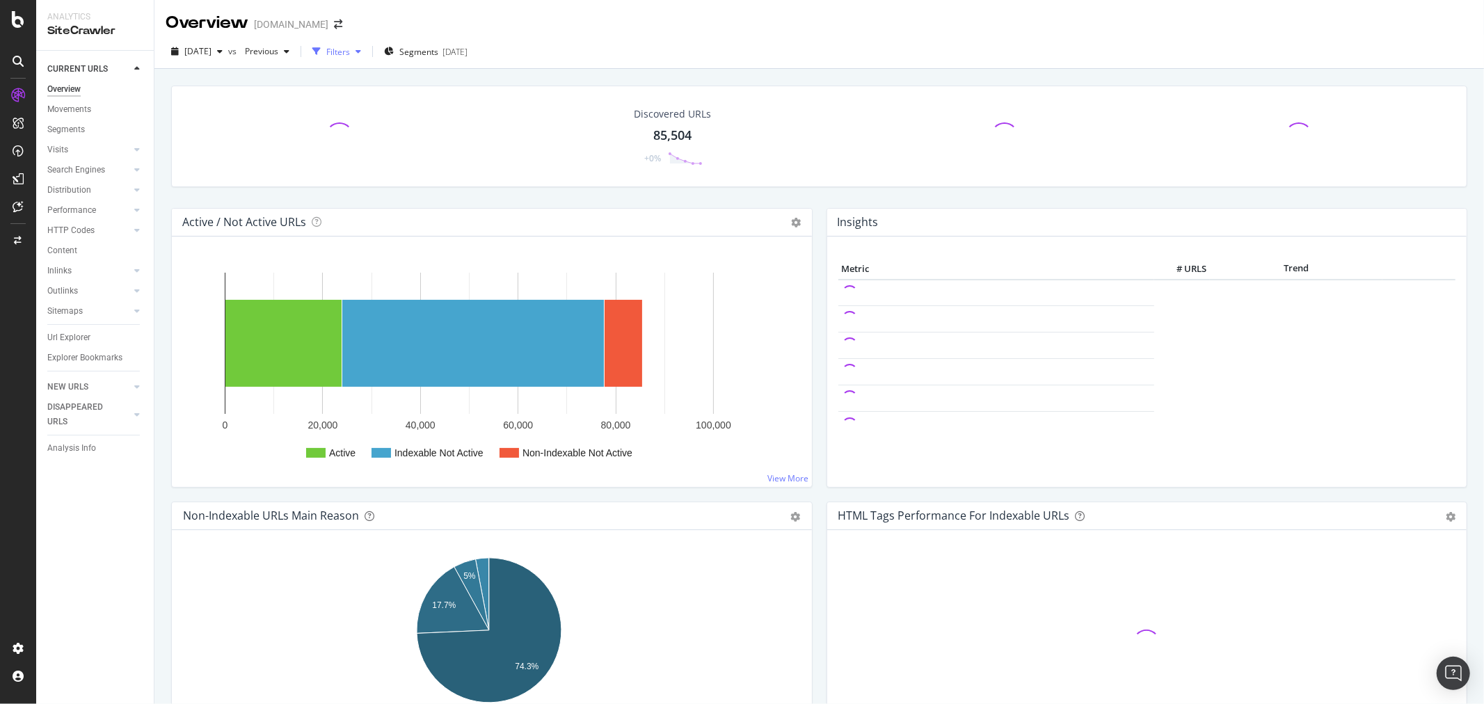
click at [326, 43] on div "button" at bounding box center [316, 51] width 19 height 19
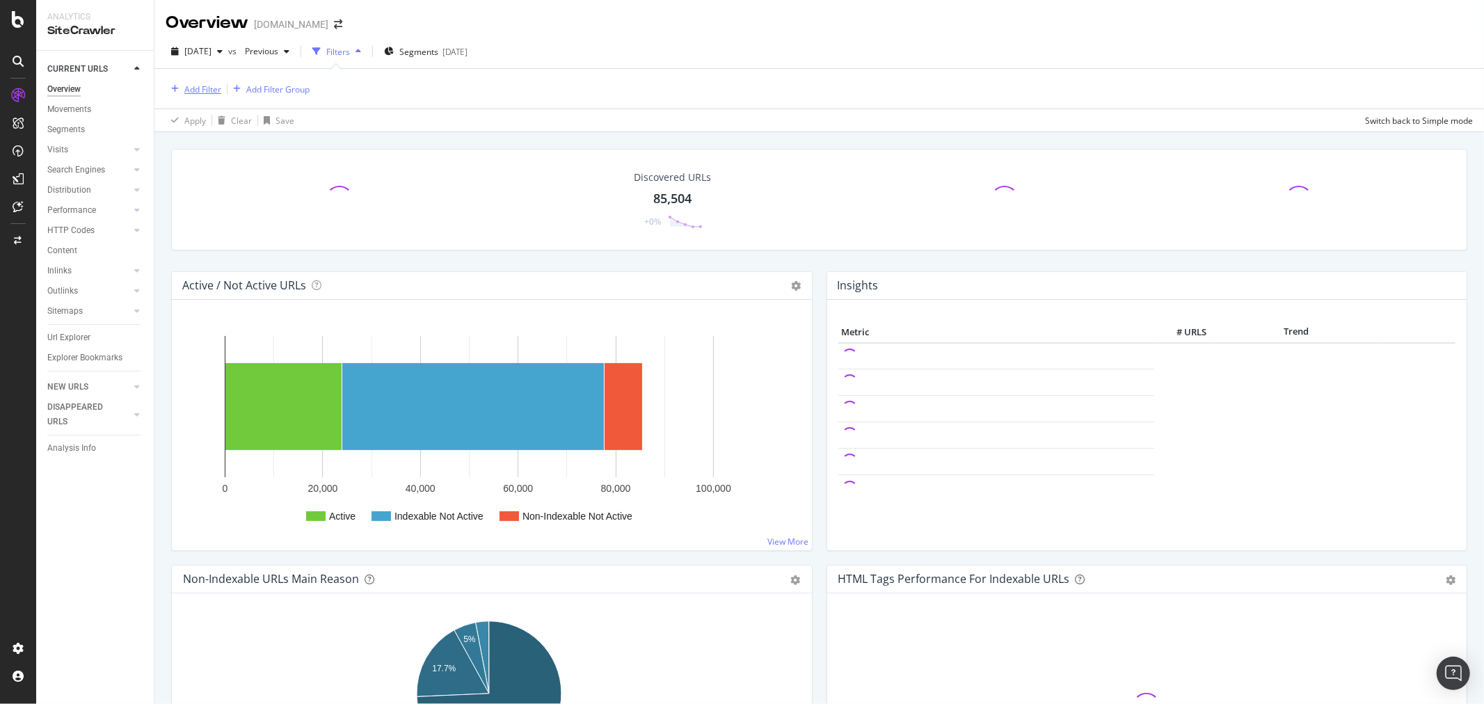
click at [205, 88] on div "Add Filter" at bounding box center [202, 89] width 37 height 12
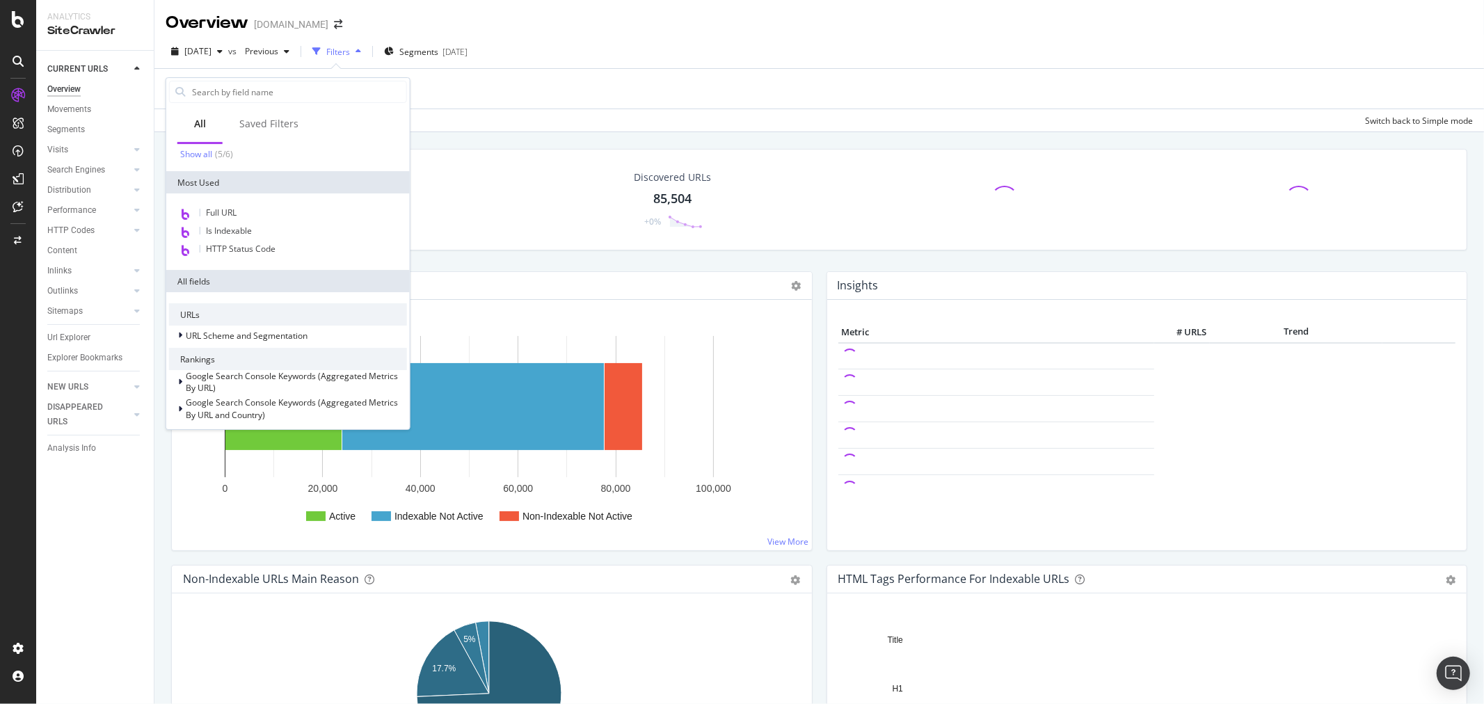
scroll to position [232, 0]
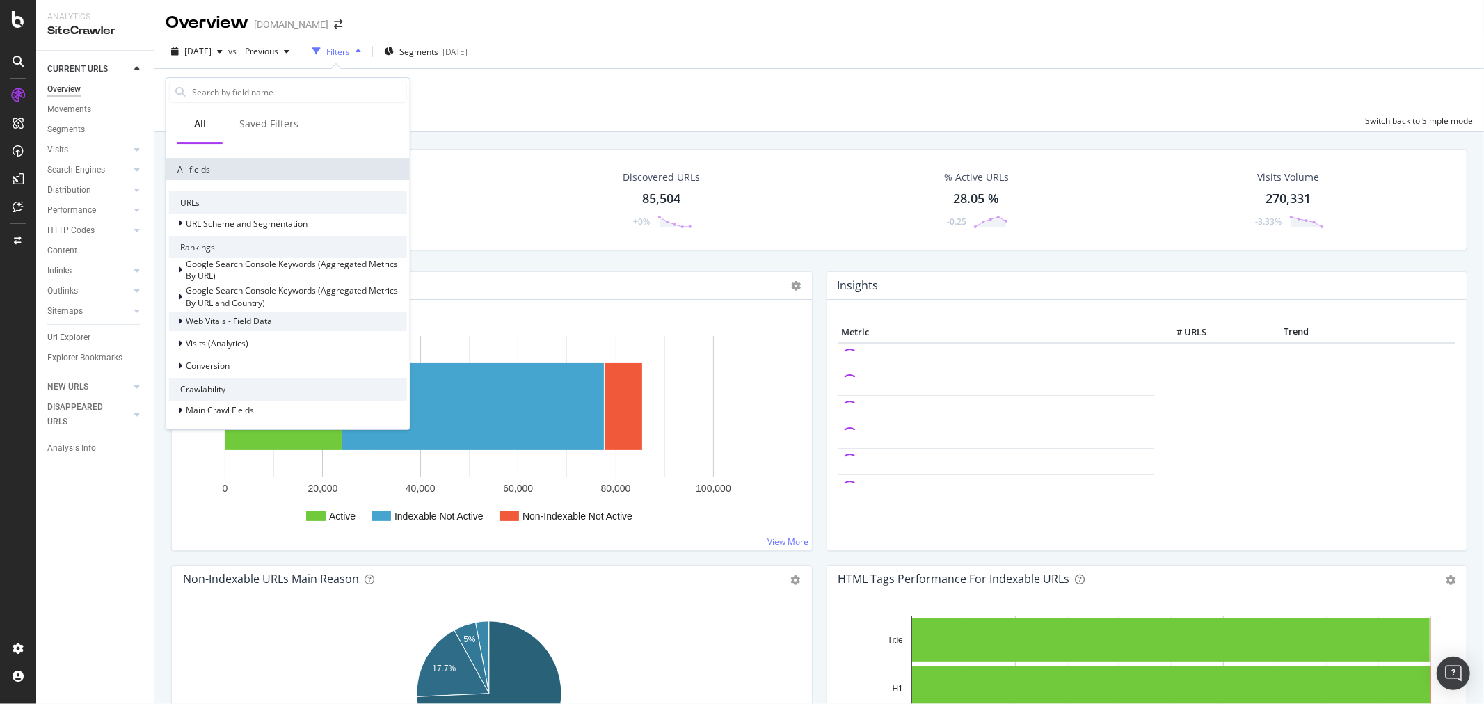
click at [314, 327] on div "Web Vitals - Field Data" at bounding box center [288, 321] width 238 height 19
click at [314, 385] on div "Cumulative Layout Shift" at bounding box center [288, 385] width 238 height 19
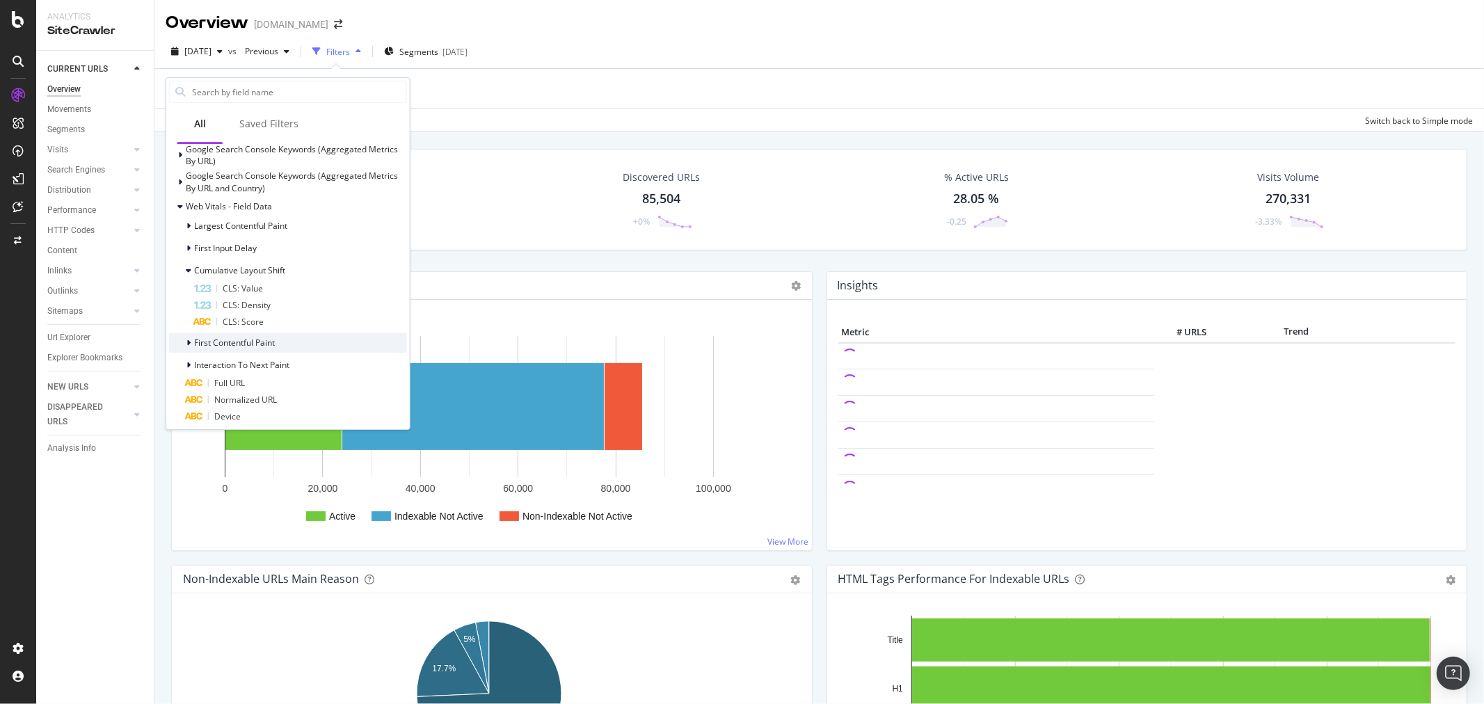
scroll to position [386, 0]
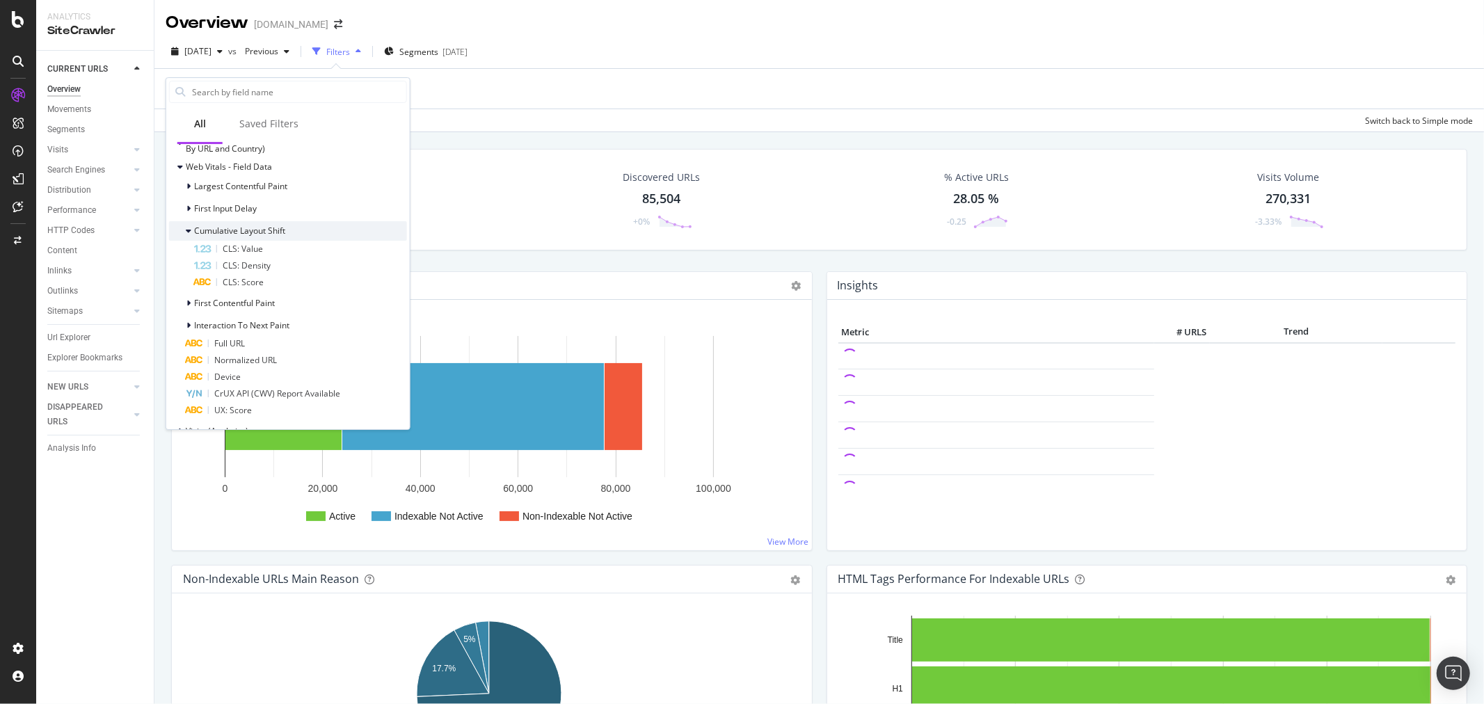
click at [311, 232] on div "Cumulative Layout Shift" at bounding box center [288, 230] width 238 height 19
click at [422, 234] on div "Crawled URLs 85,504 +0%" at bounding box center [347, 199] width 308 height 72
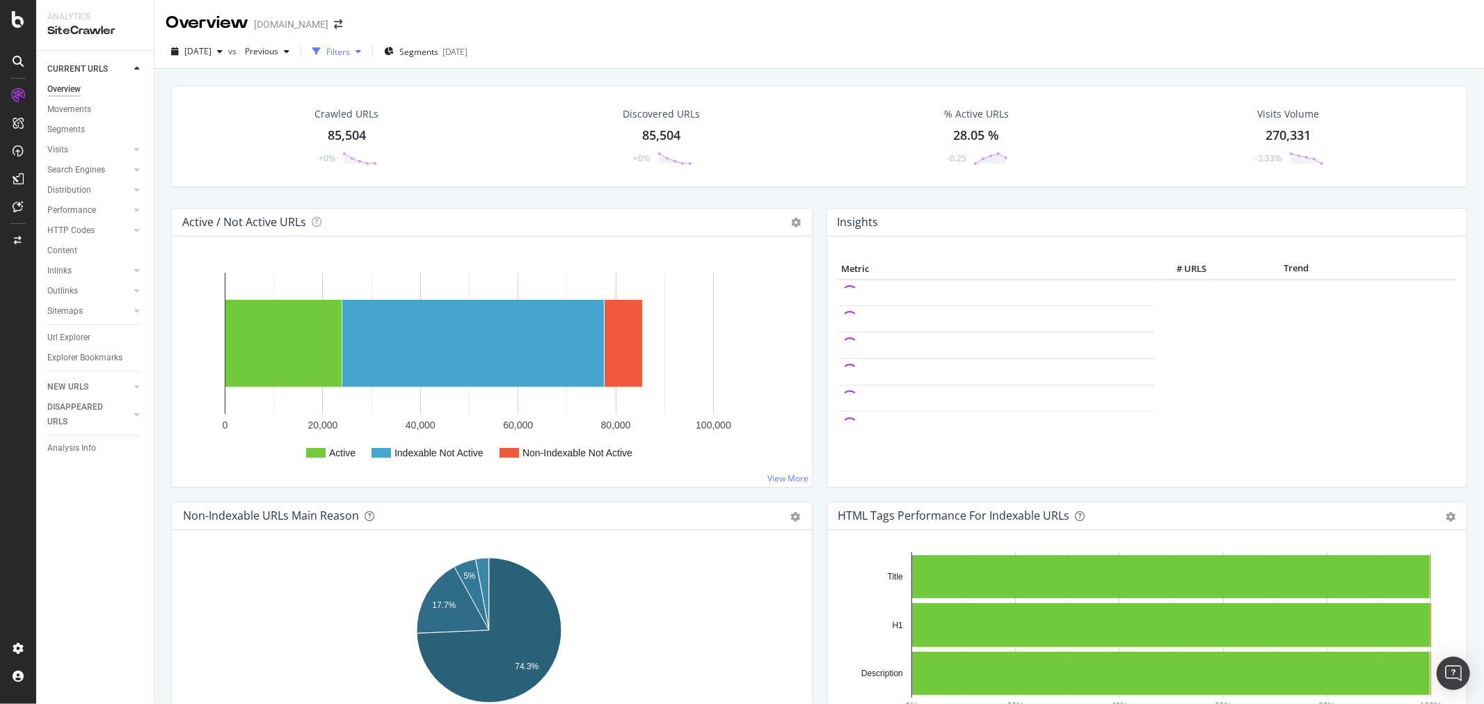
click at [326, 45] on div "button" at bounding box center [316, 51] width 19 height 19
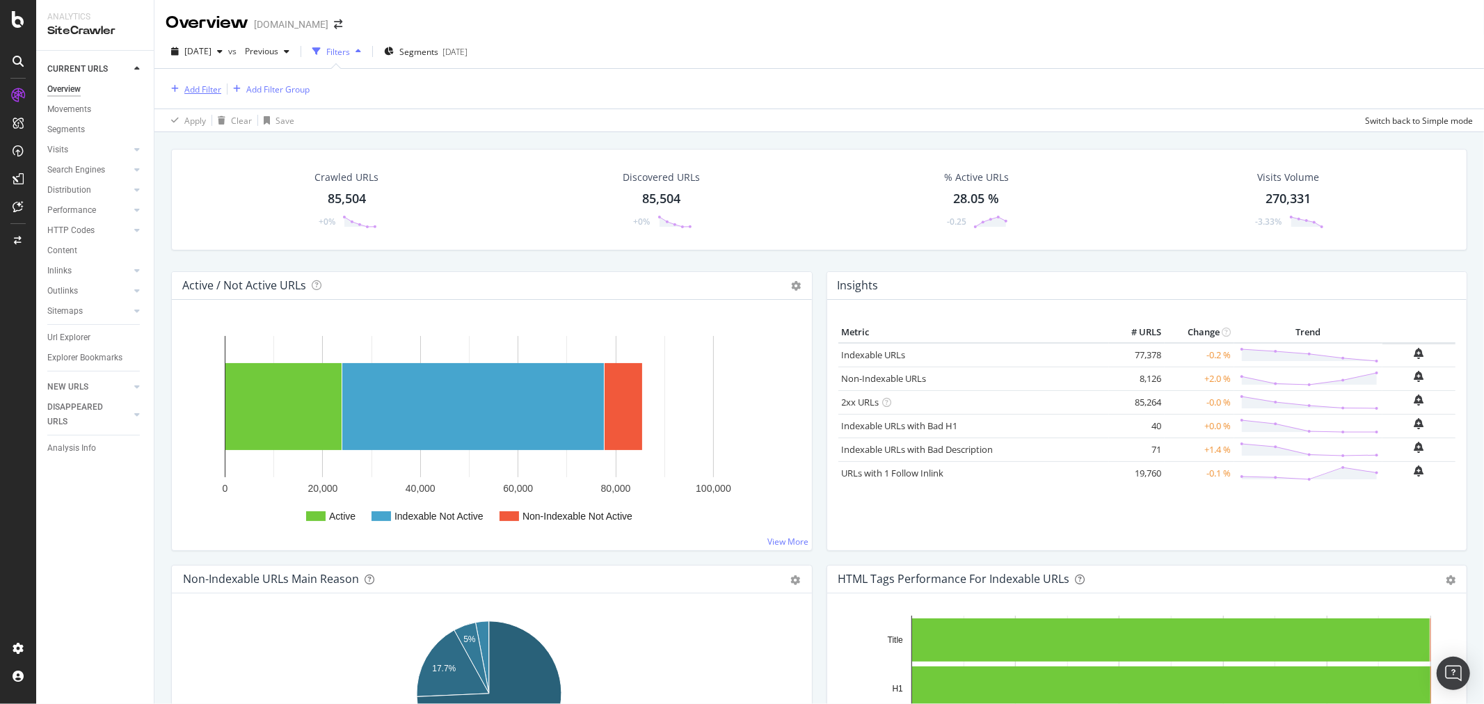
click at [184, 87] on div "Add Filter" at bounding box center [202, 89] width 37 height 12
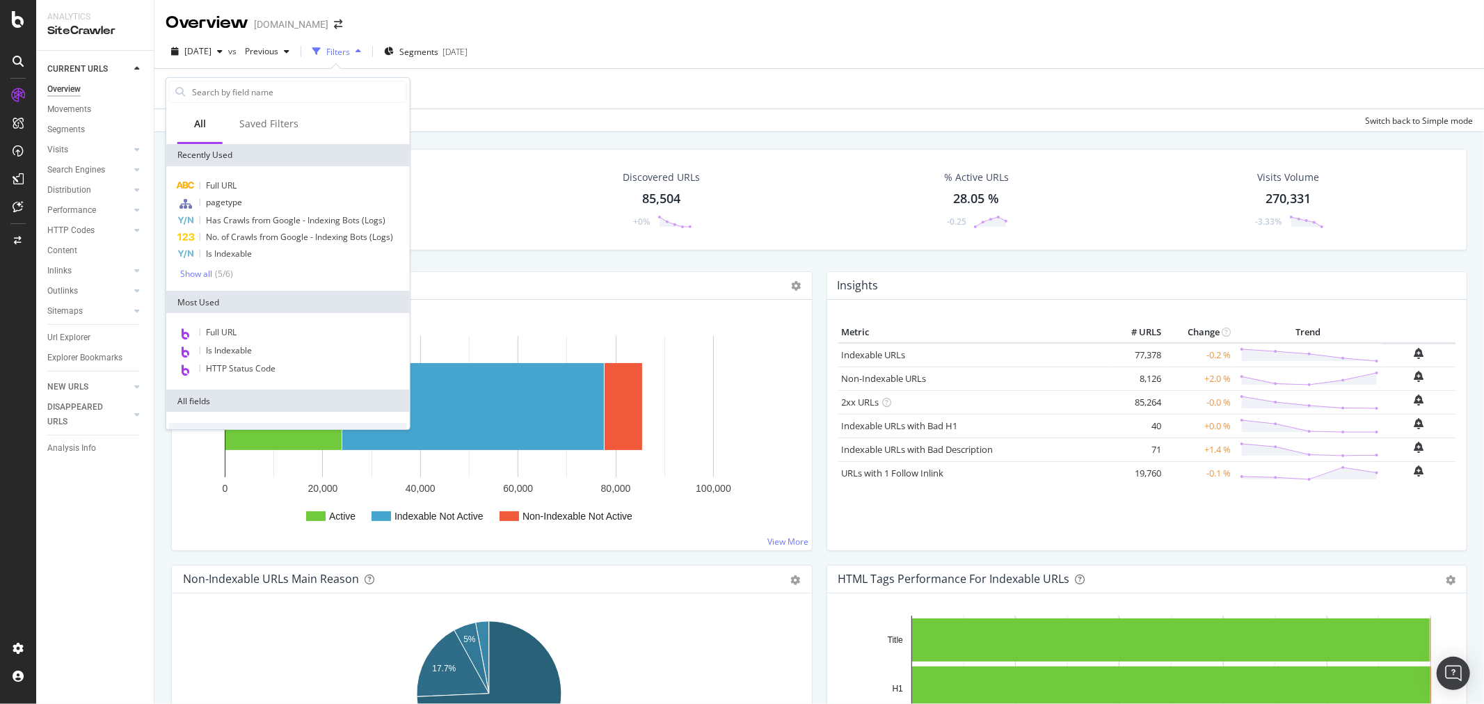
click at [485, 99] on div "Add Filter Add Filter Group" at bounding box center [819, 89] width 1307 height 40
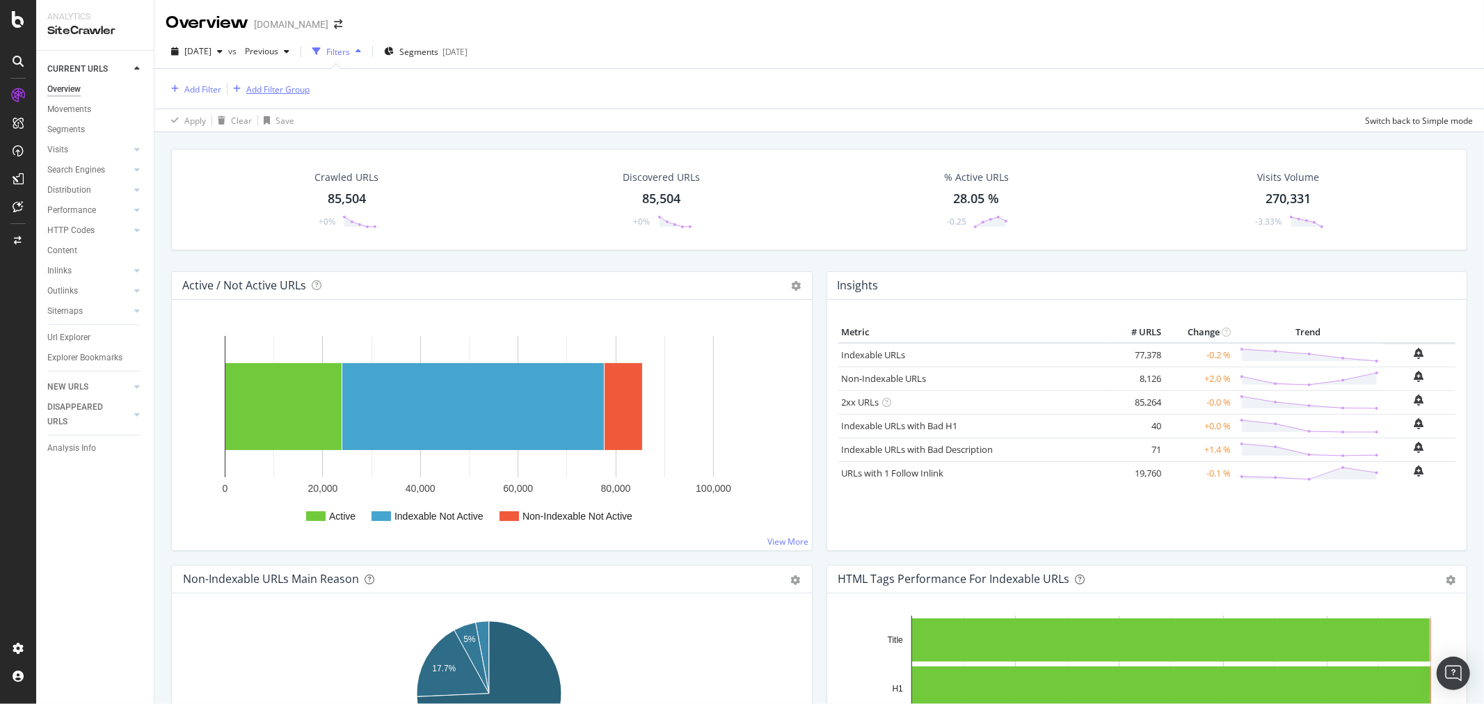
click at [298, 90] on div "Add Filter Group" at bounding box center [277, 89] width 63 height 12
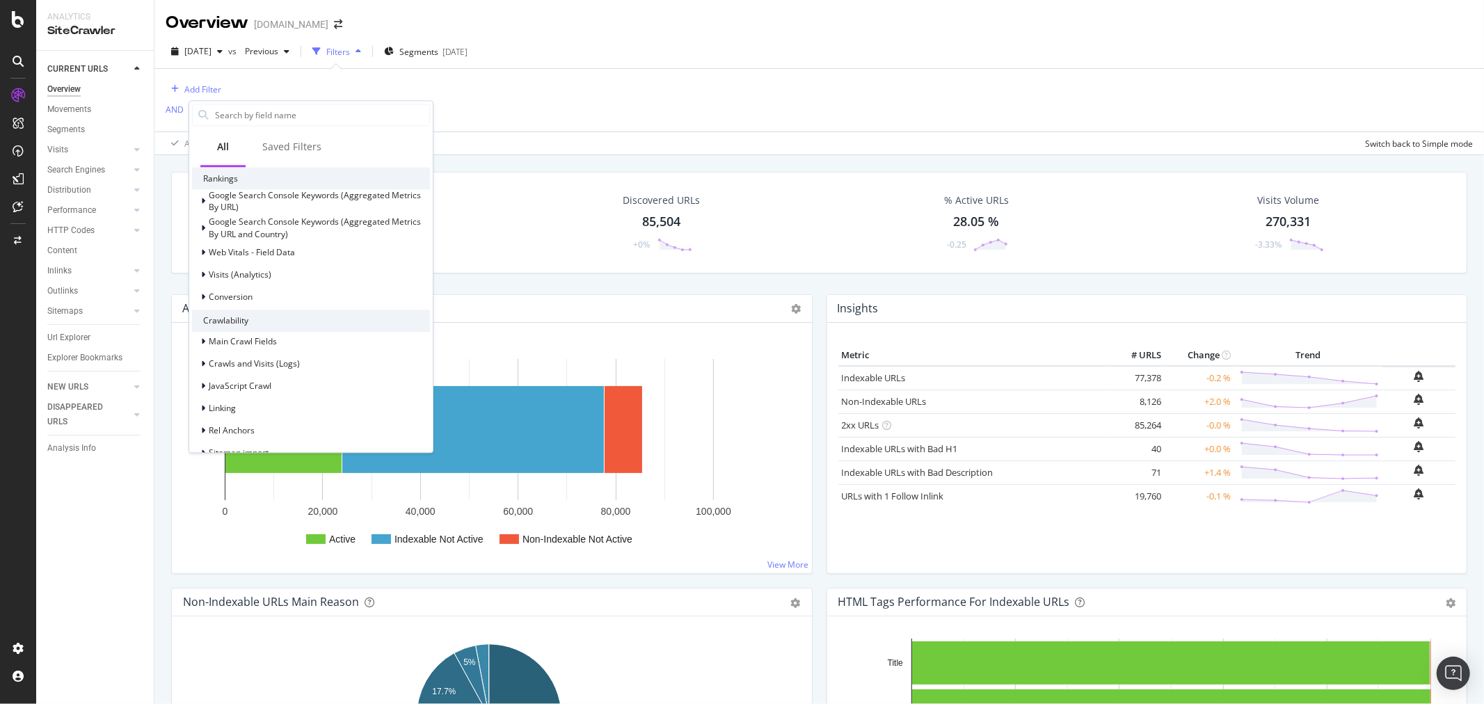
scroll to position [309, 0]
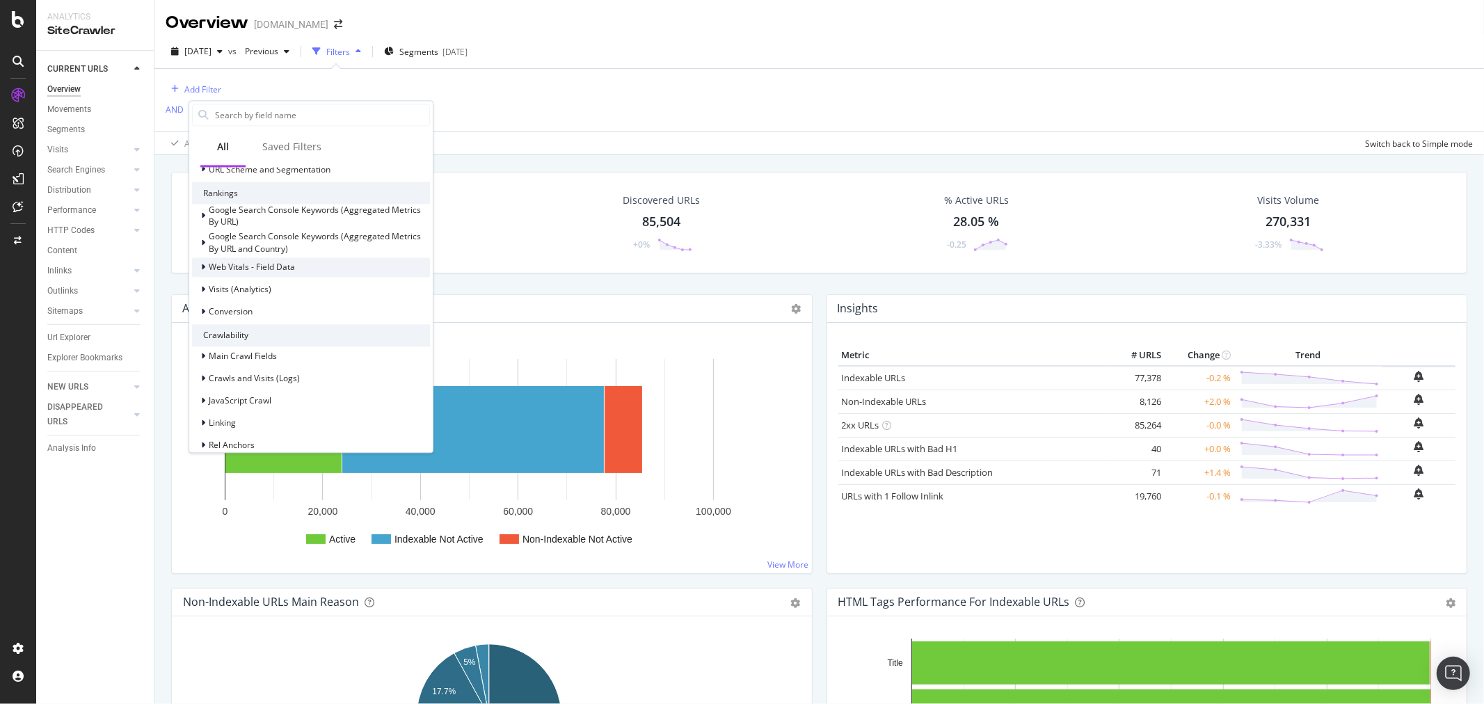
click at [357, 273] on div "Web Vitals - Field Data" at bounding box center [311, 266] width 238 height 19
click at [350, 325] on div "Cumulative Layout Shift" at bounding box center [311, 330] width 238 height 19
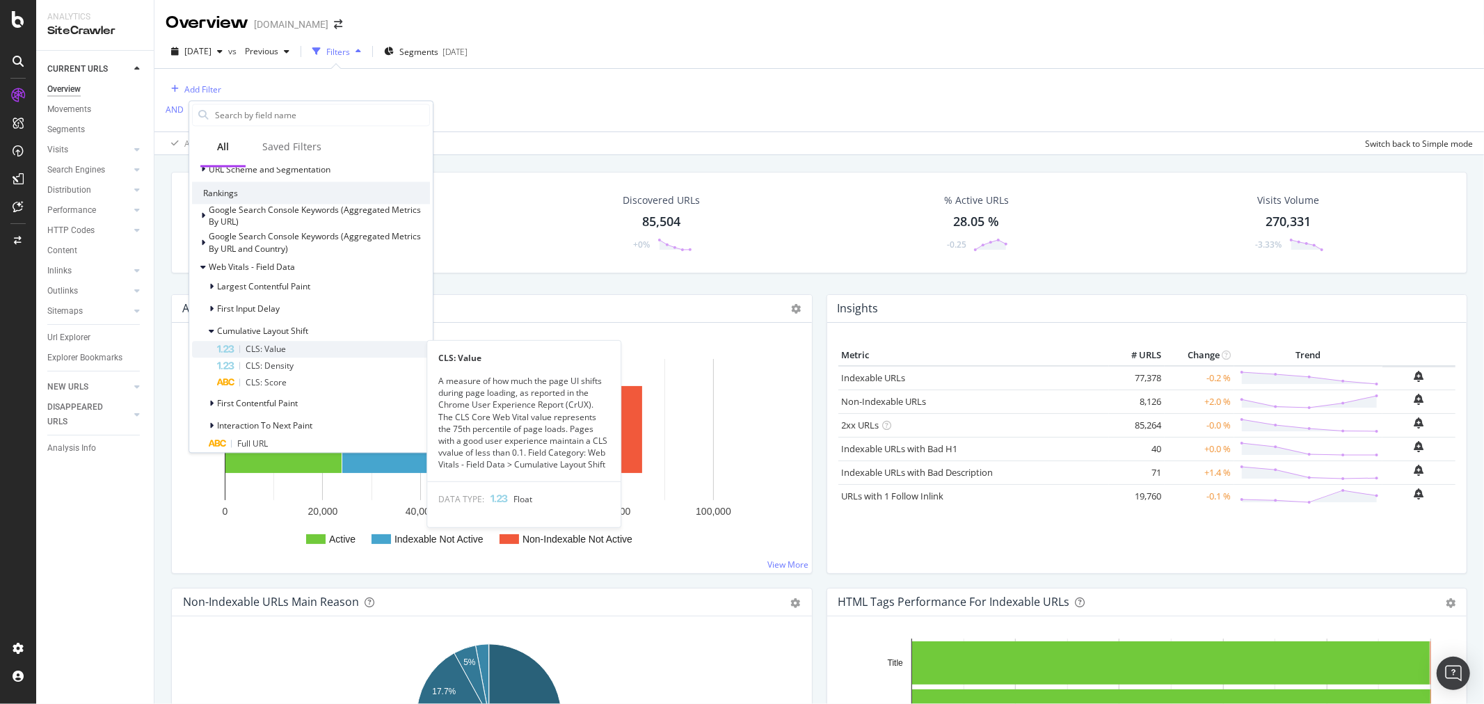
click at [346, 345] on div "CLS: Value" at bounding box center [323, 349] width 213 height 17
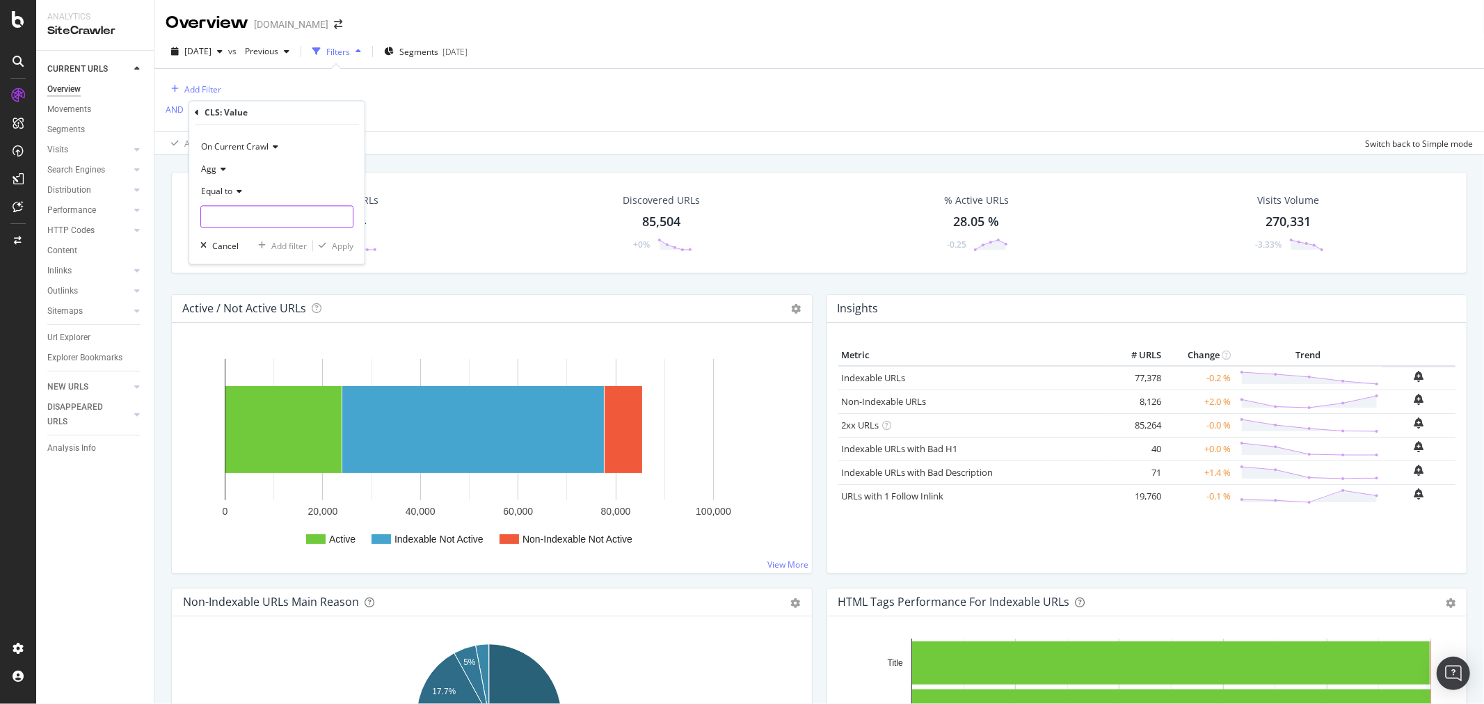
click at [240, 221] on input "number" at bounding box center [276, 217] width 153 height 22
click at [342, 216] on input "1" at bounding box center [276, 217] width 153 height 22
click at [342, 216] on input "2" at bounding box center [276, 217] width 153 height 22
type input "1"
click at [342, 218] on input "1" at bounding box center [276, 217] width 153 height 22
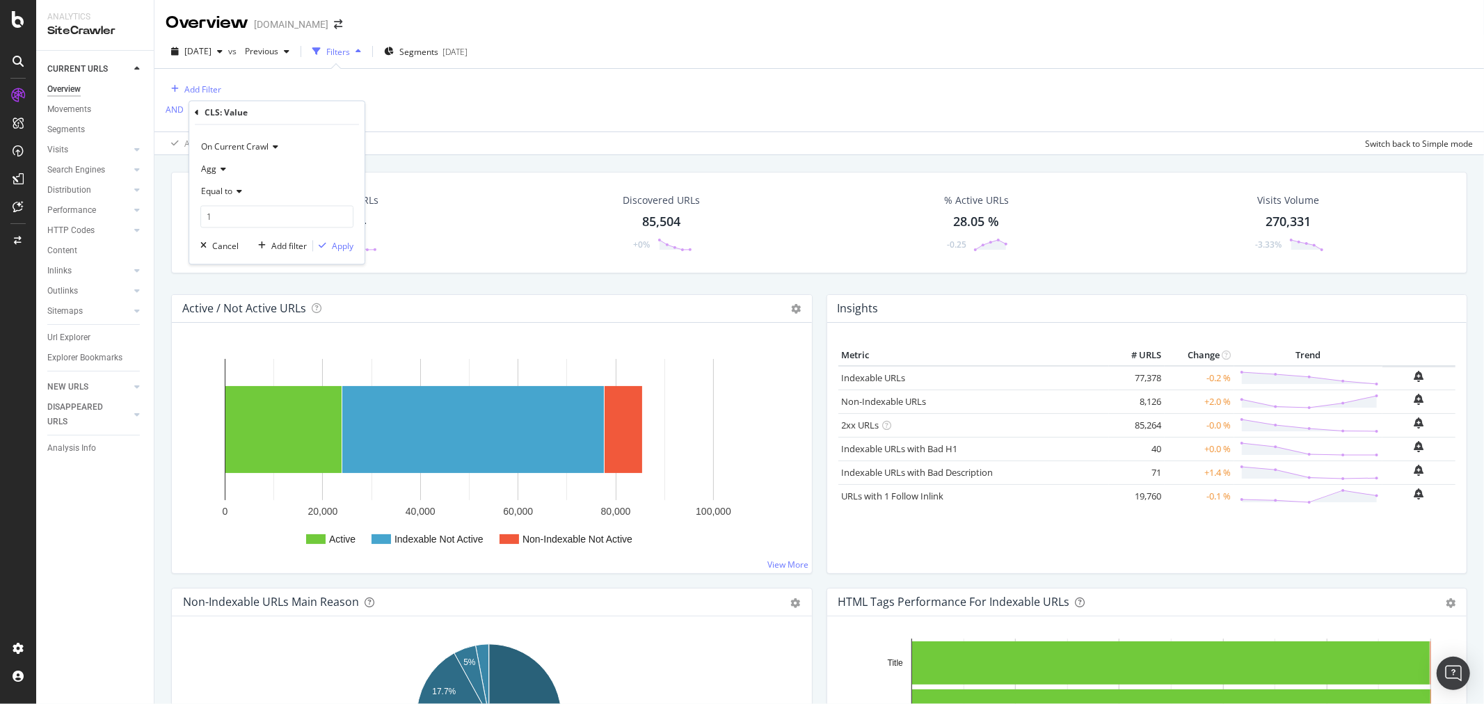
click at [232, 182] on div "Equal to" at bounding box center [276, 192] width 153 height 22
click at [281, 360] on div "Exists" at bounding box center [278, 365] width 149 height 18
click at [335, 218] on div "Apply" at bounding box center [343, 221] width 22 height 12
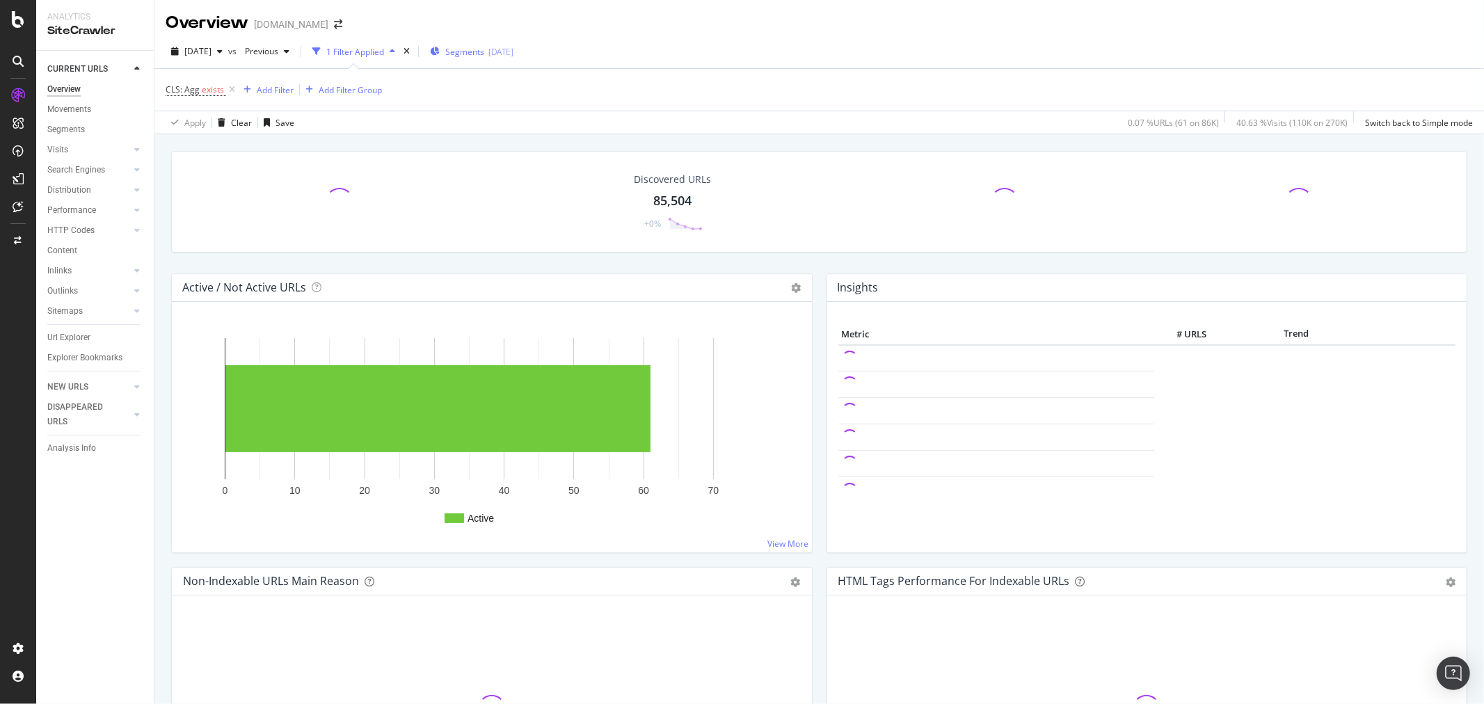
click at [475, 49] on span "Segments" at bounding box center [464, 52] width 39 height 12
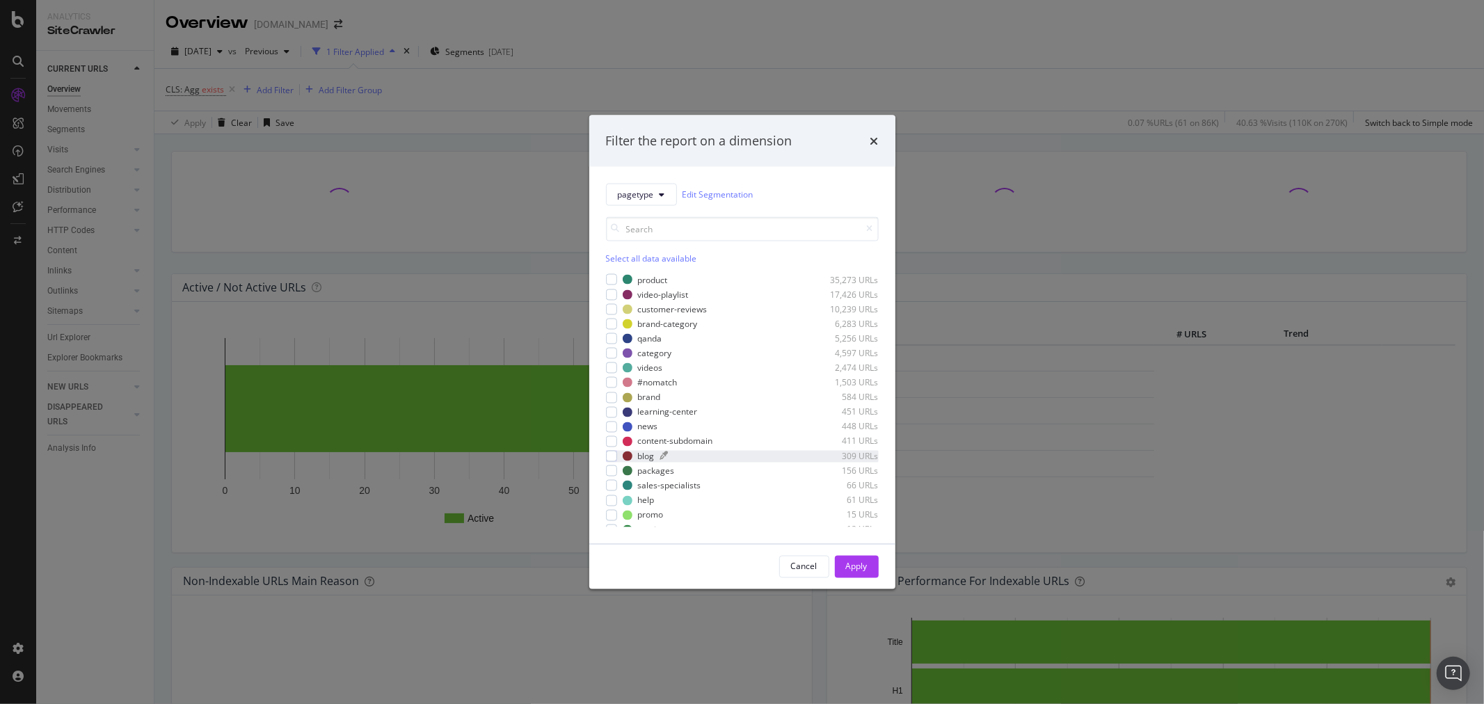
click at [691, 452] on div "modal" at bounding box center [732, 456] width 145 height 8
click at [867, 573] on button "Apply" at bounding box center [857, 566] width 44 height 22
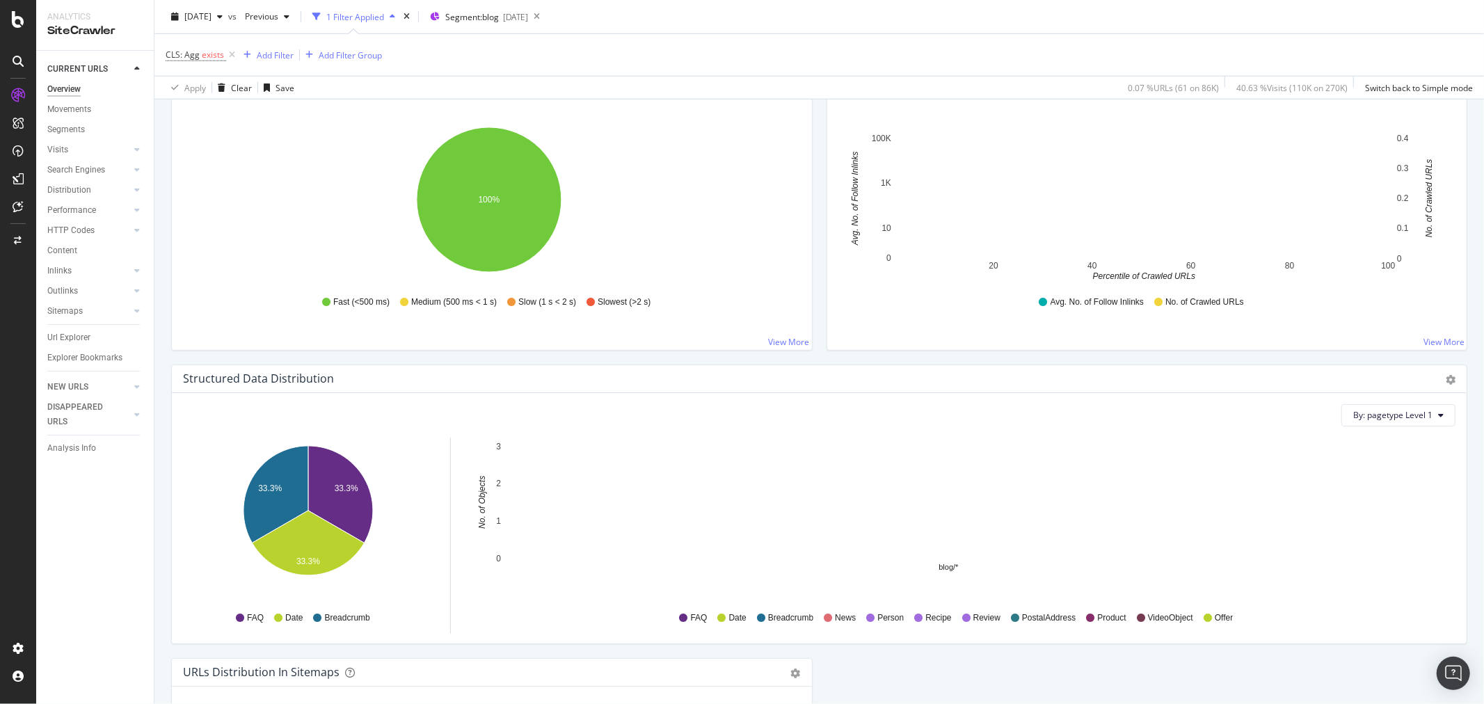
scroll to position [1082, 0]
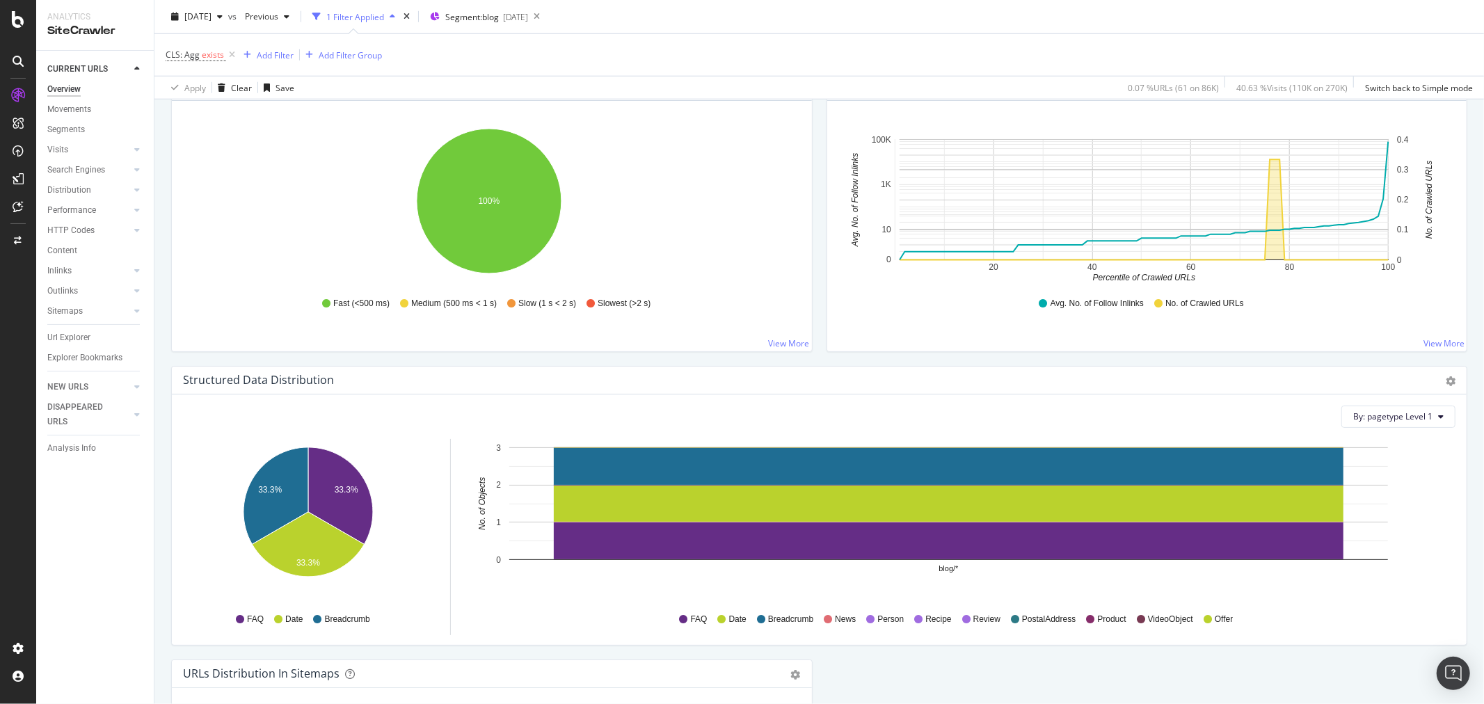
click at [1269, 246] on icon "A chart." at bounding box center [1143, 209] width 488 height 100
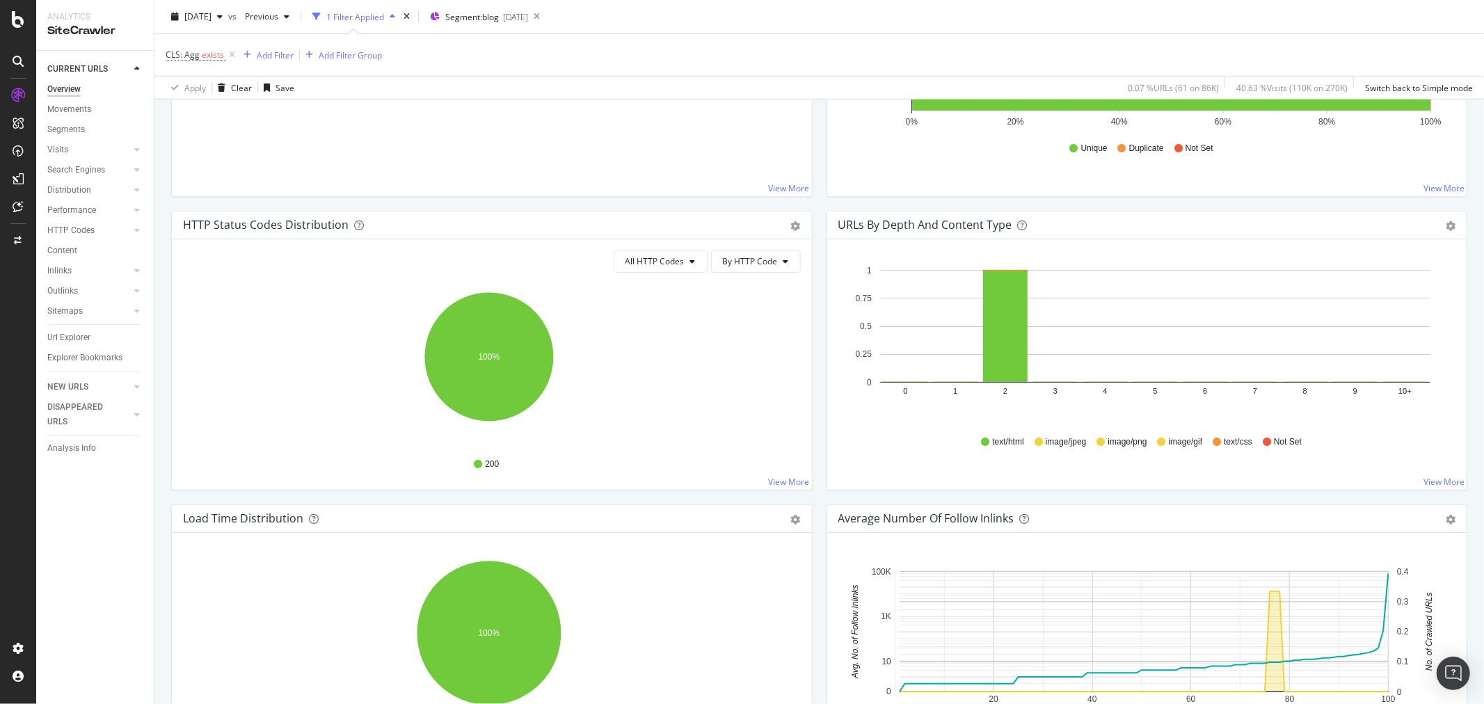
scroll to position [463, 0]
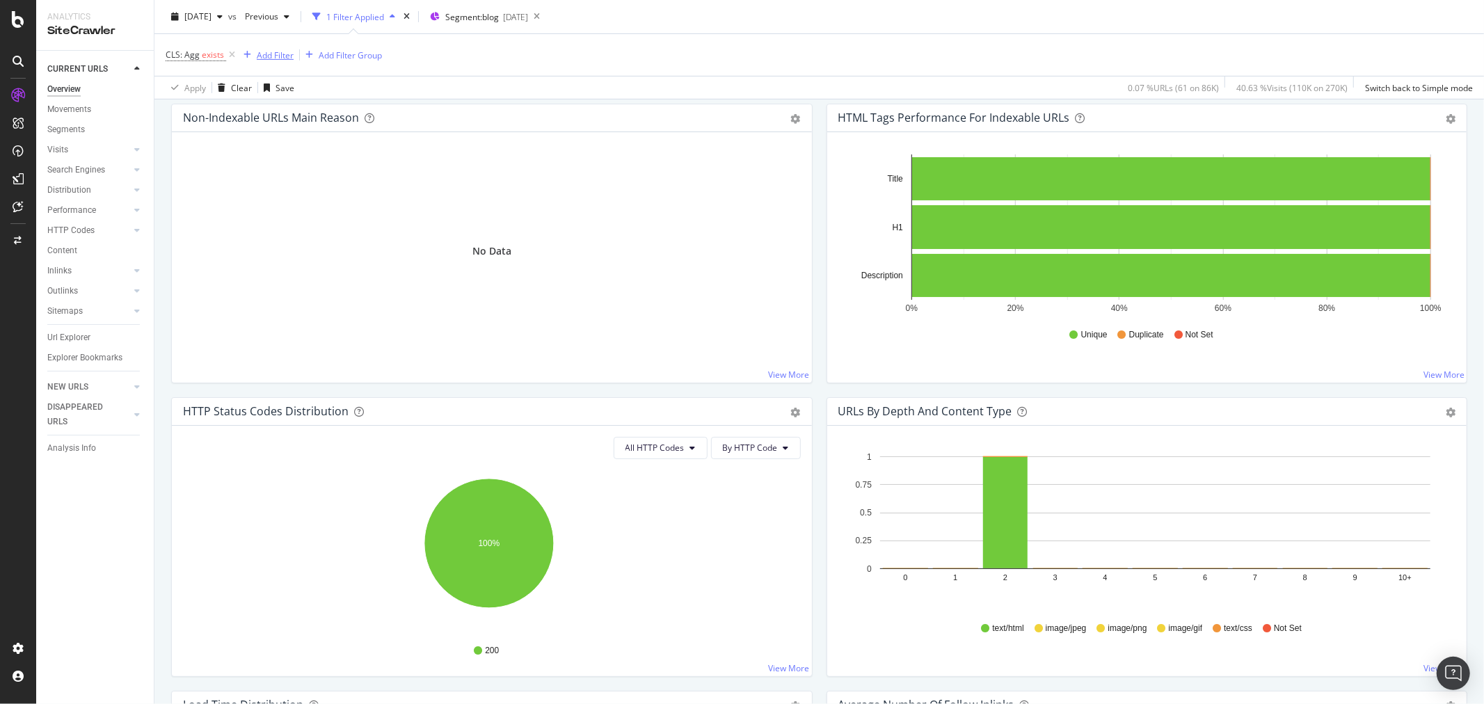
click at [280, 56] on div "Add Filter" at bounding box center [275, 55] width 37 height 12
click at [583, 99] on div "[DATE] vs Previous 1 Filter Applied Segment: blog [DATE] CLS: Agg exists Add Fi…" at bounding box center [818, 49] width 1329 height 99
click at [369, 61] on div "Add Filter Group" at bounding box center [341, 54] width 82 height 15
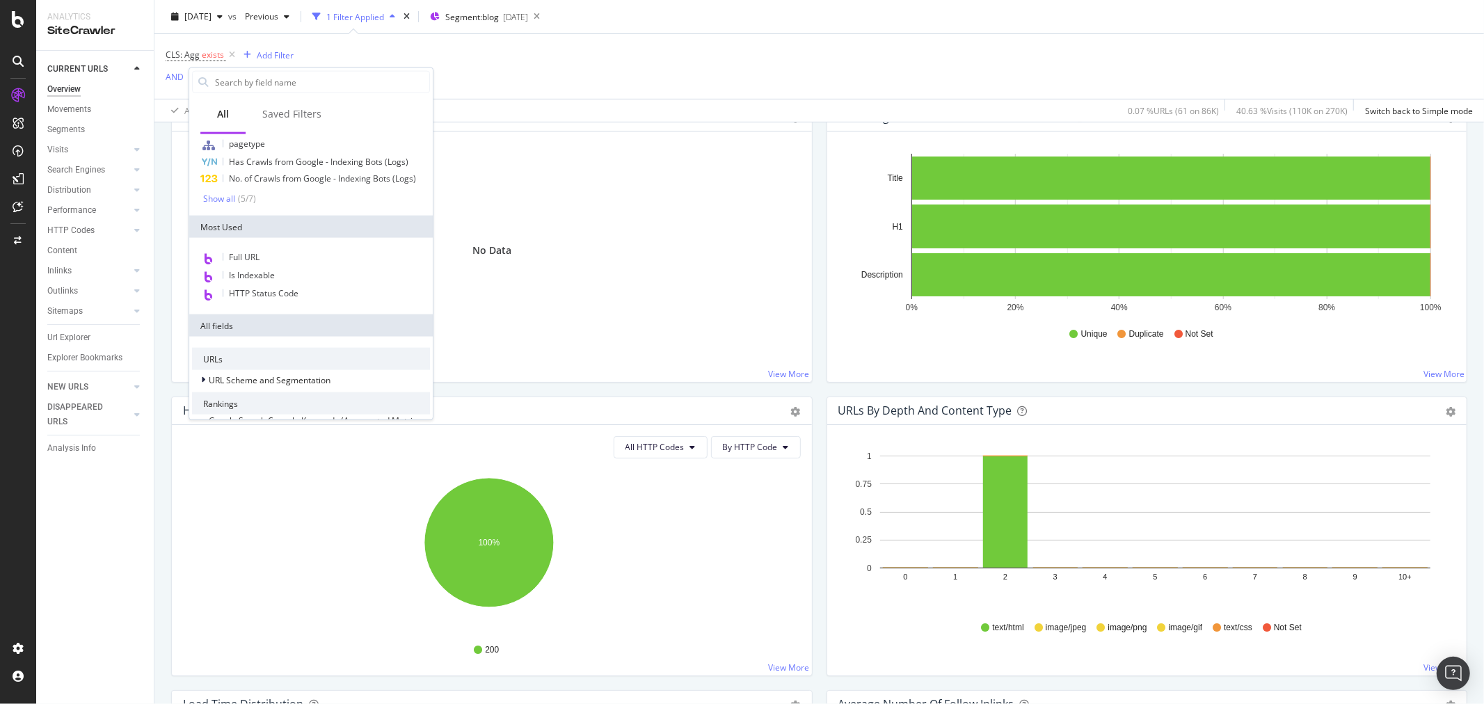
scroll to position [154, 0]
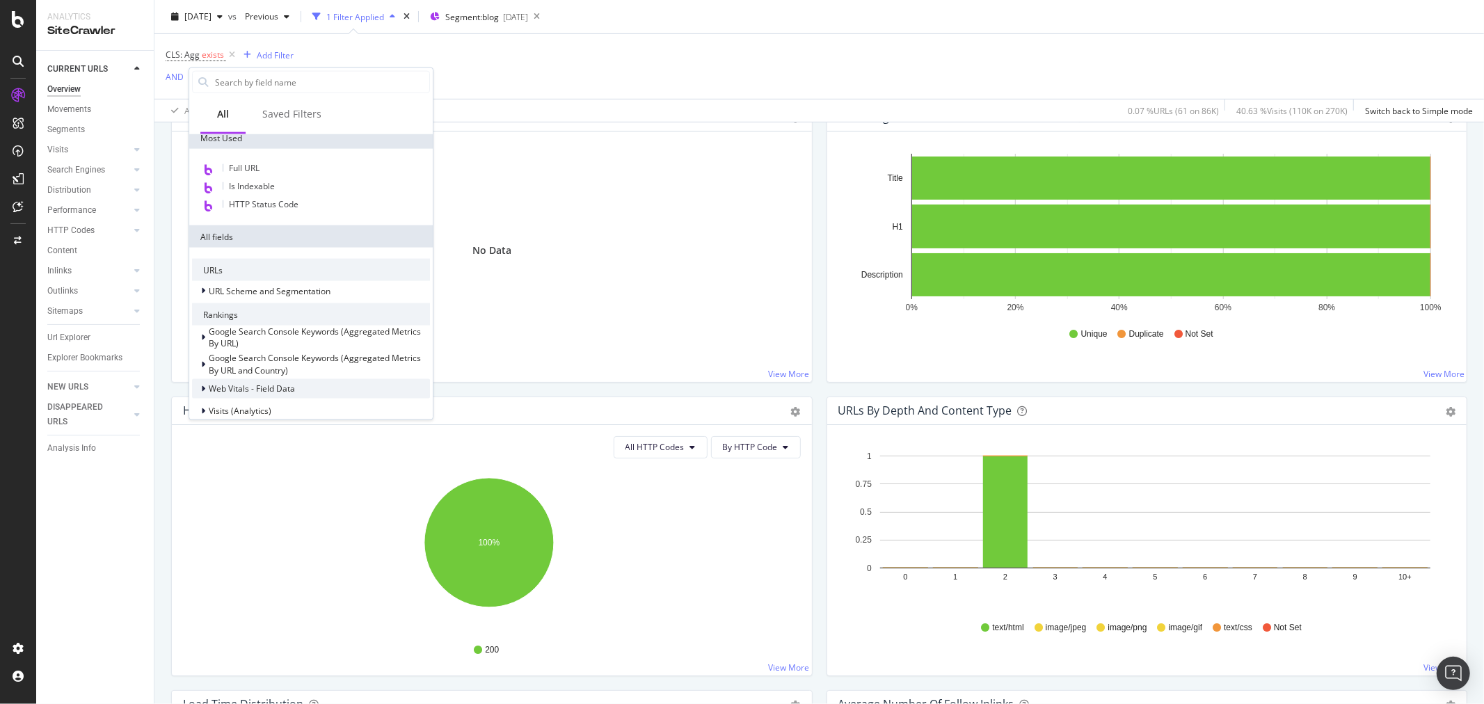
click at [291, 383] on span "Web Vitals - Field Data" at bounding box center [252, 389] width 86 height 12
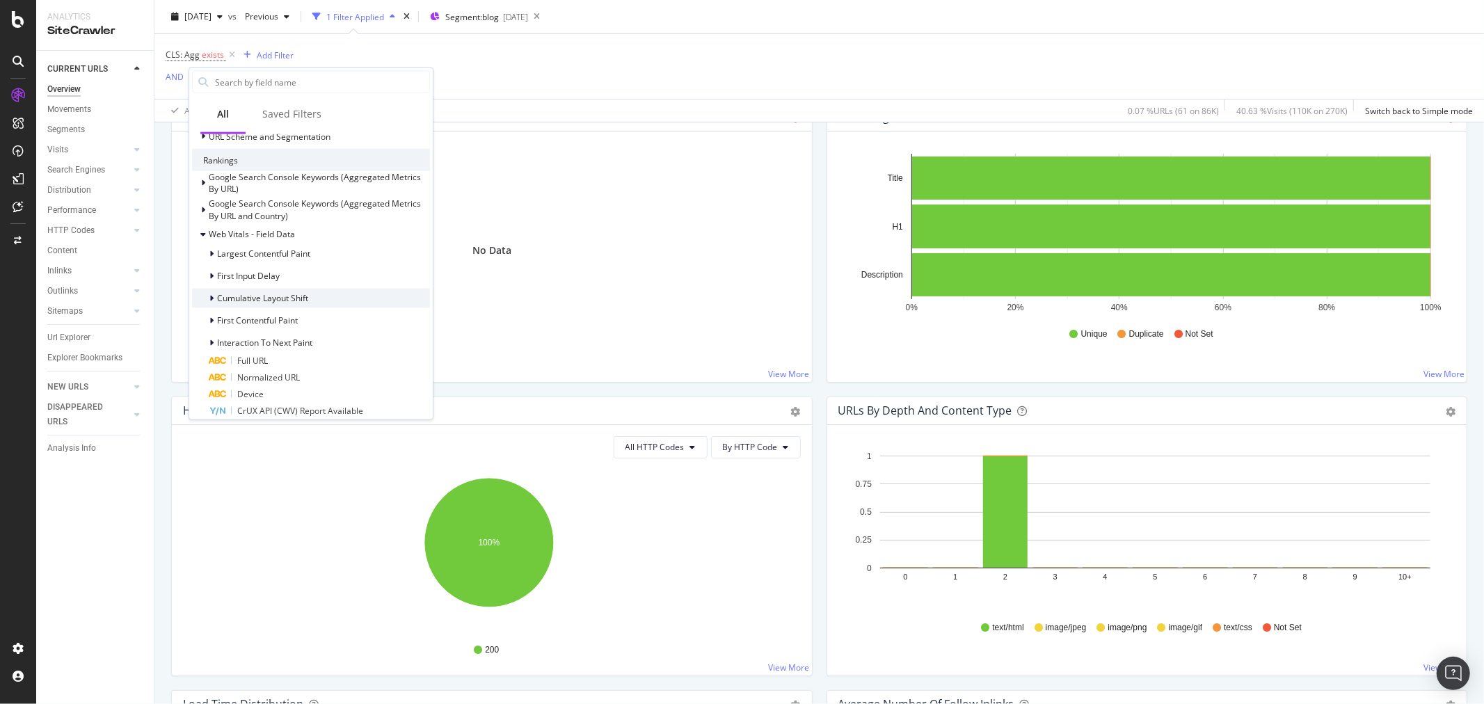
click at [291, 294] on span "Cumulative Layout Shift" at bounding box center [262, 298] width 91 height 12
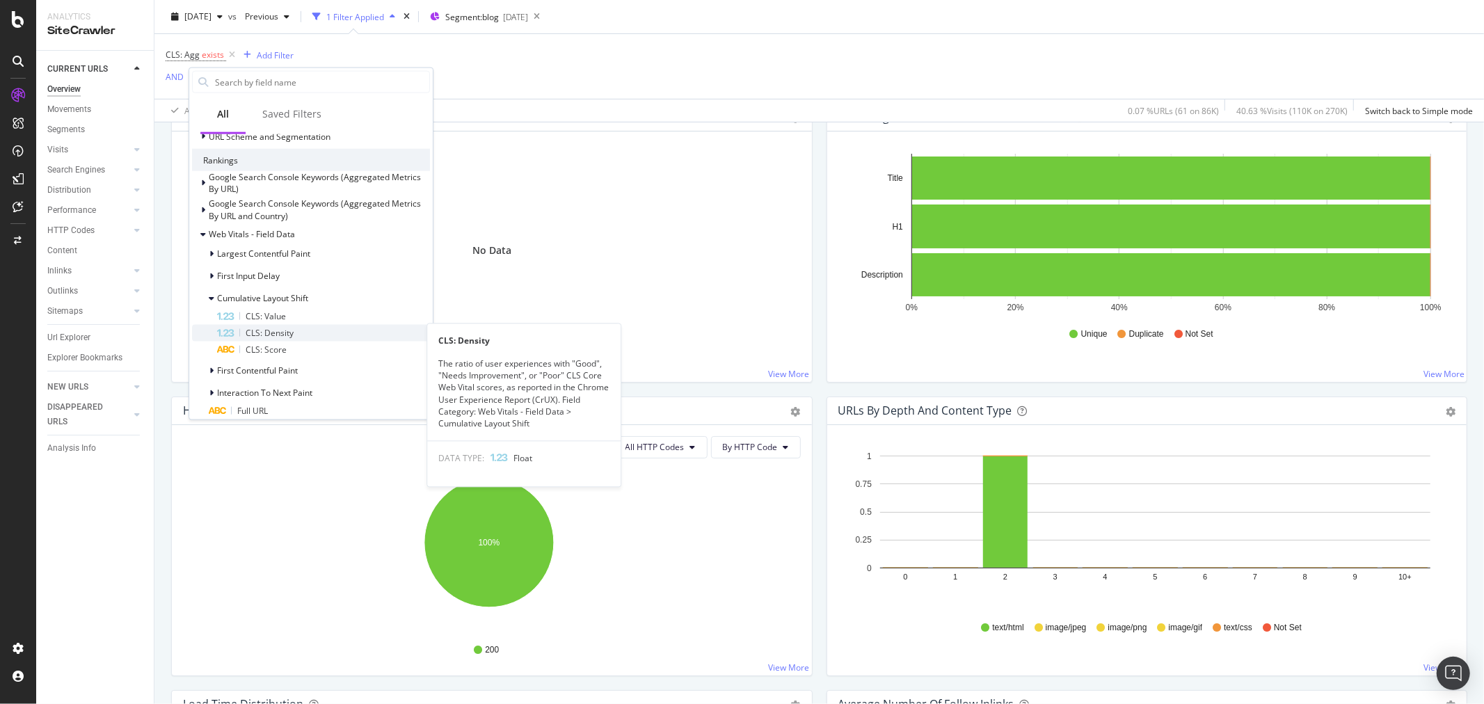
click at [299, 335] on div "CLS: Density" at bounding box center [323, 332] width 213 height 17
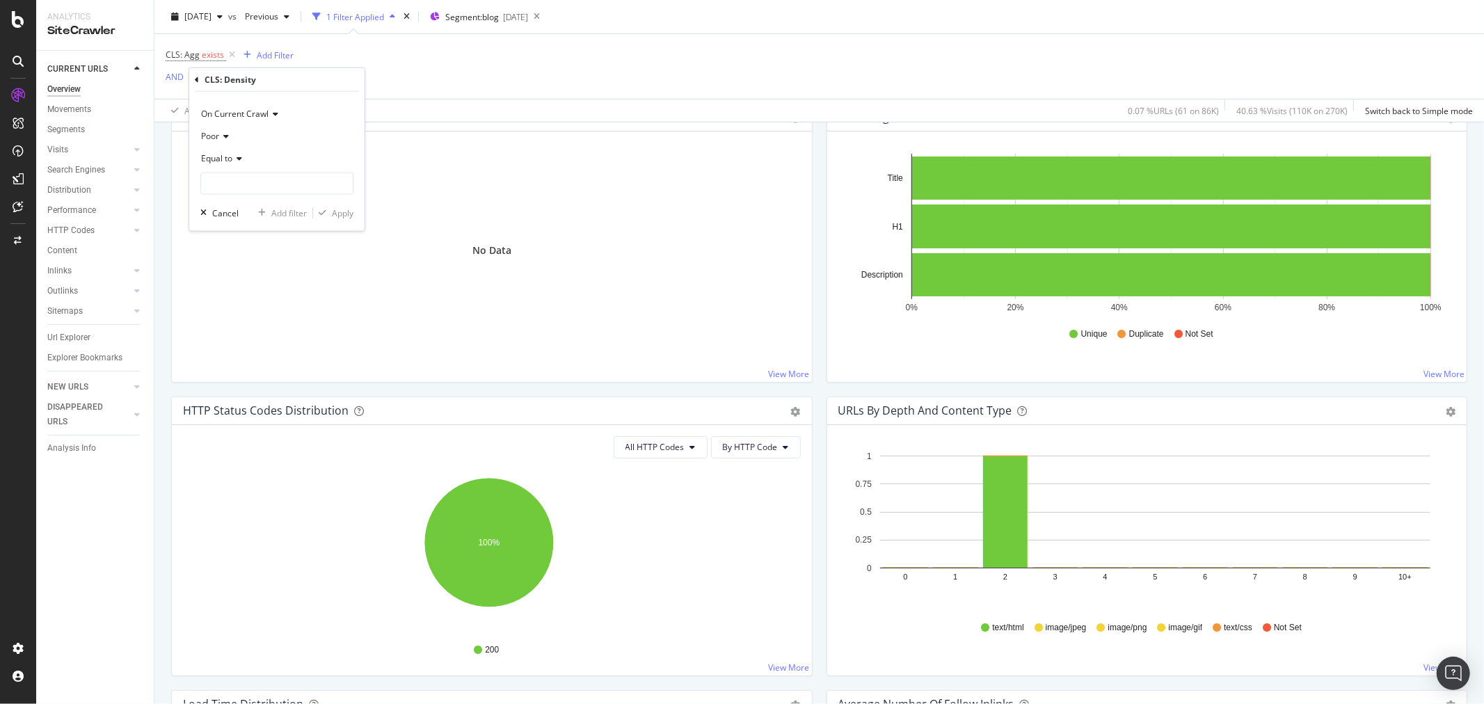
click at [240, 154] on icon at bounding box center [237, 158] width 10 height 8
click at [247, 339] on div "Exists" at bounding box center [278, 332] width 149 height 18
click at [355, 195] on div "On Current Crawl Poor Exists Cancel Add filter Apply" at bounding box center [276, 149] width 175 height 114
click at [351, 192] on div "Apply" at bounding box center [343, 188] width 22 height 12
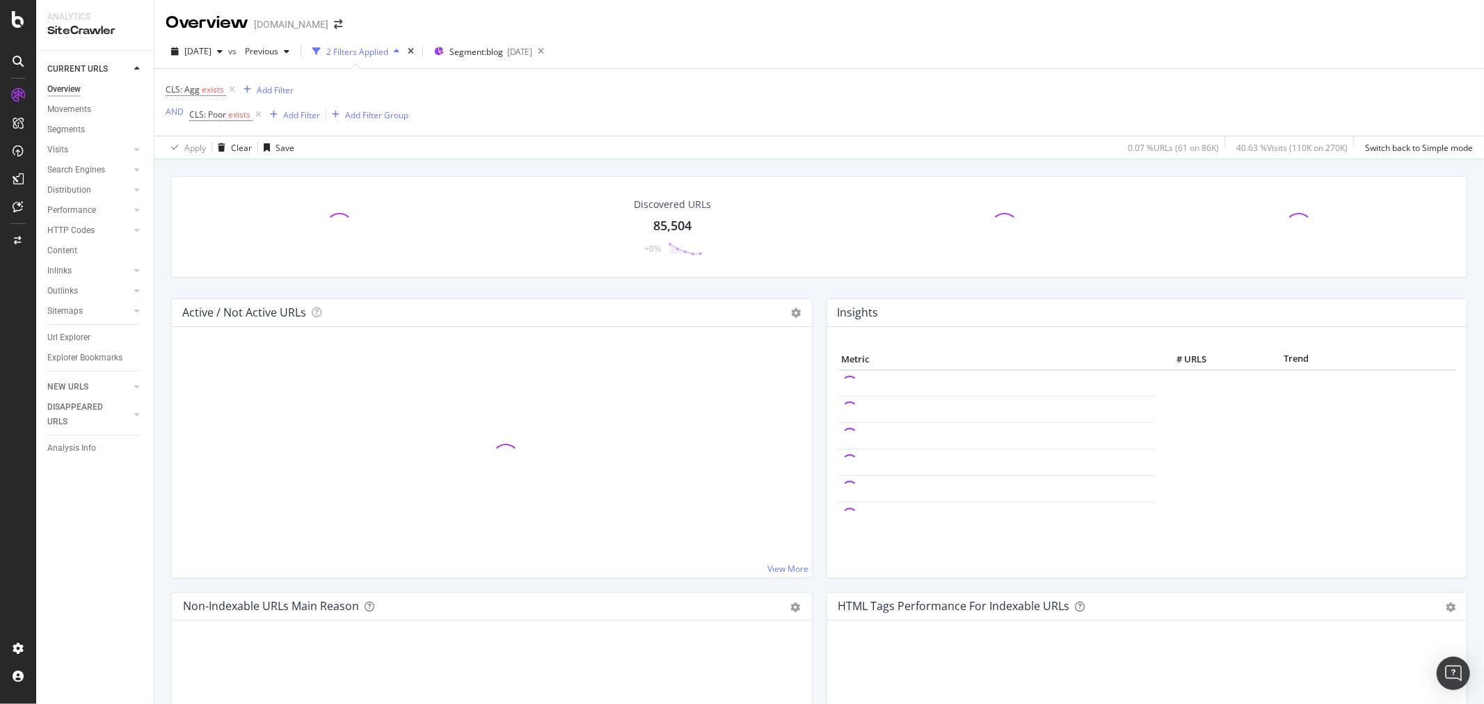
click at [293, 93] on div "CLS: Agg exists Add Filter AND CLS: Poor exists Add Filter Add Filter Group" at bounding box center [287, 102] width 243 height 45
click at [280, 84] on div "Add Filter" at bounding box center [275, 90] width 37 height 12
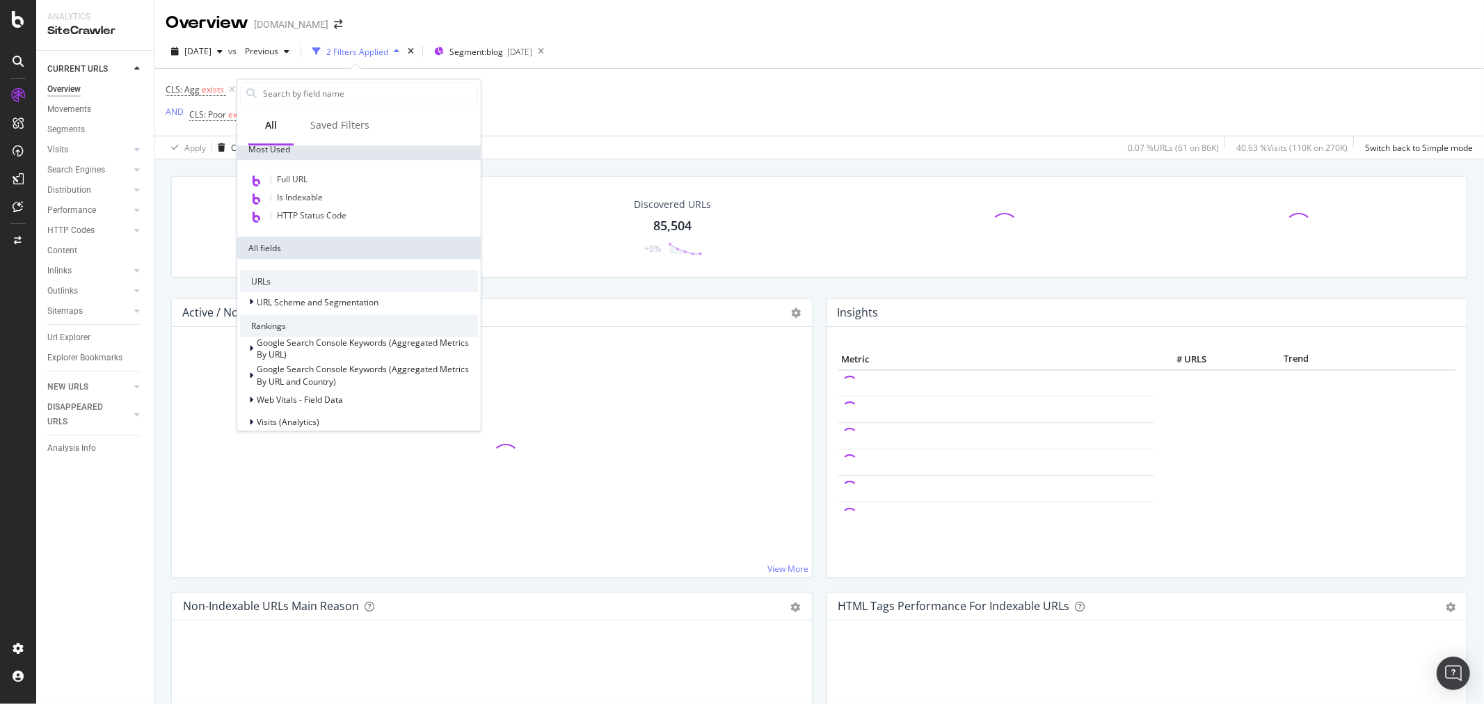
scroll to position [309, 0]
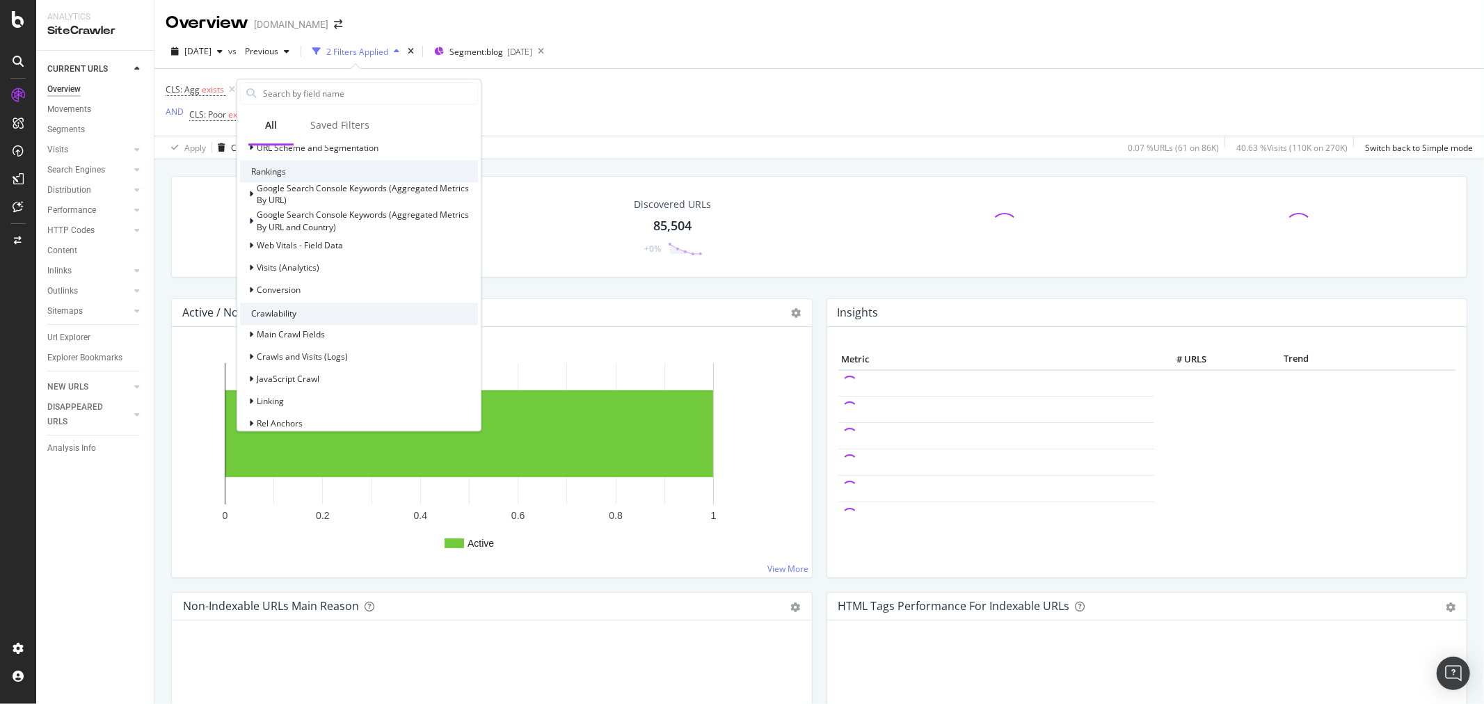
click at [372, 255] on div "Google Search Console Keywords (Aggregated Metrics By URL) Google Search Consol…" at bounding box center [359, 241] width 238 height 118
click at [371, 242] on div "Web Vitals - Field Data" at bounding box center [359, 245] width 238 height 19
click at [358, 310] on div "Cumulative Layout Shift" at bounding box center [359, 309] width 238 height 19
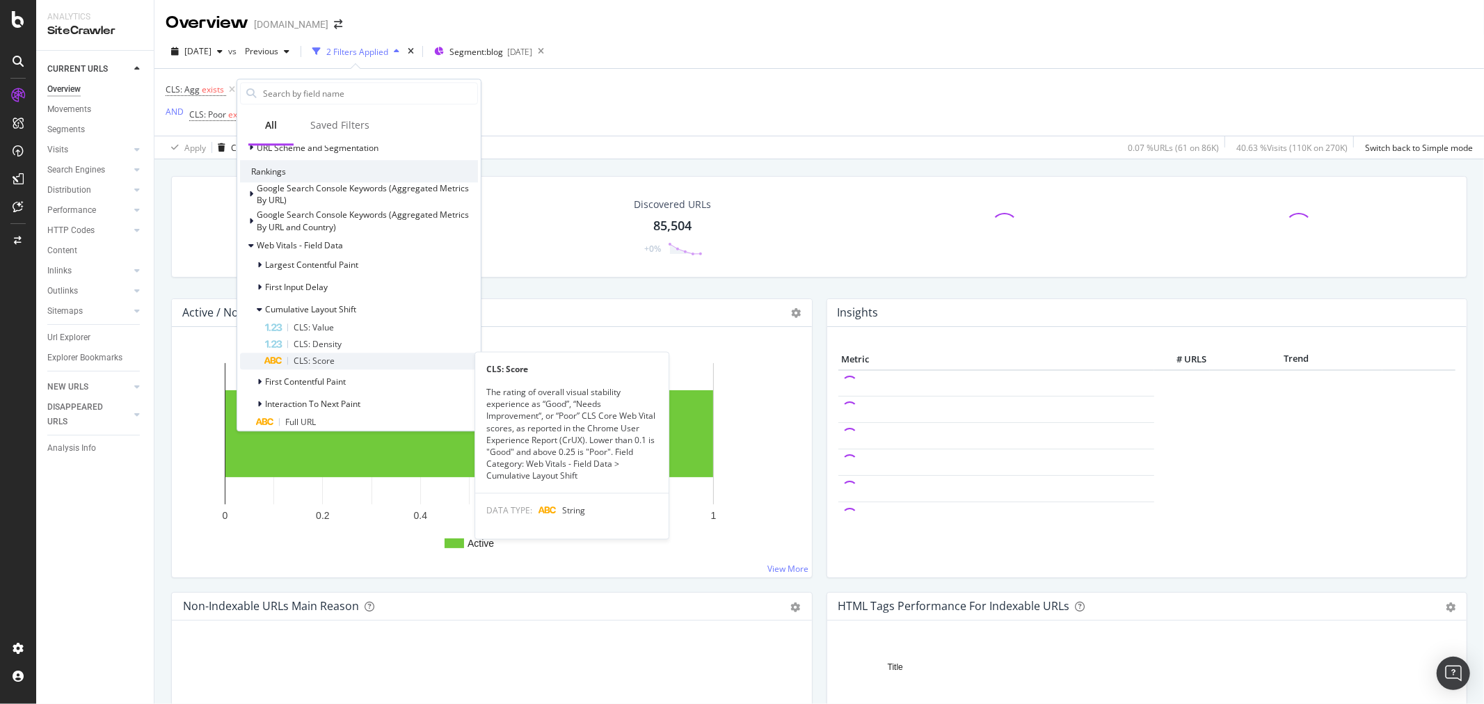
click at [341, 358] on div "CLS: Score" at bounding box center [371, 361] width 213 height 17
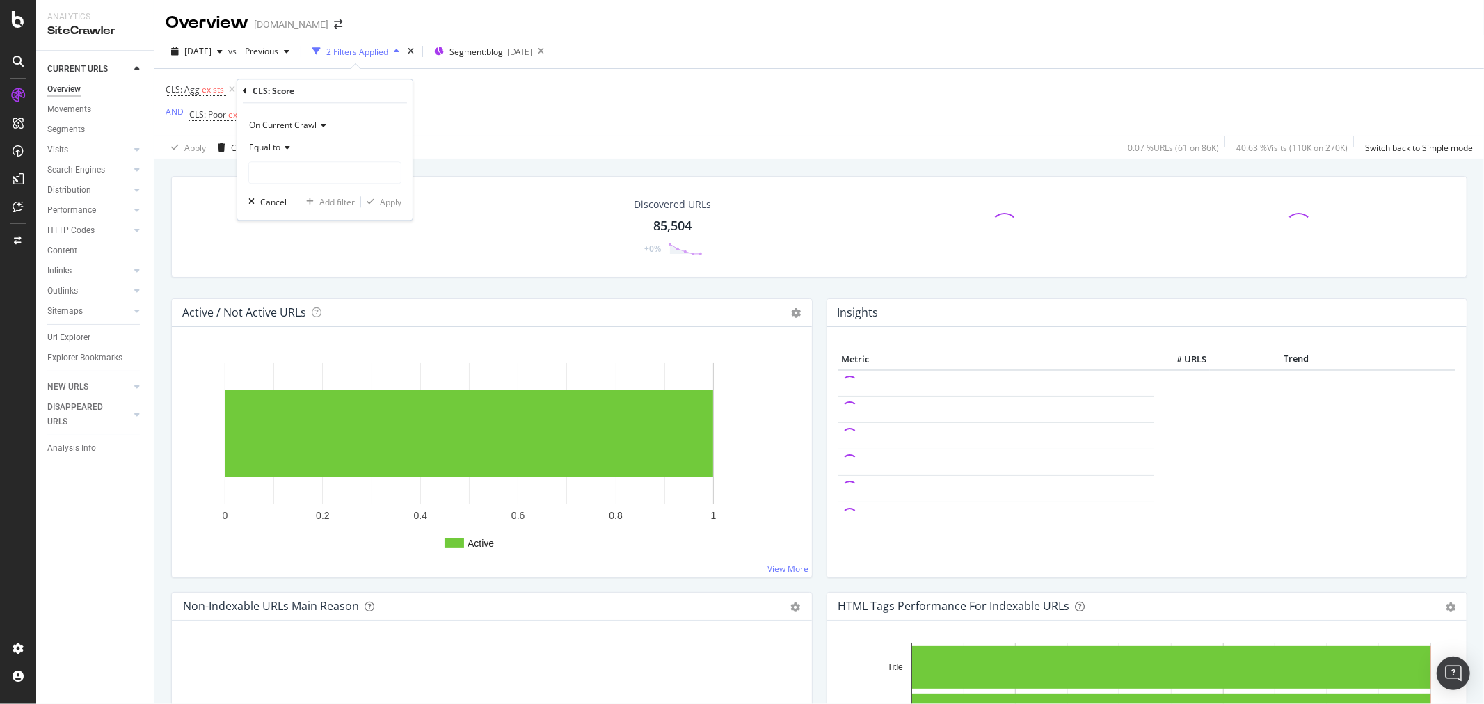
click at [286, 147] on icon at bounding box center [285, 147] width 10 height 8
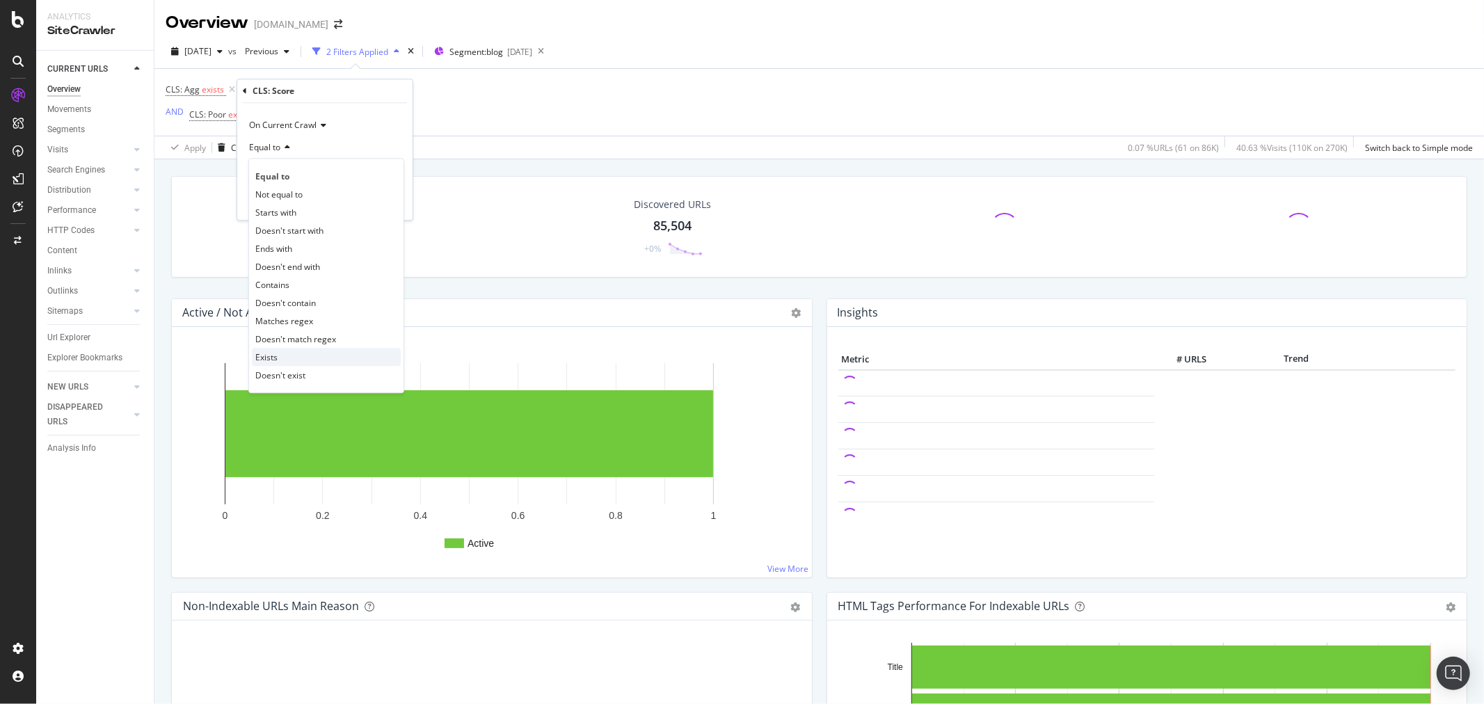
click at [296, 351] on div "Exists" at bounding box center [326, 357] width 149 height 18
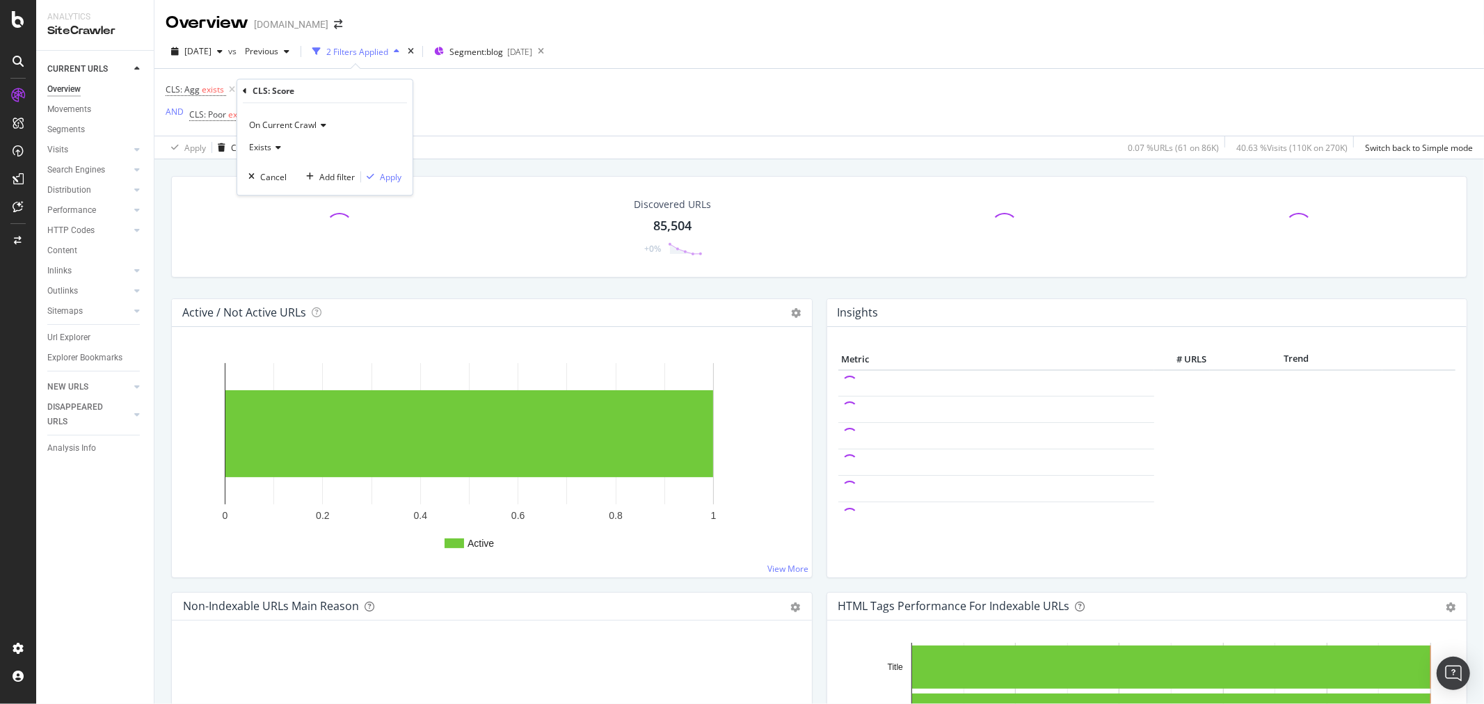
click at [377, 186] on div "On Current Crawl Exists Cancel Add filter Apply" at bounding box center [324, 149] width 175 height 92
click at [380, 179] on div "Apply" at bounding box center [391, 177] width 22 height 12
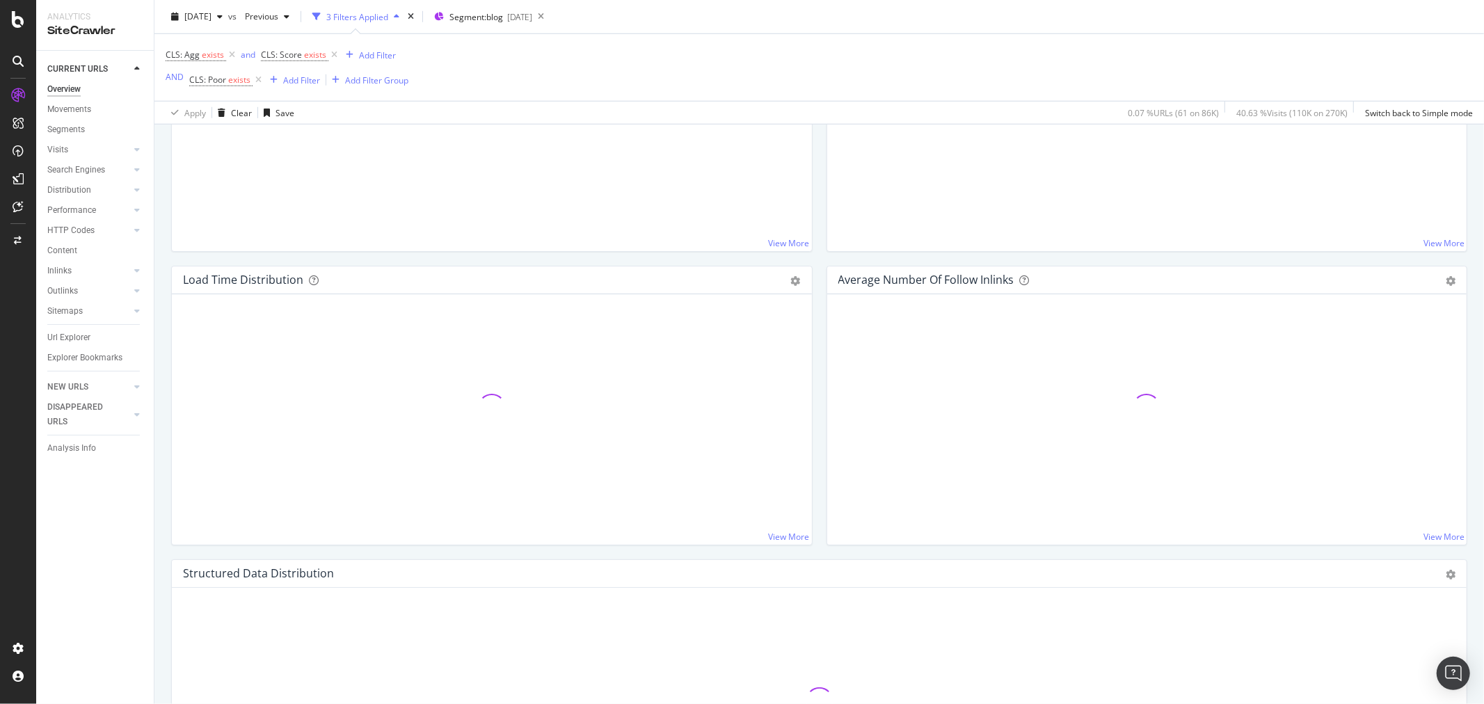
scroll to position [1005, 0]
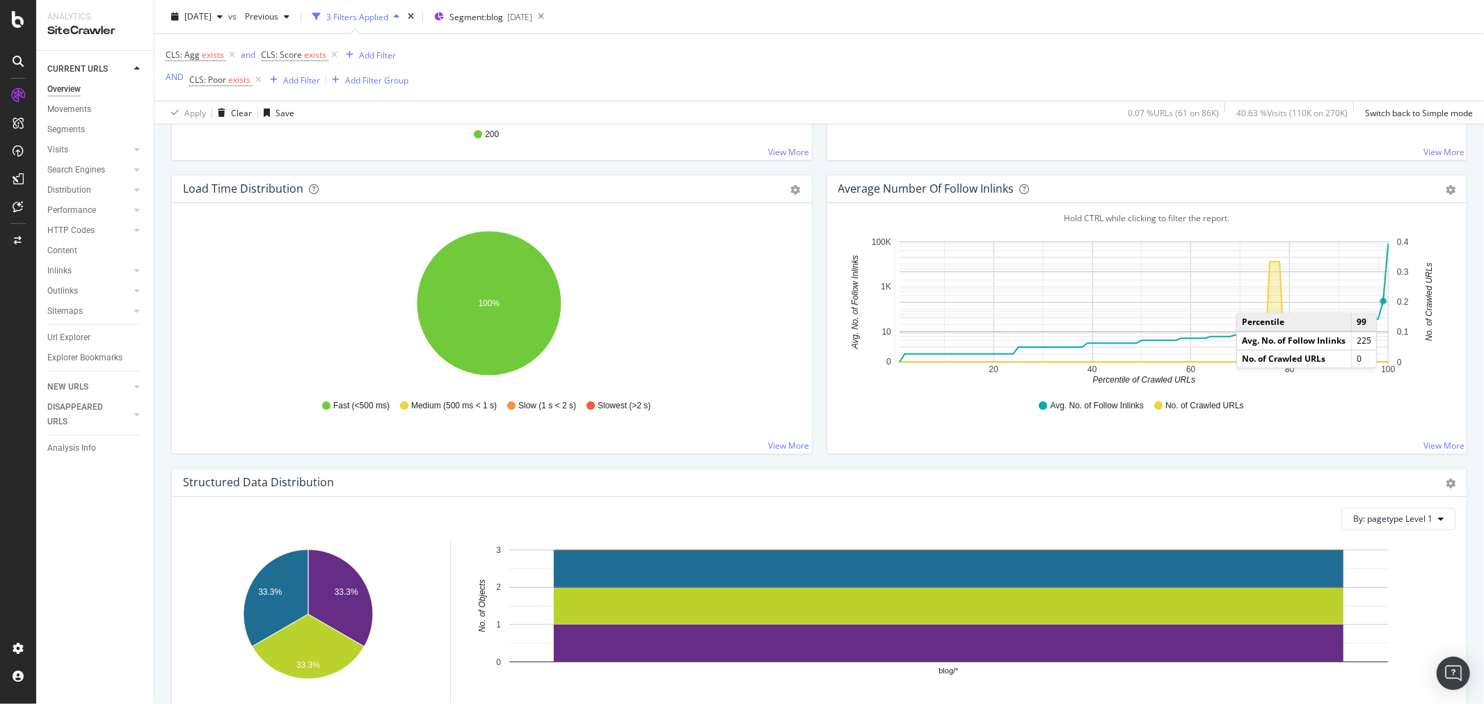
drag, startPoint x: 1371, startPoint y: 298, endPoint x: 1379, endPoint y: 300, distance: 7.9
click at [1380, 300] on circle "A chart." at bounding box center [1383, 301] width 6 height 6
